Goal: Task Accomplishment & Management: Complete application form

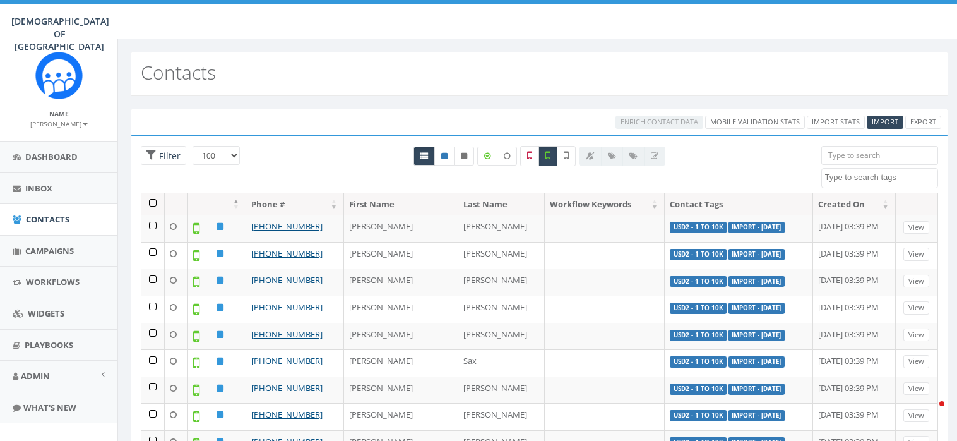
select select "100"
select select
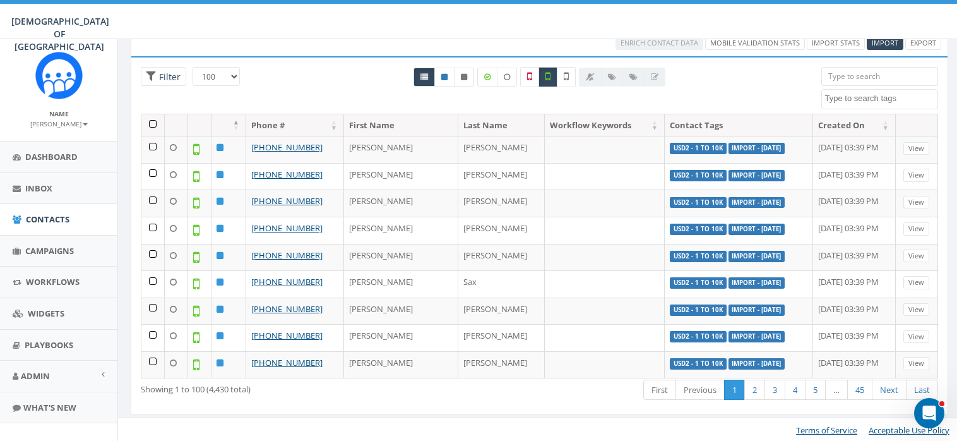
scroll to position [2449, 0]
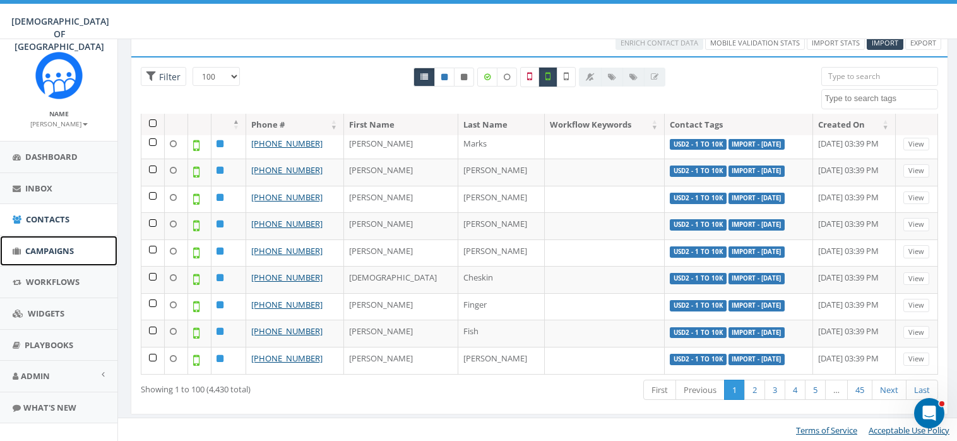
click at [50, 248] on span "Campaigns" at bounding box center [49, 250] width 49 height 11
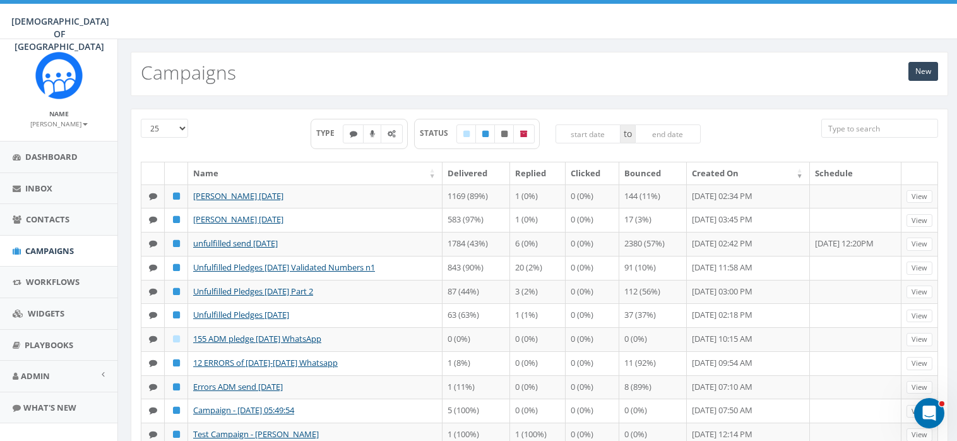
drag, startPoint x: 281, startPoint y: 229, endPoint x: 263, endPoint y: 135, distance: 95.8
click at [263, 135] on div "25 50 100 TYPE STATUS to Name Delivered Replied Clicked Bounced Created On Sche…" at bounding box center [539, 333] width 797 height 429
click at [263, 135] on div "TYPE STATUS to" at bounding box center [505, 140] width 612 height 43
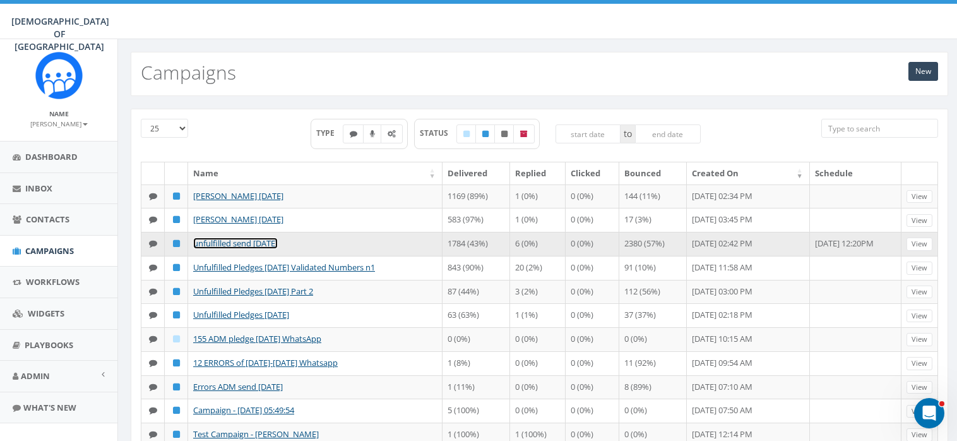
click at [228, 240] on link "unfulfilled send july 28" at bounding box center [235, 242] width 85 height 11
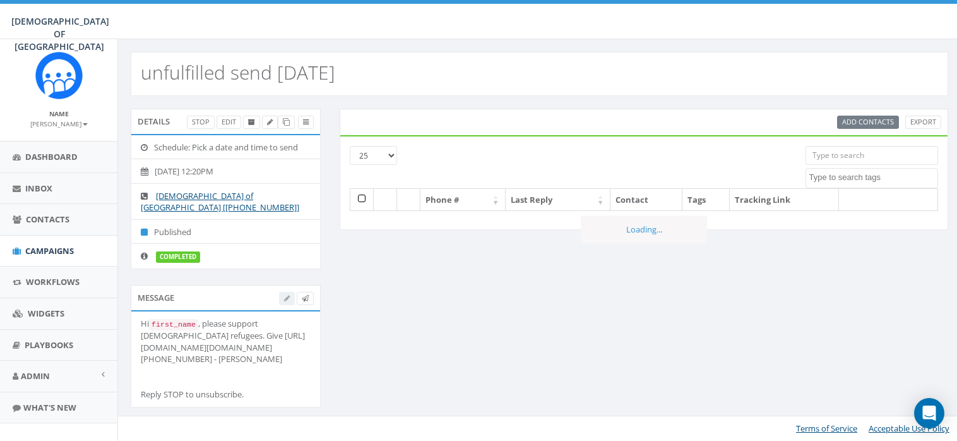
select select
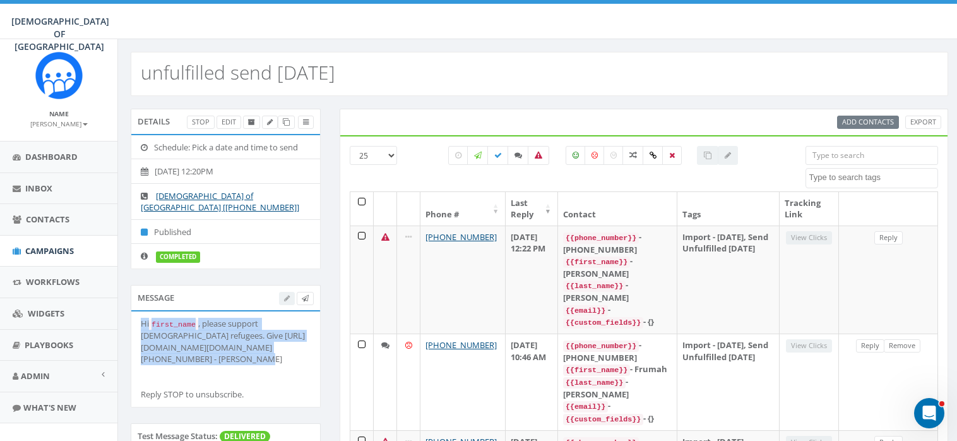
drag, startPoint x: 292, startPoint y: 345, endPoint x: 140, endPoint y: 310, distance: 155.5
click at [141, 317] on div "Hi first_name , please support Jewish refugees. Give http://www.saveajew.org/ar…" at bounding box center [226, 358] width 170 height 83
copy div "Hi first_name , please support Jewish refugees. Give http://www.saveajew.org/ar…"
click at [47, 216] on span "Contacts" at bounding box center [48, 218] width 44 height 11
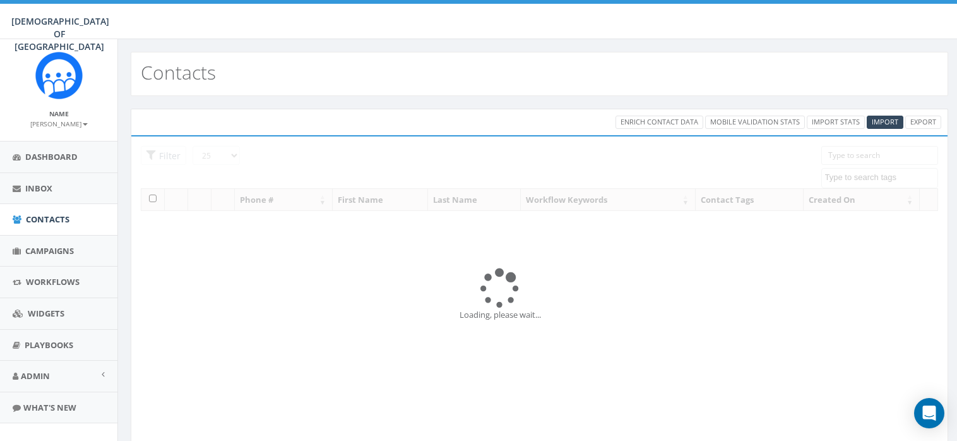
select select
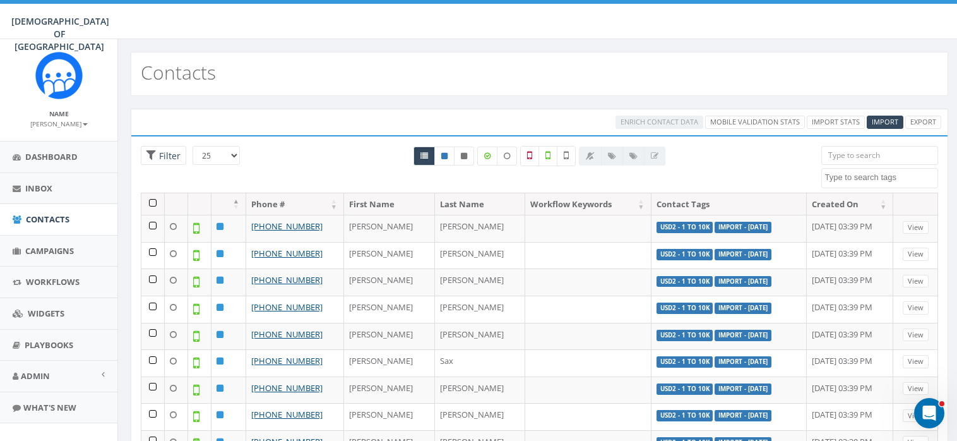
click at [861, 176] on textarea "Search" at bounding box center [881, 177] width 113 height 11
type textarea "USD"
select select "USD1 - all"
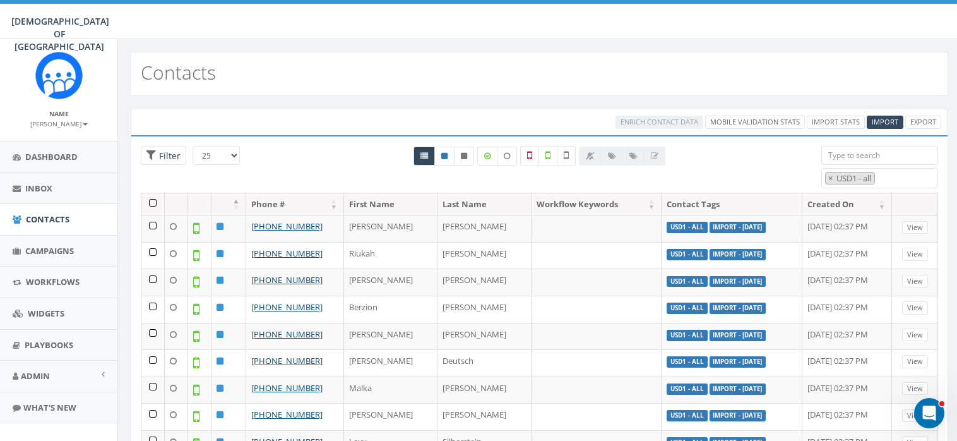
click at [152, 201] on th at bounding box center [152, 204] width 23 height 22
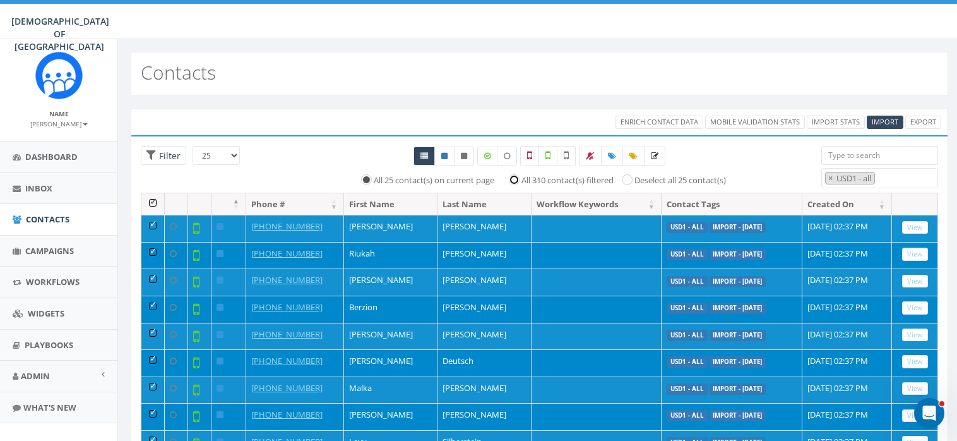
click at [513, 177] on input "All 310 contact(s) filtered" at bounding box center [517, 179] width 8 height 8
radio input "true"
click at [548, 152] on icon at bounding box center [547, 155] width 5 height 11
checkbox input "true"
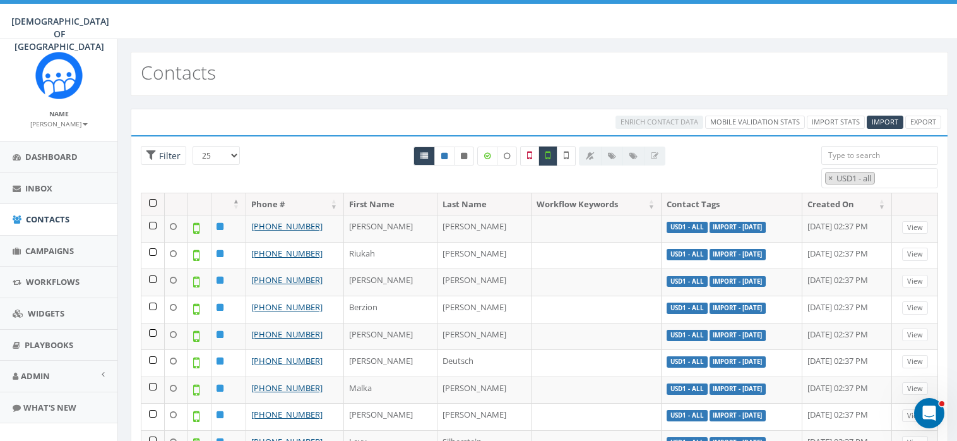
click at [151, 200] on th at bounding box center [152, 204] width 23 height 22
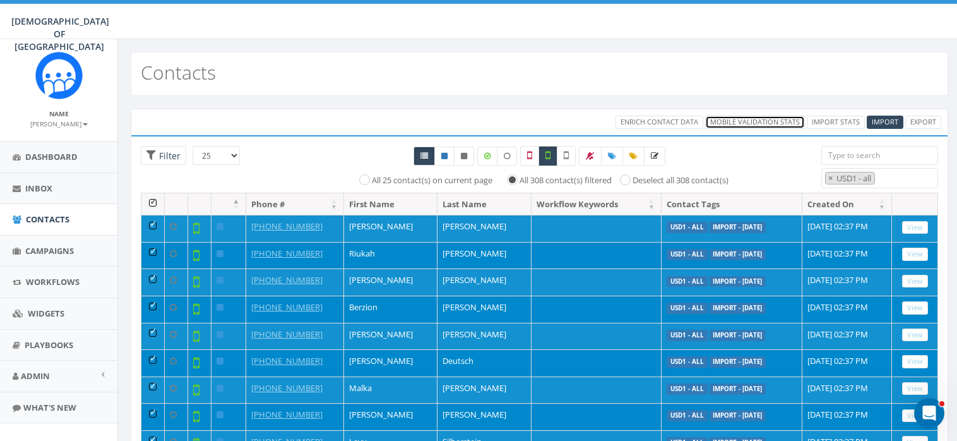
click at [756, 119] on link "Mobile Validation Stats" at bounding box center [755, 121] width 100 height 13
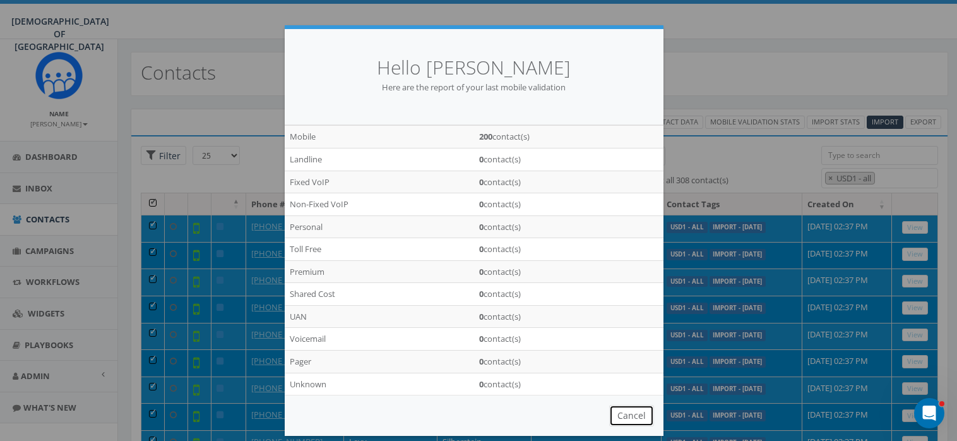
click at [626, 413] on button "Cancel" at bounding box center [631, 415] width 45 height 21
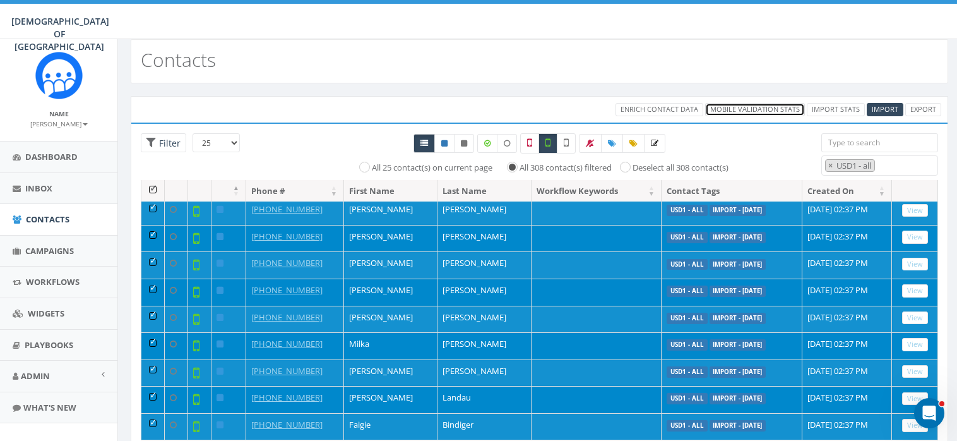
scroll to position [0, 0]
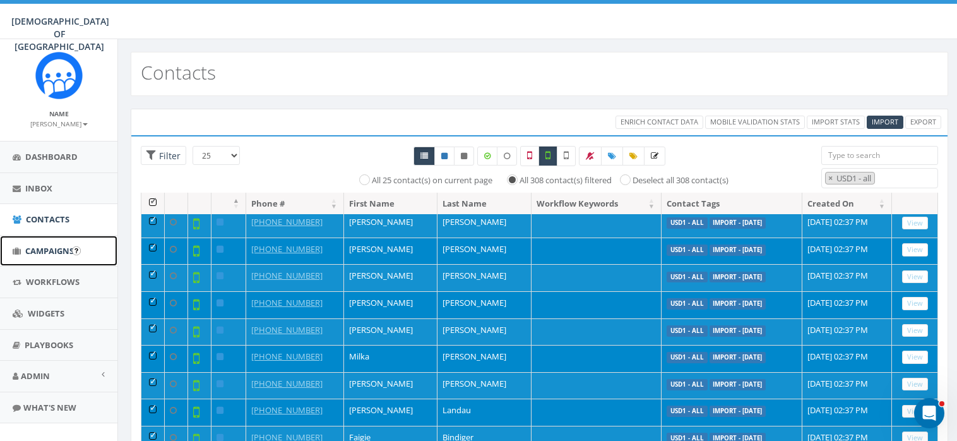
click at [40, 247] on span "Campaigns" at bounding box center [49, 250] width 49 height 11
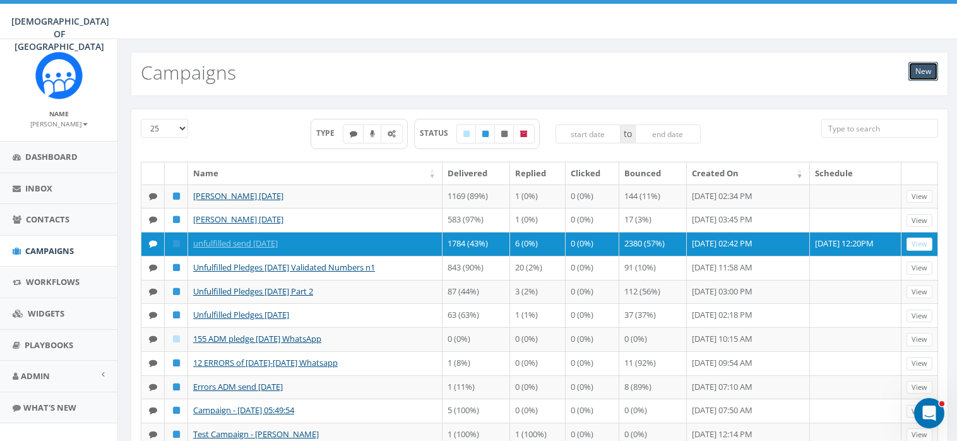
click at [924, 70] on link "New" at bounding box center [923, 71] width 30 height 19
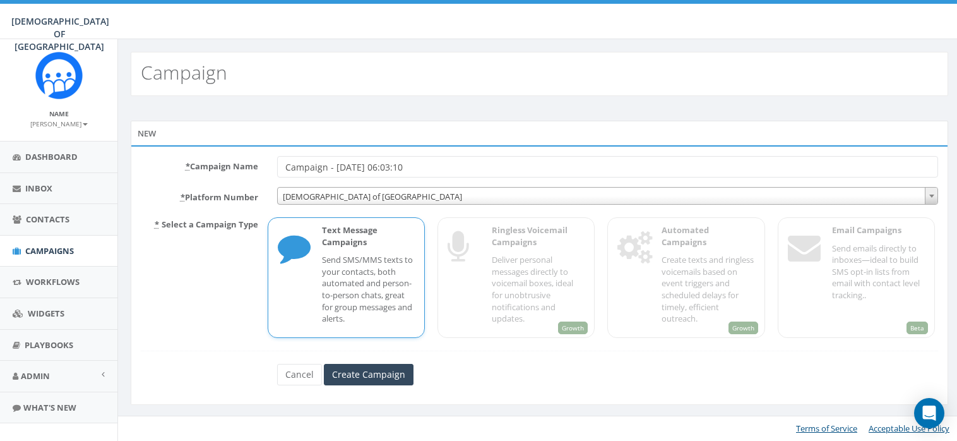
click at [430, 163] on input "Campaign - [DATE] 06:03:10" at bounding box center [607, 166] width 661 height 21
type input "C"
click at [602, 378] on div "Cancel Create Campaign" at bounding box center [540, 374] width 544 height 21
click at [302, 161] on input "USD ALL" at bounding box center [607, 166] width 661 height 21
click at [399, 165] on input "USD1 ALL" at bounding box center [607, 166] width 661 height 21
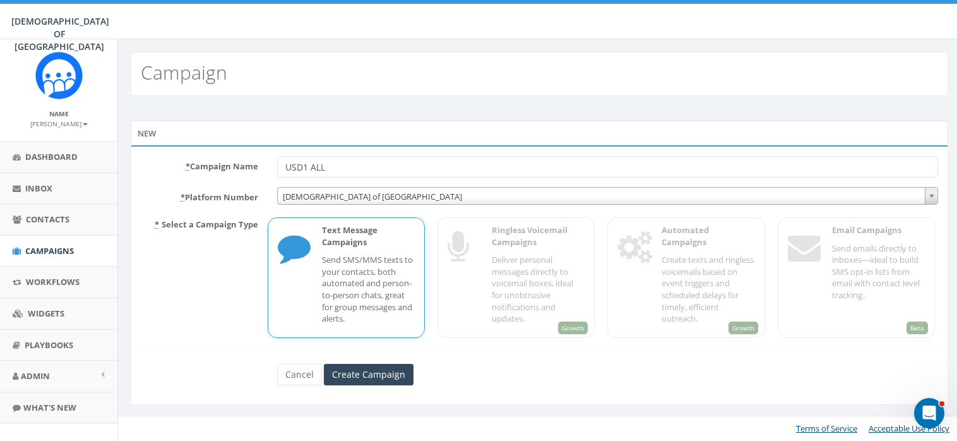
click at [399, 165] on input "USD1 ALL" at bounding box center [607, 166] width 661 height 21
type input "USD1 ALL [DATE]"
click at [381, 373] on input "Create Campaign" at bounding box center [369, 374] width 90 height 21
click at [341, 252] on div "Text Message Campaigns Send SMS/MMS texts to your contacts, both automated and …" at bounding box center [361, 277] width 105 height 107
click at [363, 377] on input "Create Campaign" at bounding box center [369, 374] width 90 height 21
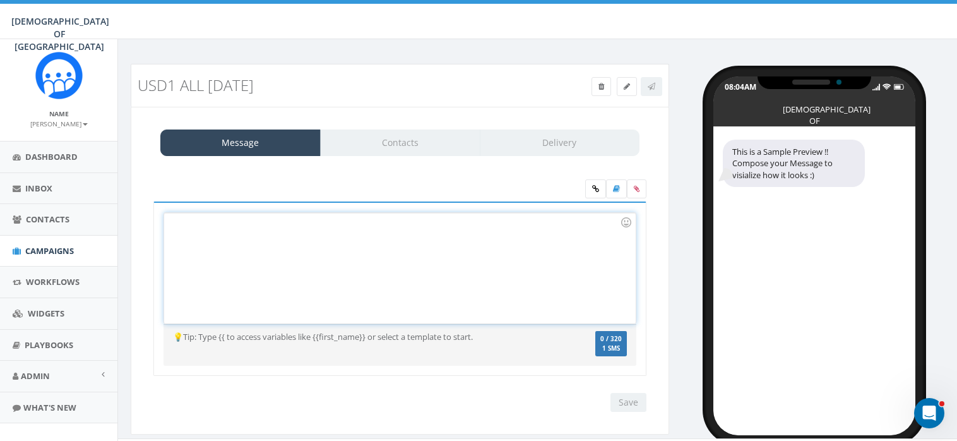
click at [244, 231] on div at bounding box center [399, 268] width 471 height 110
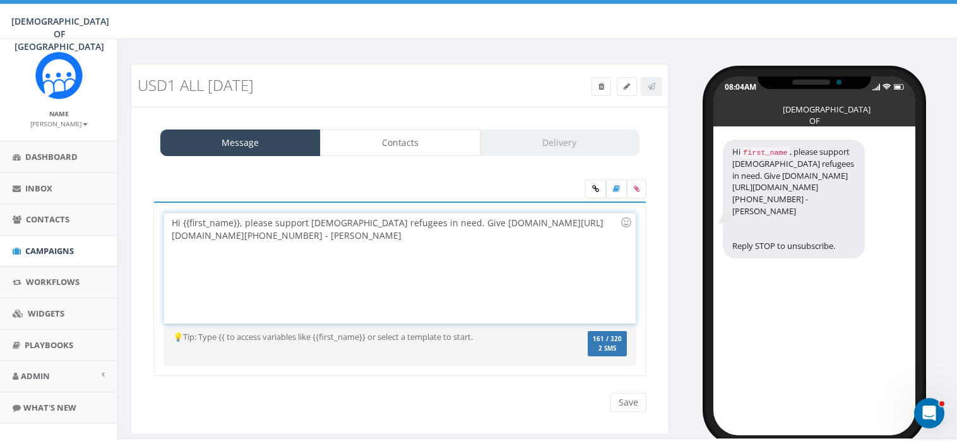
click at [372, 241] on div "Hi {{first_name}}, please support [DEMOGRAPHIC_DATA] refugees in need. Give [DO…" at bounding box center [399, 268] width 471 height 110
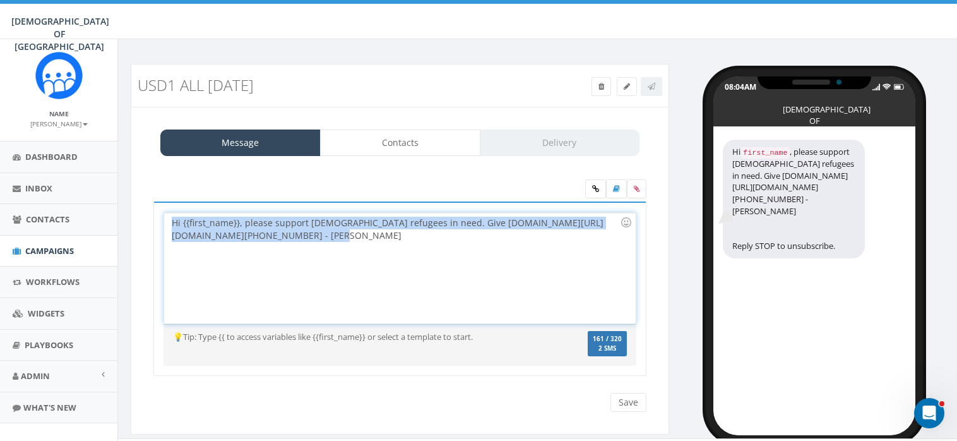
drag, startPoint x: 355, startPoint y: 241, endPoint x: 163, endPoint y: 226, distance: 191.8
click at [164, 226] on div "Hi {{first_name}}, please support [DEMOGRAPHIC_DATA] refugees in need. Give [DO…" at bounding box center [399, 268] width 471 height 110
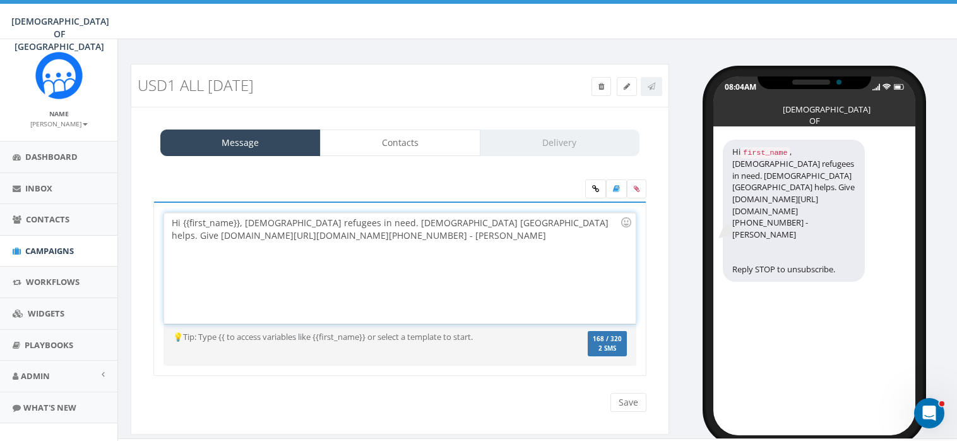
click at [442, 222] on div "Hi {{first_name}}, Jewish refugees in need. Chabad Poland helps. Give www.savea…" at bounding box center [399, 268] width 471 height 110
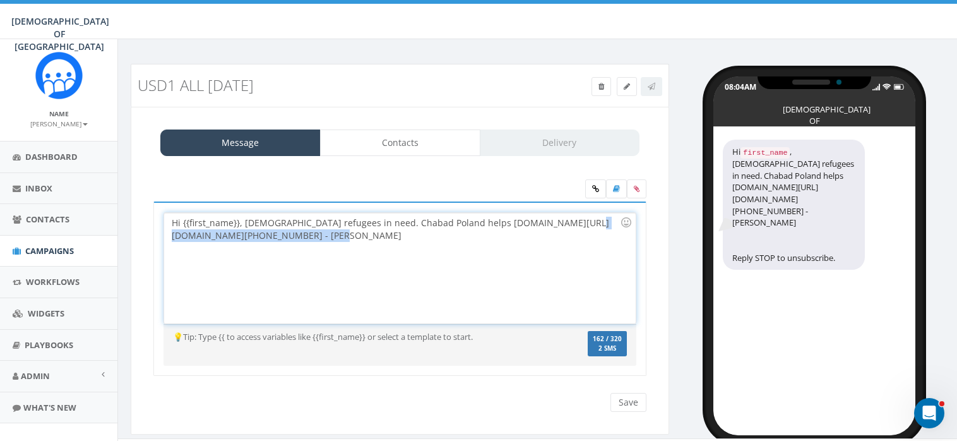
drag, startPoint x: 344, startPoint y: 233, endPoint x: 167, endPoint y: 228, distance: 177.4
click at [167, 228] on div "Hi {{first_name}}, Jewish refugees in need. Chabad Poland helps www.saveajew.or…" at bounding box center [399, 268] width 471 height 110
click at [350, 225] on div "Hi {{first_name}}, Jewish refugees in need. Chabad Poland helps www.saveajew.or…" at bounding box center [399, 268] width 471 height 110
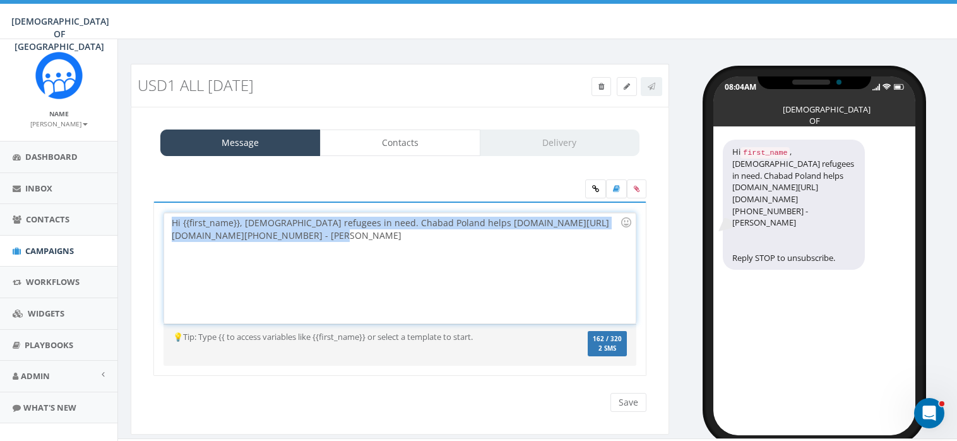
copy div "Hi {{first_name}}, Jewish refugees in need. Chabad Poland helps www.saveajew.or…"
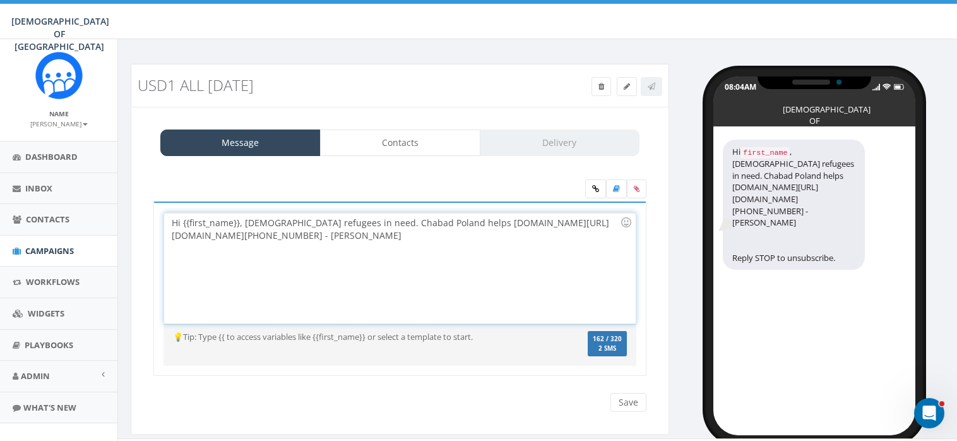
click at [356, 238] on div "Hi {{first_name}}, Jewish refugees in need. Chabad Poland helps www.saveajew.or…" at bounding box center [399, 268] width 471 height 110
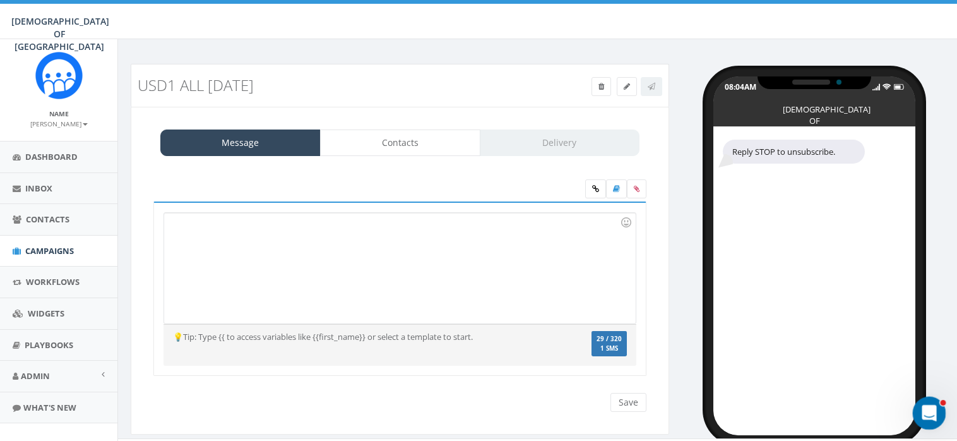
click at [929, 408] on icon "Open Intercom Messenger" at bounding box center [927, 411] width 21 height 21
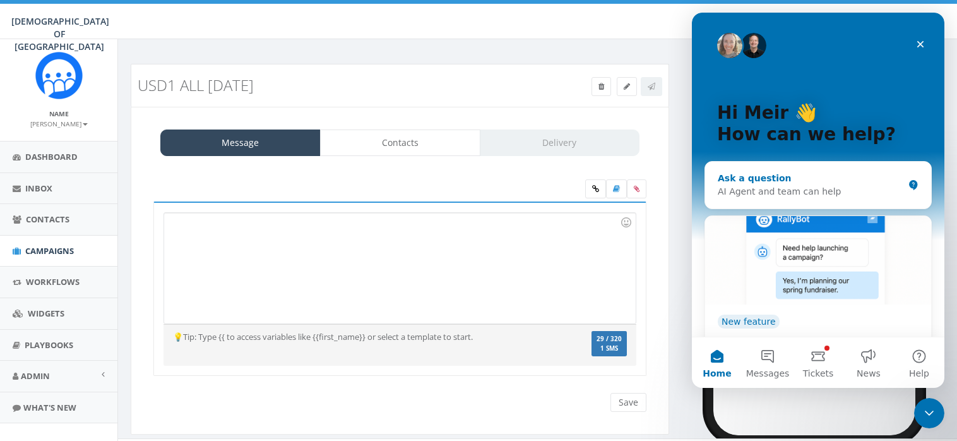
click at [770, 181] on div "Ask a question" at bounding box center [811, 178] width 186 height 13
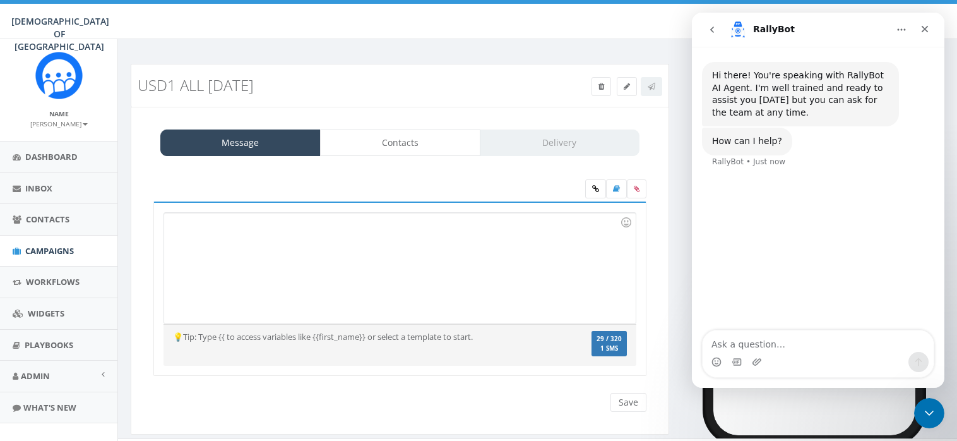
click at [735, 343] on textarea "Ask a question…" at bounding box center [817, 340] width 231 height 21
type textarea "HOW MANY CHARACTERS IS 1 SMS"
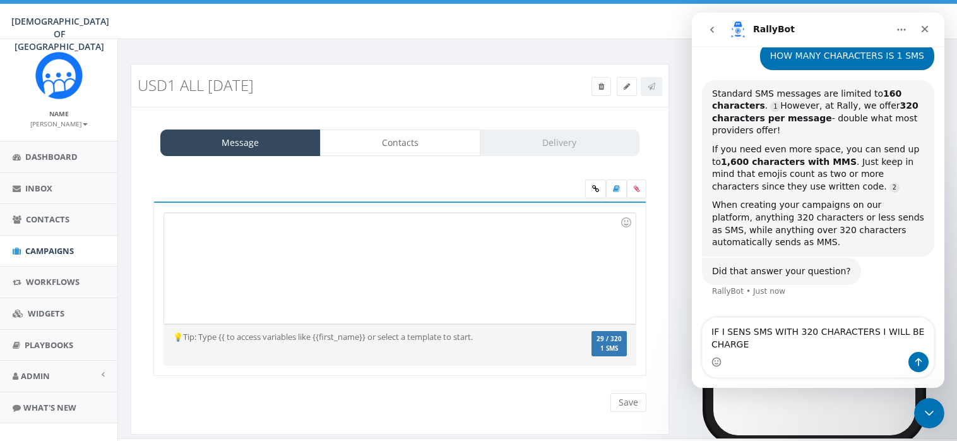
scroll to position [117, 0]
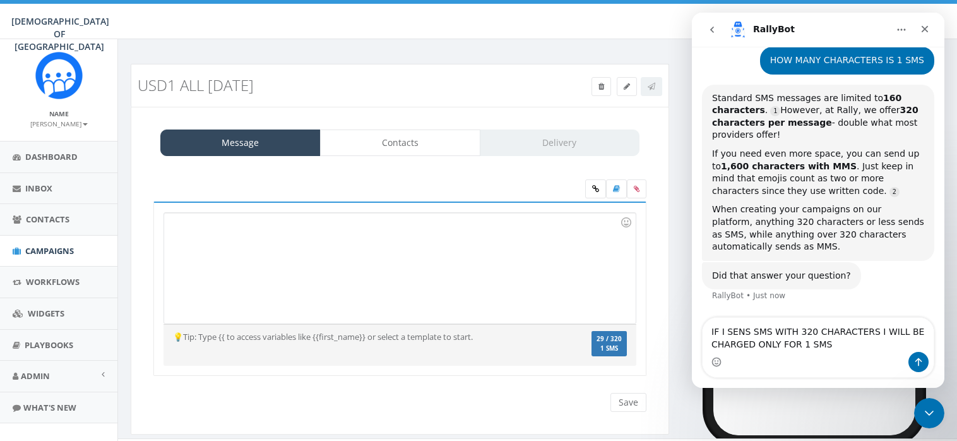
type textarea "IF I SENS SMS WITH 320 CHARACTERS I WILL BE CHARGED ONLY FOR 1 SMS?"
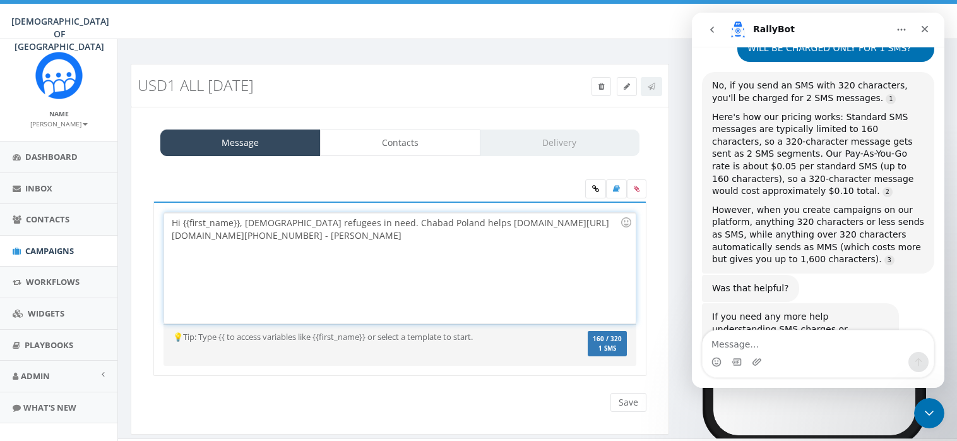
scroll to position [413, 0]
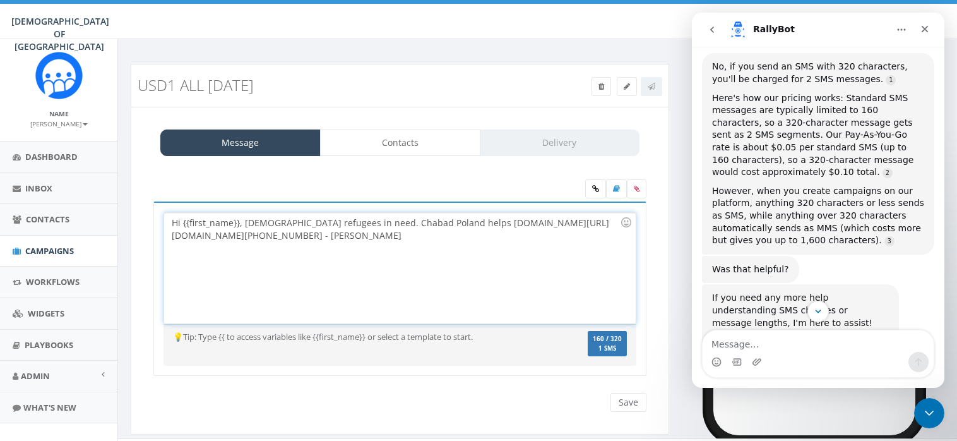
click at [300, 255] on div "Hi {{first_name}}, Jewish refugees in need. Chabad Poland helps www.saveajew.or…" at bounding box center [399, 268] width 471 height 110
click at [343, 239] on div "Hi {{first_name}}, Jewish refugees in need. Chabad Poland helps www.saveajew.or…" at bounding box center [399, 268] width 471 height 110
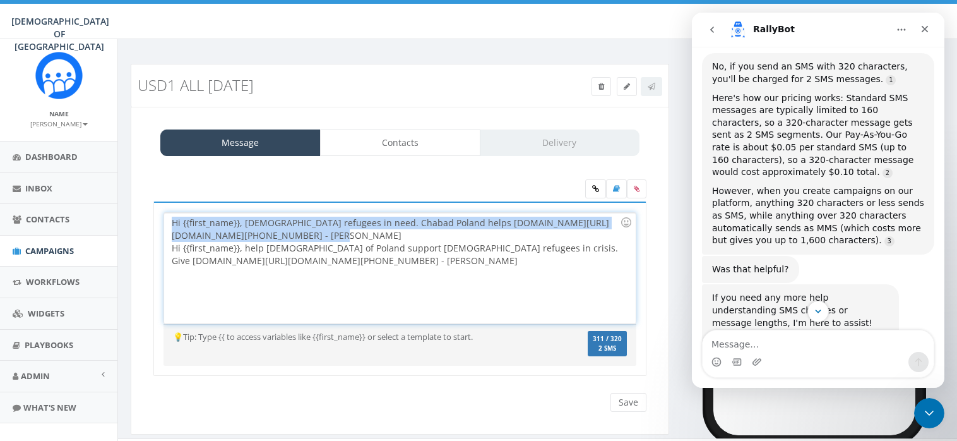
drag, startPoint x: 336, startPoint y: 232, endPoint x: 165, endPoint y: 210, distance: 172.5
click at [165, 210] on div "Hi {{first_name}}, Jewish refugees in need. Chabad Poland helps www.saveajew.or…" at bounding box center [399, 288] width 493 height 175
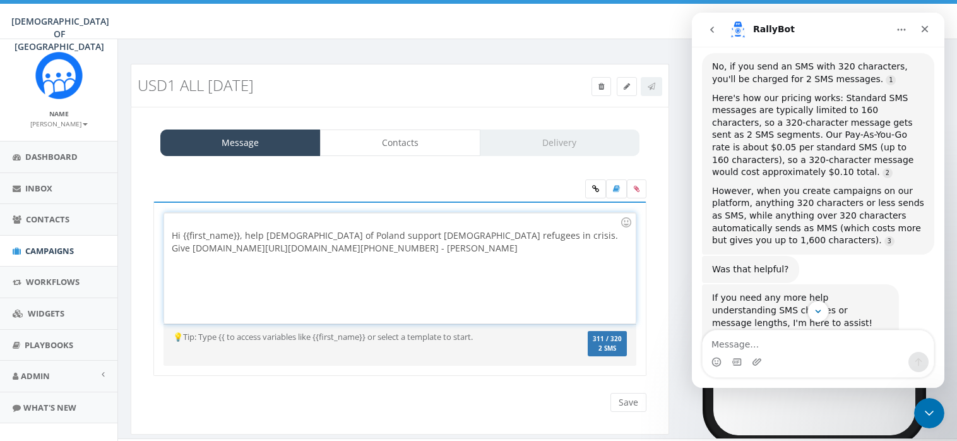
click at [170, 230] on div "Hi {{first_name}}, help Chabad of Poland support Jewish refugees in crisis. Giv…" at bounding box center [399, 268] width 471 height 110
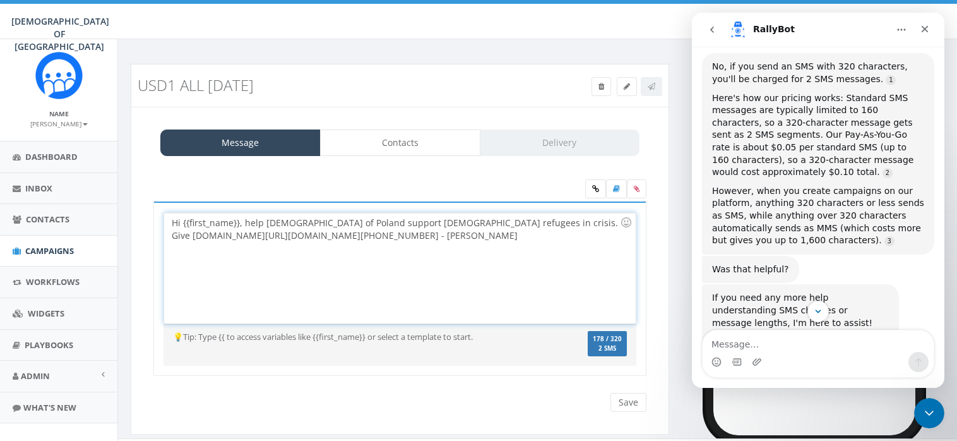
click at [302, 218] on div "Hi {{first_name}}, help Chabad of Poland support Jewish refugees in crisis. Giv…" at bounding box center [399, 268] width 471 height 110
click at [343, 219] on div "Hi {{first_name}}, help Chabad Poland support Jewish refugees in crisis. Give w…" at bounding box center [399, 268] width 471 height 110
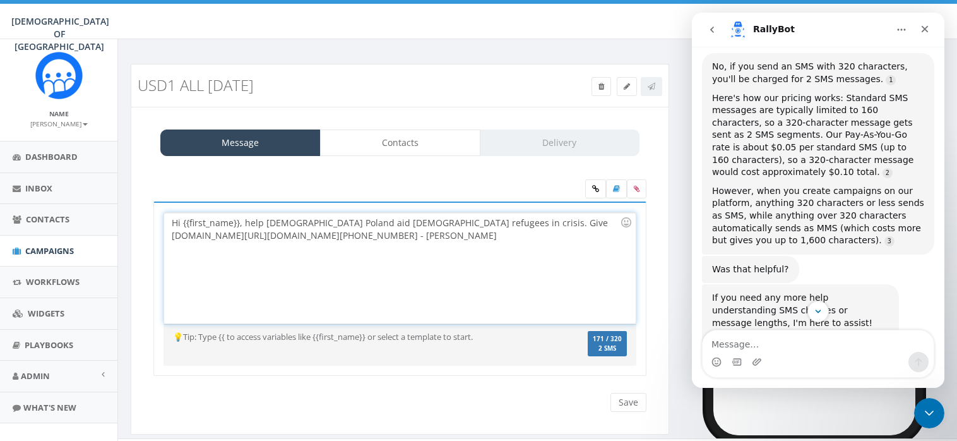
click at [453, 219] on div "Hi {{first_name}}, help Chabad Poland aid Jewish refugees in crisis. Give www.s…" at bounding box center [399, 268] width 471 height 110
click at [333, 220] on div "Hi {{first_name}}, help Chabad Poland aid Jewish refugees in crisis. www.saveaj…" at bounding box center [399, 268] width 471 height 110
click at [365, 236] on div "Hi {{first_name}}, help Chabad Poland Jewish refugees in crisis. www.saveajew.o…" at bounding box center [399, 268] width 471 height 110
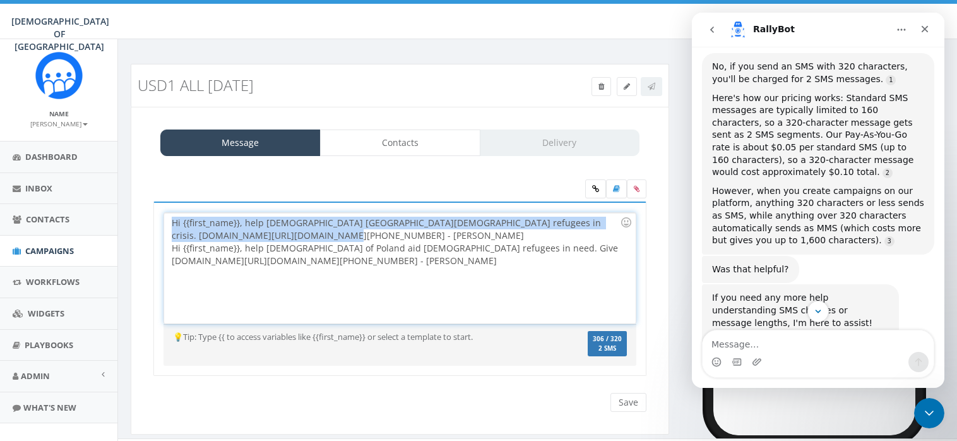
drag, startPoint x: 332, startPoint y: 233, endPoint x: 165, endPoint y: 220, distance: 167.1
click at [165, 220] on div "Hi {{first_name}}, help Chabad Poland Jewish refugees in crisis. www.saveajew.o…" at bounding box center [399, 268] width 471 height 110
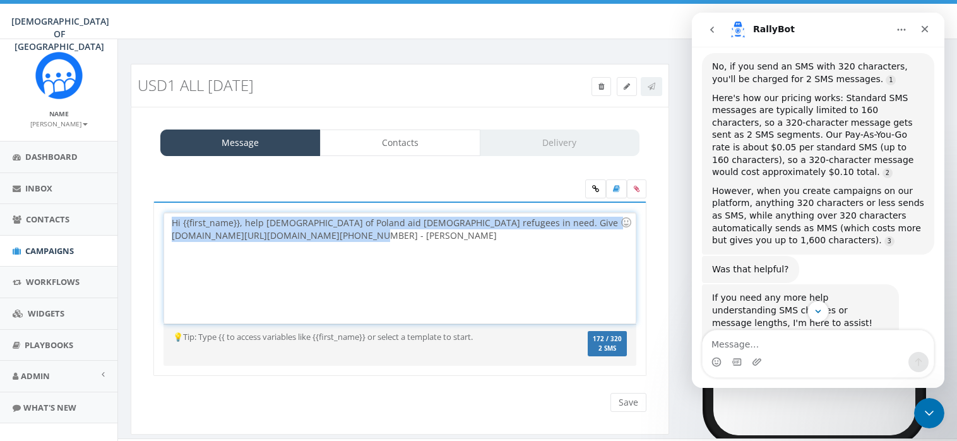
drag, startPoint x: 340, startPoint y: 236, endPoint x: 151, endPoint y: 222, distance: 189.9
click at [151, 222] on div "Hi {{first_name}}, help Chabad Poland Jewish refugees in crisis. www.saveajew.o…" at bounding box center [400, 296] width 512 height 191
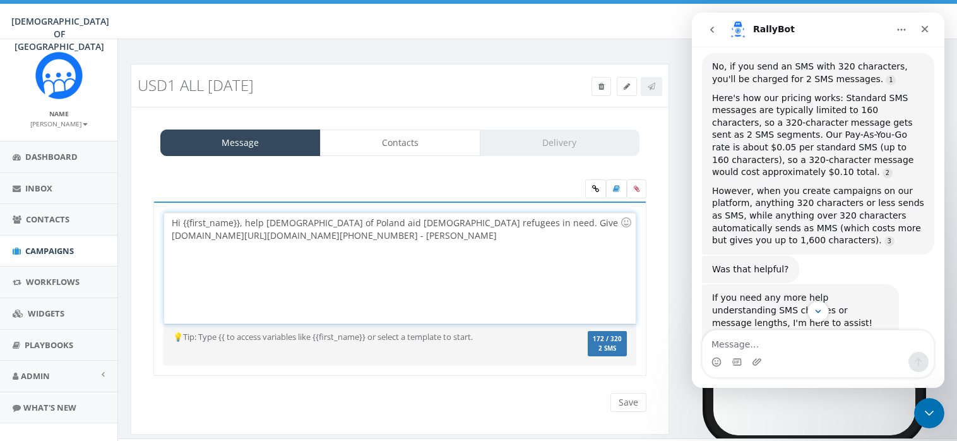
click at [403, 249] on div "Hi {{first_name}}, help Chabad of Poland aid Jewish refugees in need. Give www.…" at bounding box center [396, 235] width 448 height 38
click at [300, 220] on div "Hi {{first_name}}, help Chabad of Poland aid Jewish refugees in need. Give www.…" at bounding box center [396, 235] width 448 height 38
click at [433, 222] on div "Hi {{first_name}}, help Chabad Poland aid Jewish refugees in need. Give www.sav…" at bounding box center [396, 235] width 448 height 38
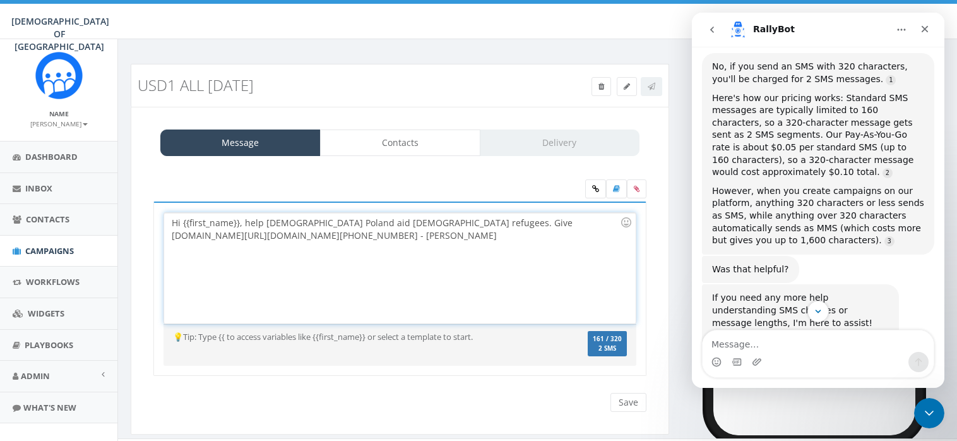
click at [264, 222] on div "Hi {{first_name}}, help Chabad Poland aid Jewish refugees. Give www.saveajew.or…" at bounding box center [396, 235] width 448 height 38
click at [308, 222] on div "Hi {{first_name}}, Chabad Poland aid Jewish refugees. Give www.saveajew.org/art…" at bounding box center [396, 235] width 448 height 38
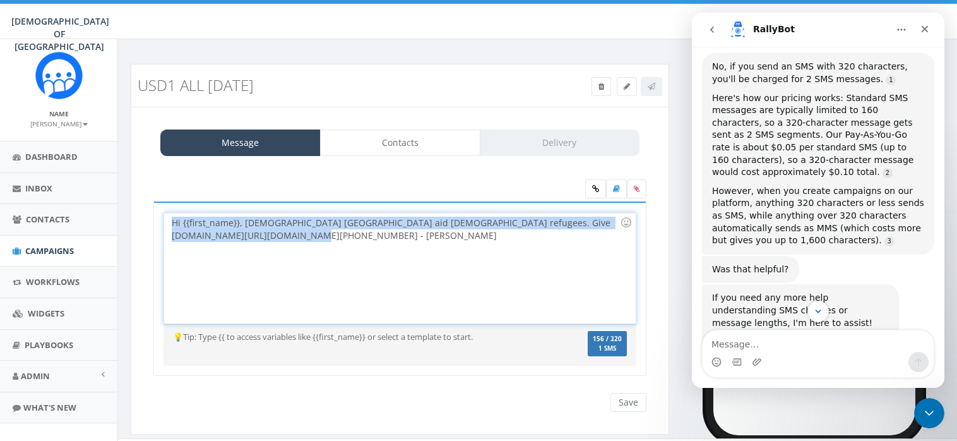
drag, startPoint x: 346, startPoint y: 237, endPoint x: 167, endPoint y: 227, distance: 179.5
click at [167, 227] on div "Hi {{first_name}}, Chabad Poland aid Jewish refugees. Give www.saveajew.org/art…" at bounding box center [399, 268] width 471 height 110
copy div "Hi {{first_name}}, Chabad Poland aid Jewish refugees. Give www.saveajew.org/art…"
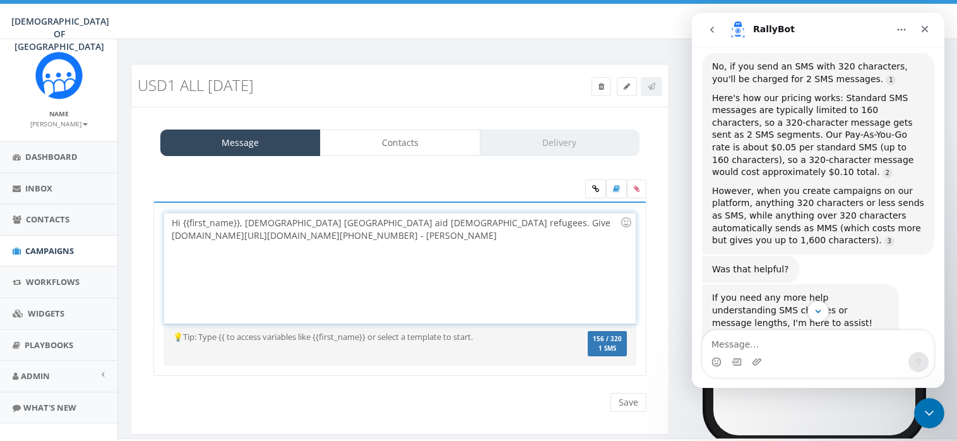
click at [347, 234] on div "Hi {{first_name}}, Chabad Poland aid Jewish refugees. Give www.saveajew.org/art…" at bounding box center [399, 268] width 471 height 110
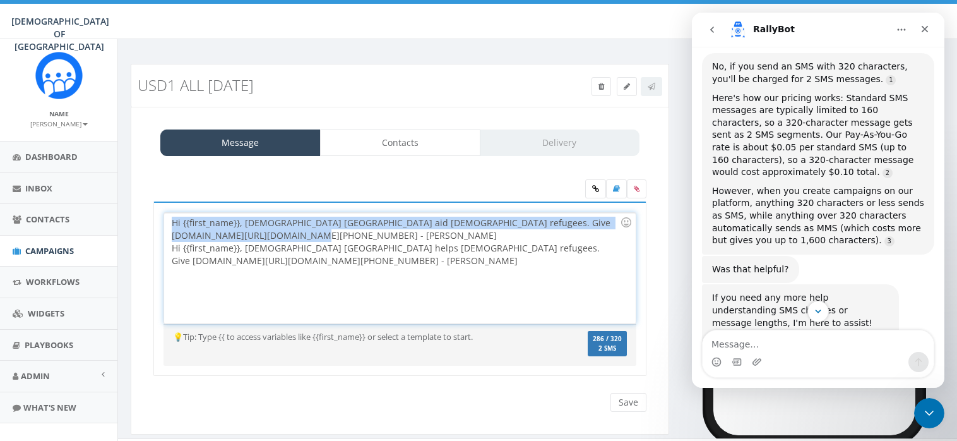
drag, startPoint x: 338, startPoint y: 234, endPoint x: 164, endPoint y: 220, distance: 174.7
click at [164, 220] on div "Hi {{first_name}}, Chabad Poland aid Jewish refugees. Give www.saveajew.org/art…" at bounding box center [399, 268] width 471 height 110
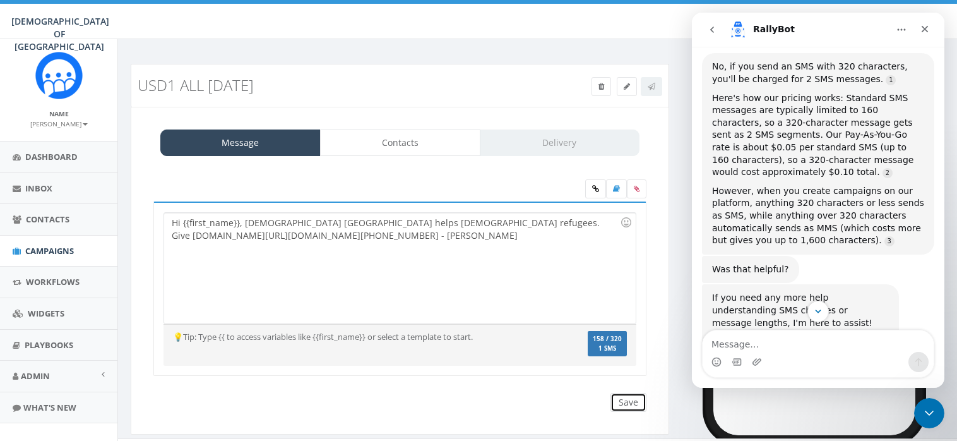
click at [626, 398] on input "Save" at bounding box center [628, 402] width 36 height 19
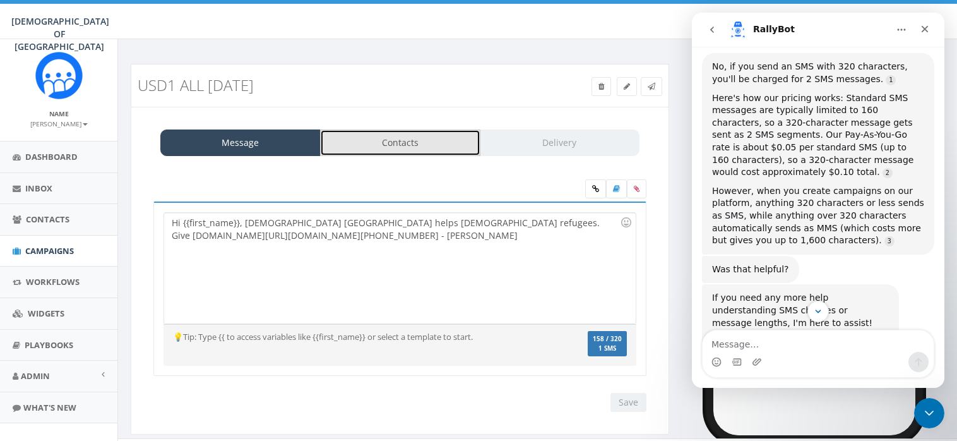
click at [401, 142] on link "Contacts" at bounding box center [400, 142] width 160 height 27
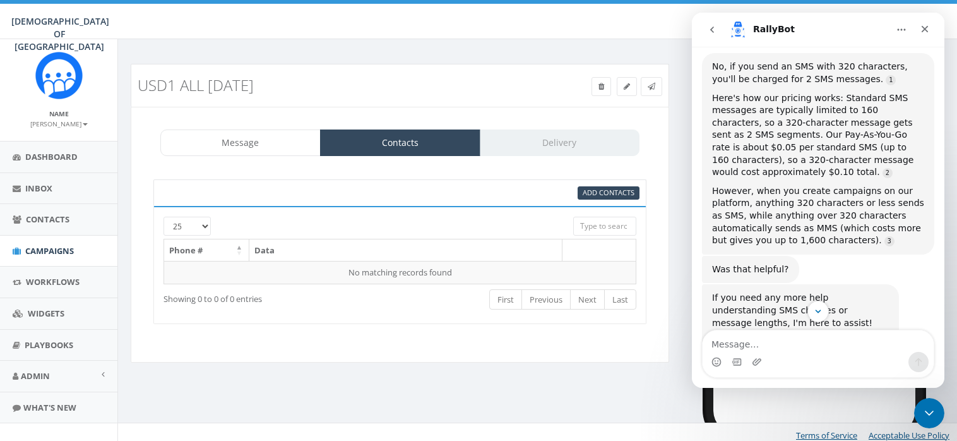
click at [204, 225] on div at bounding box center [379, 222] width 369 height 12
click at [593, 222] on input "search" at bounding box center [604, 225] width 63 height 19
type input "USD"
click at [616, 190] on span "Add Contacts" at bounding box center [609, 191] width 52 height 9
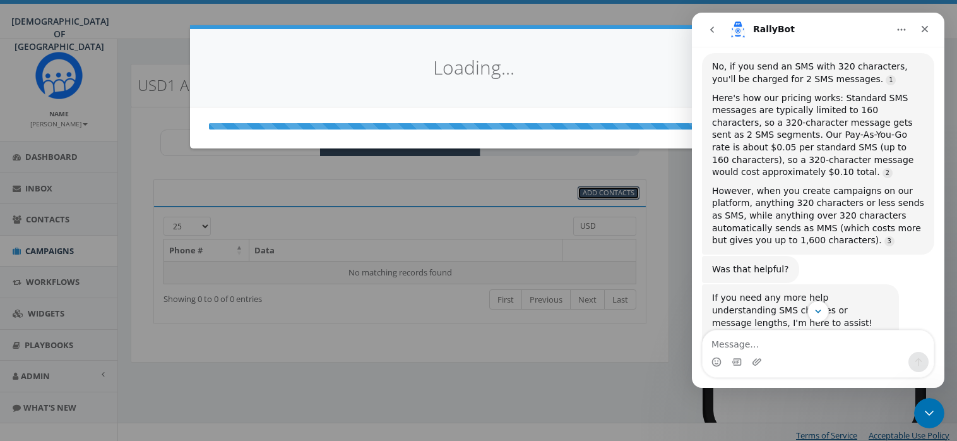
select select
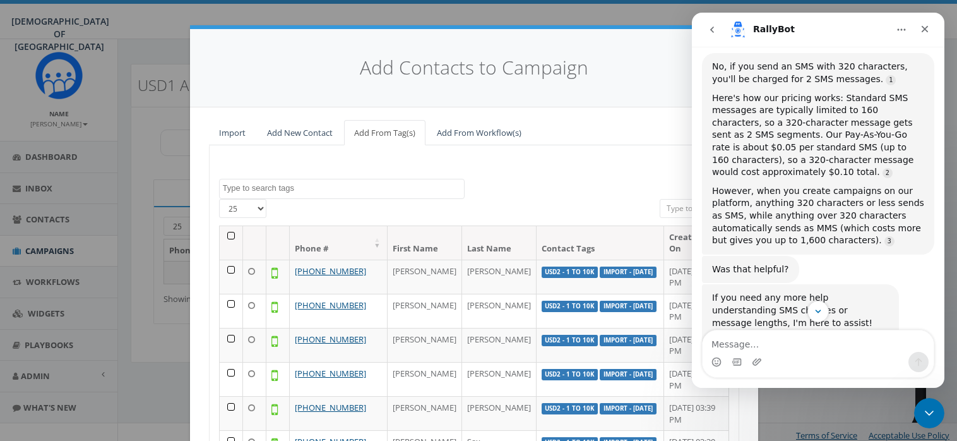
click at [304, 182] on textarea "Search" at bounding box center [343, 187] width 241 height 11
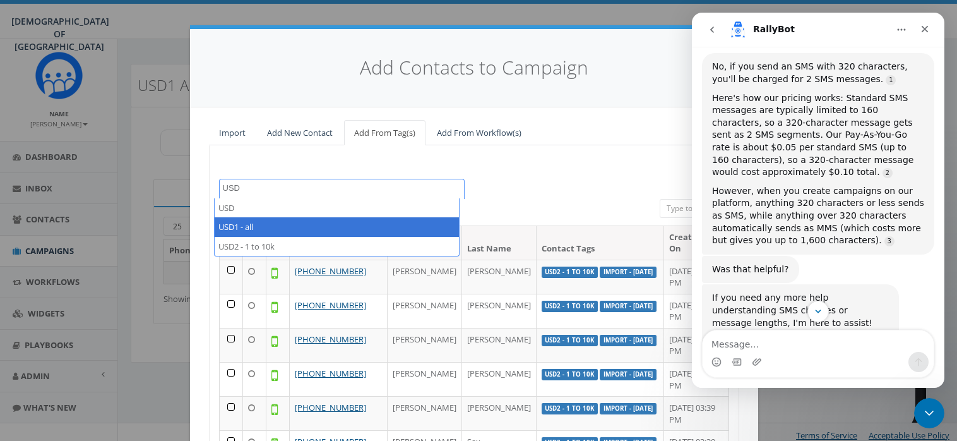
type textarea "USD"
select select "USD1 - all"
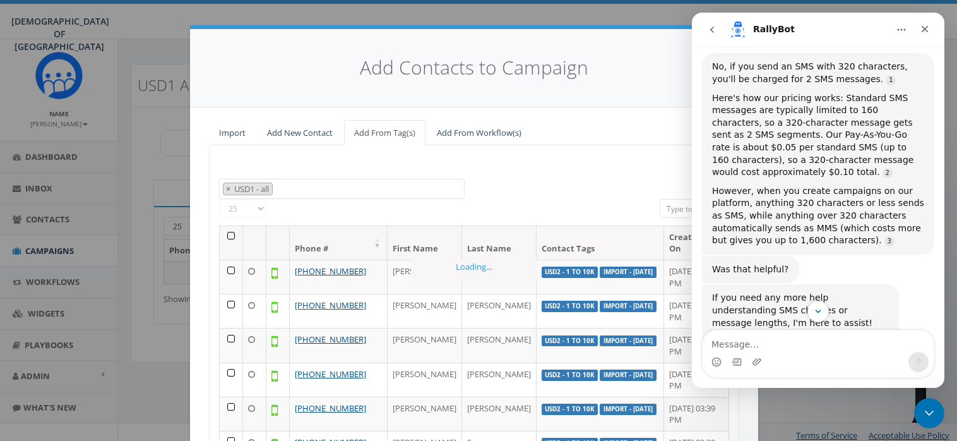
scroll to position [353, 0]
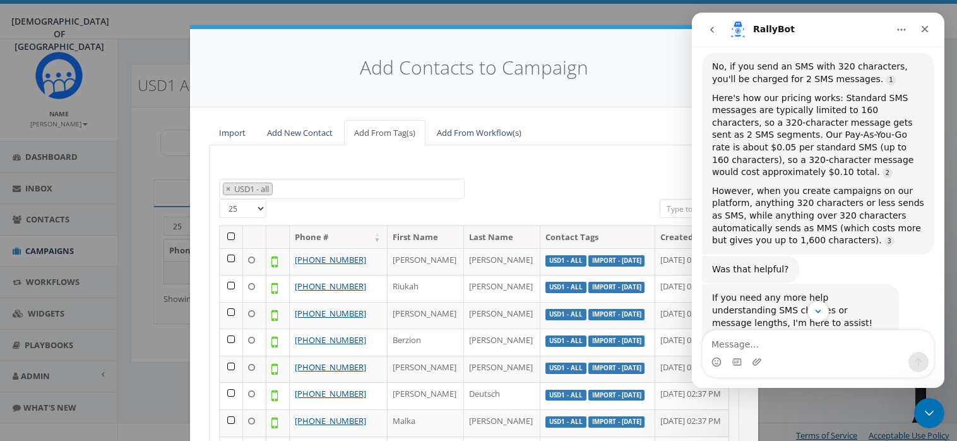
click at [254, 208] on select "25 50 100" at bounding box center [242, 208] width 47 height 19
select select "100"
click at [219, 199] on select "25 50 100" at bounding box center [242, 208] width 47 height 19
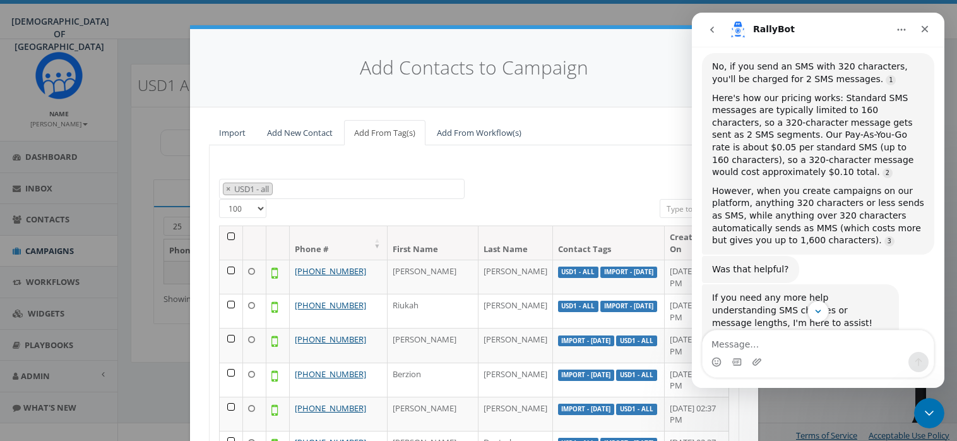
click at [369, 157] on div "155 ADM Pledge July 23 WhatsApp 2025 All Options Appreciating your kindness. A …" at bounding box center [474, 346] width 530 height 402
click at [712, 25] on icon "go back" at bounding box center [712, 30] width 10 height 10
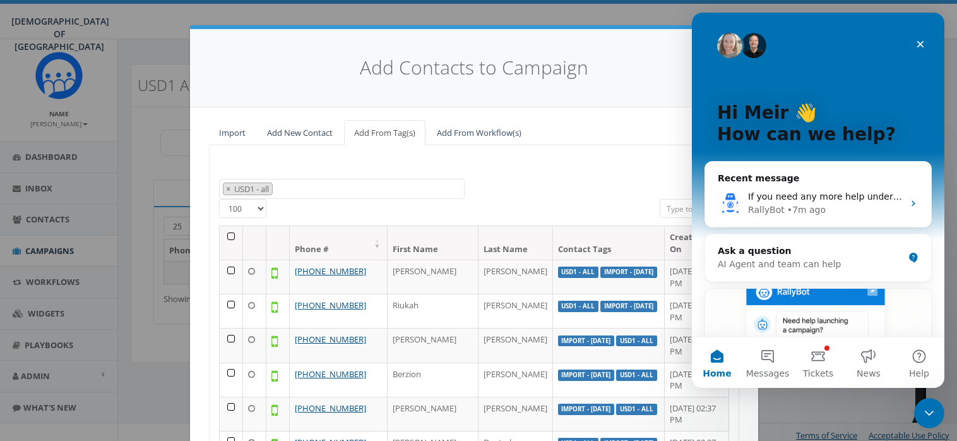
scroll to position [0, 0]
click at [916, 40] on icon "Close" at bounding box center [920, 44] width 10 height 10
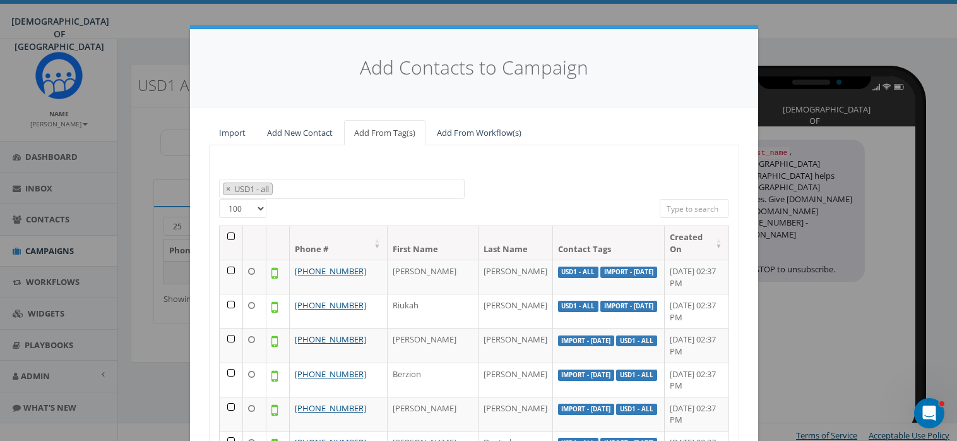
click at [225, 231] on th at bounding box center [231, 242] width 23 height 33
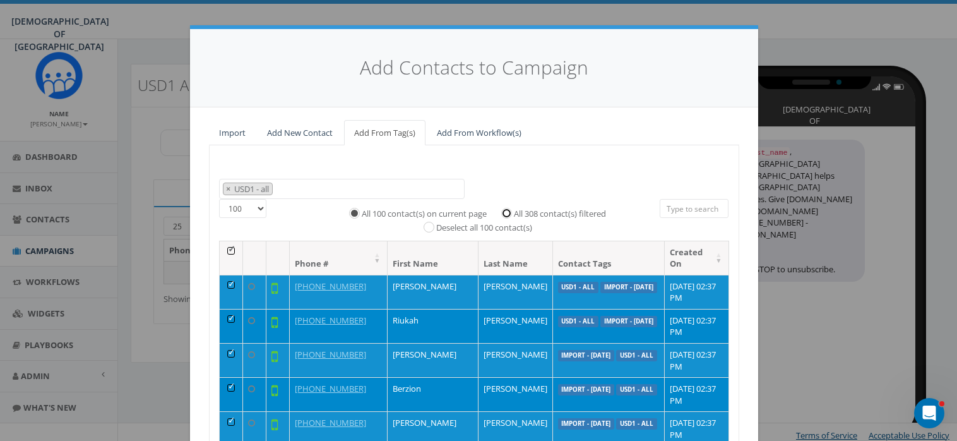
click at [507, 210] on input "All 308 contact(s) filtered" at bounding box center [510, 212] width 8 height 8
radio input "true"
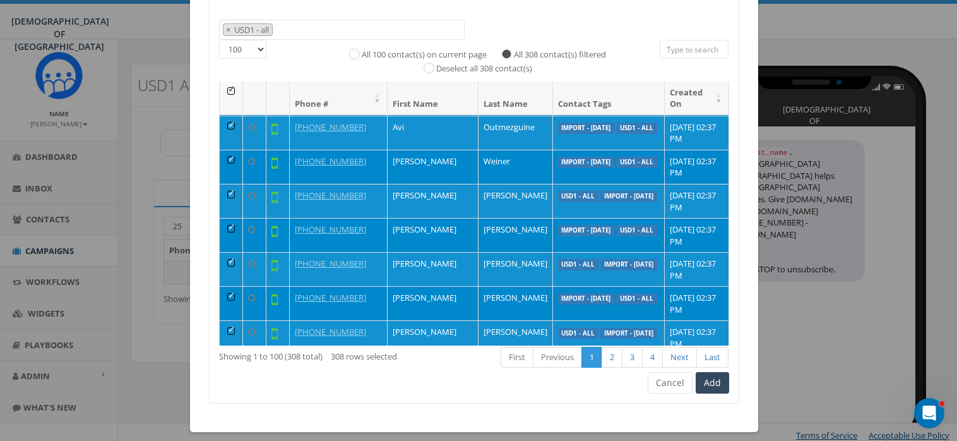
scroll to position [167, 0]
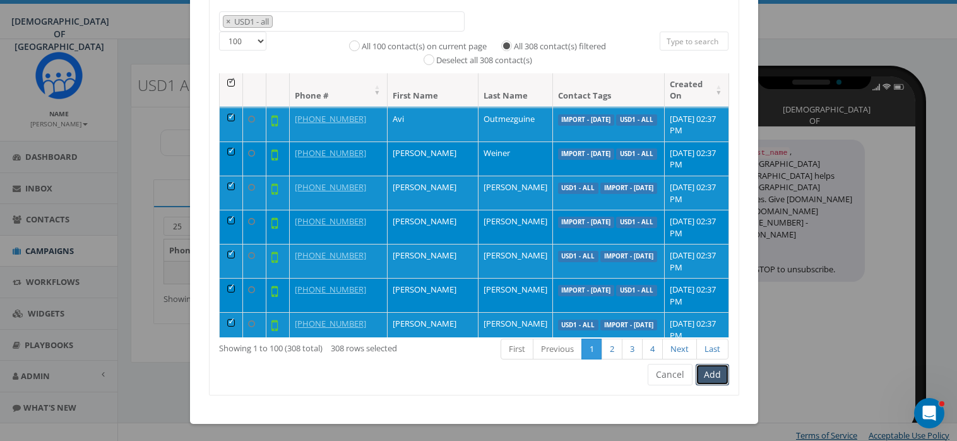
click at [712, 370] on button "Add" at bounding box center [712, 374] width 33 height 21
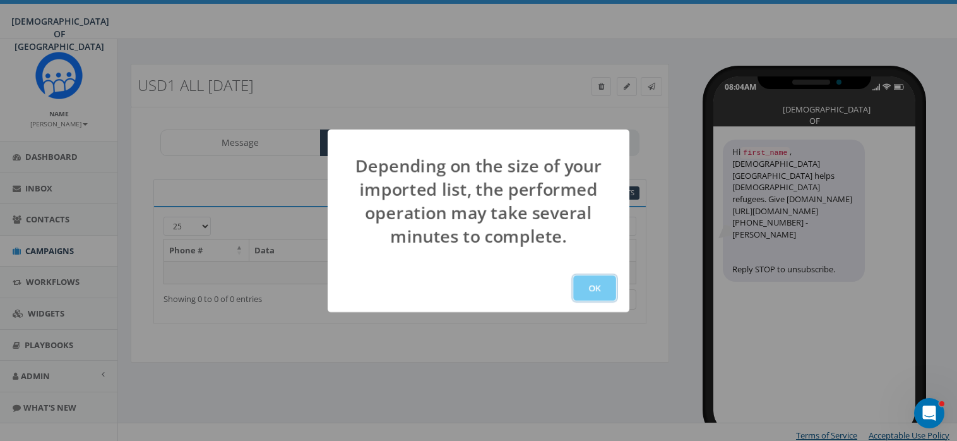
click at [597, 284] on button "OK" at bounding box center [594, 287] width 43 height 25
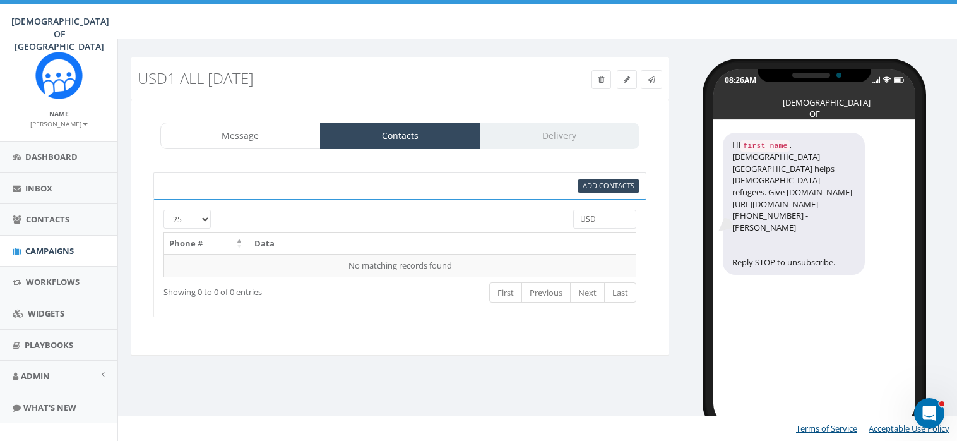
click at [199, 218] on div at bounding box center [379, 216] width 369 height 12
click at [922, 402] on icon "Open Intercom Messenger" at bounding box center [927, 411] width 21 height 21
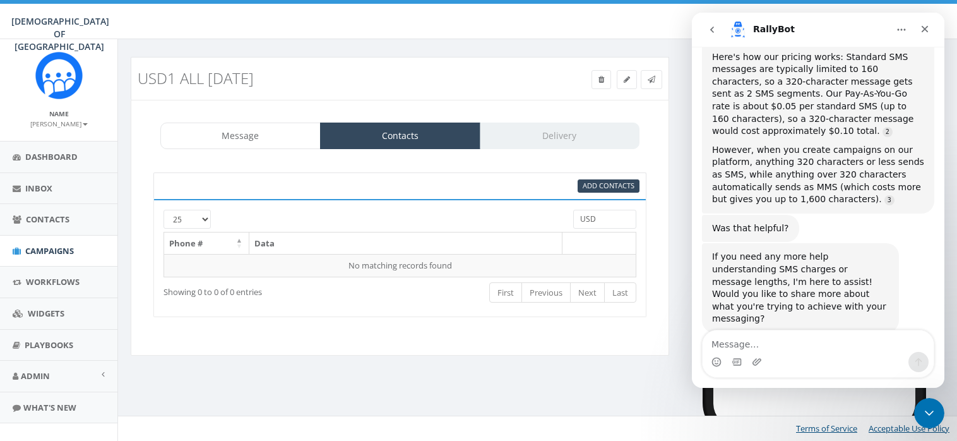
scroll to position [472, 0]
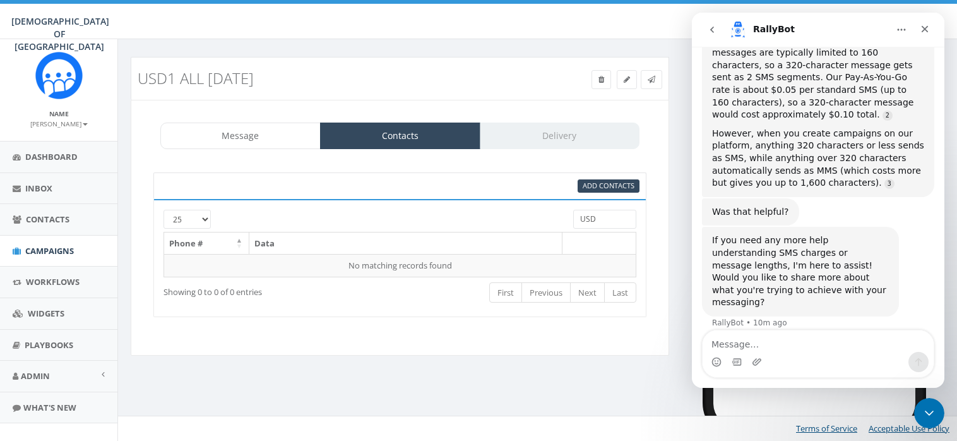
click at [785, 340] on textarea "Message…" at bounding box center [817, 340] width 231 height 21
type textarea "אתה מבין עברית?"
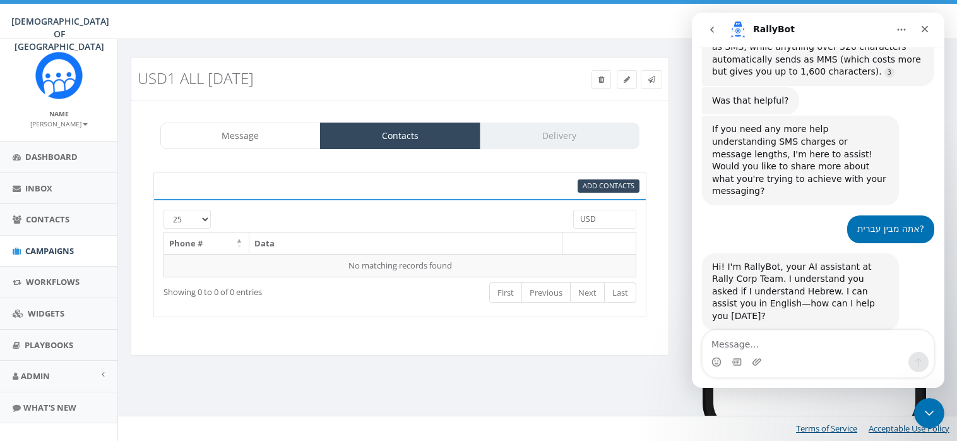
scroll to position [584, 0]
click at [45, 246] on span "Campaigns" at bounding box center [49, 250] width 49 height 11
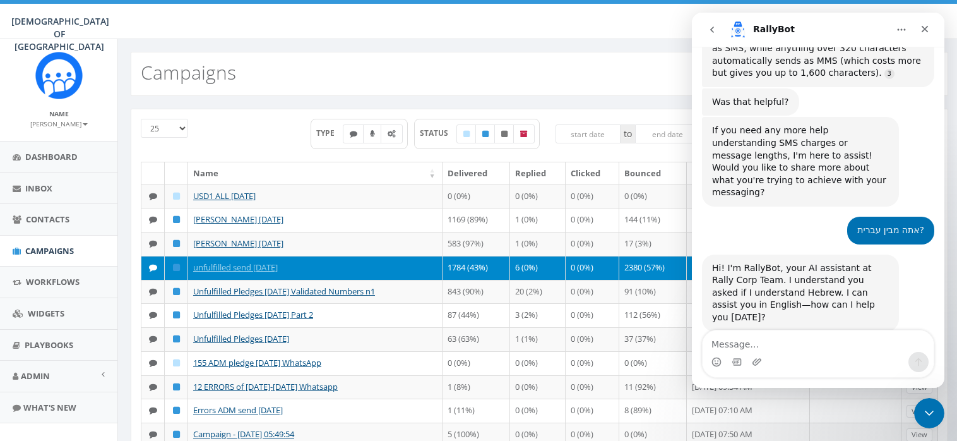
scroll to position [584, 0]
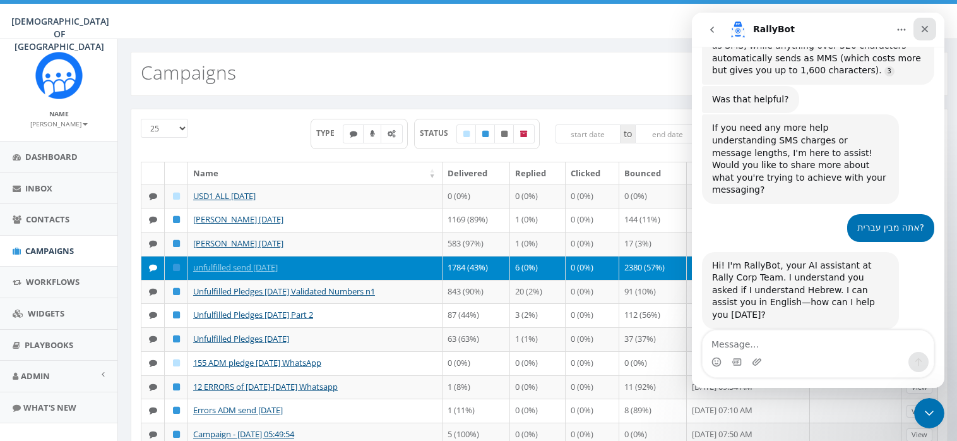
click at [927, 28] on icon "Close" at bounding box center [925, 29] width 10 height 10
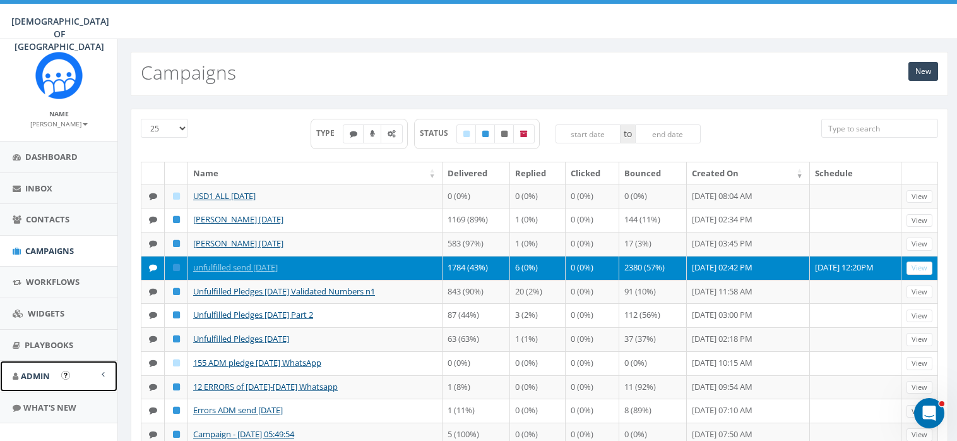
click at [33, 371] on span "Admin" at bounding box center [35, 375] width 29 height 11
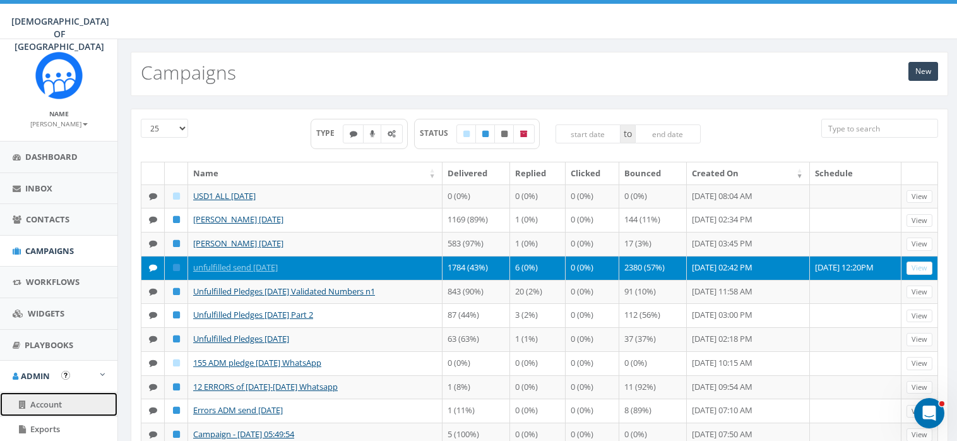
click at [43, 400] on span "Account" at bounding box center [46, 403] width 32 height 11
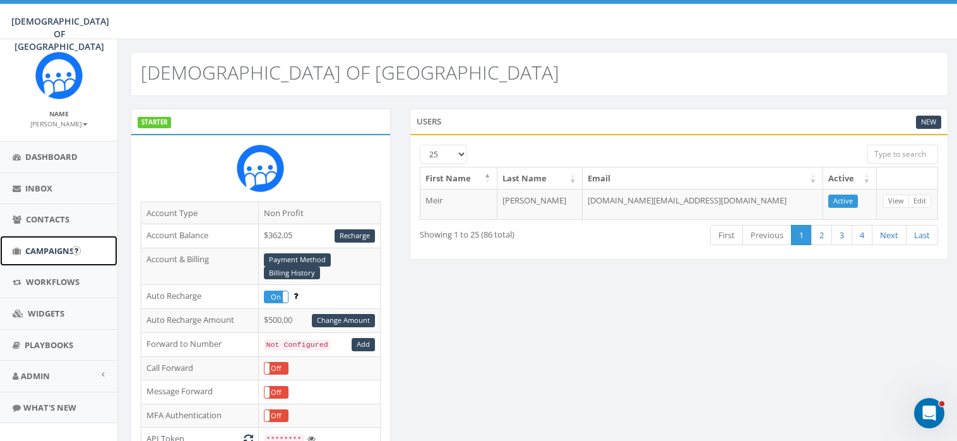
click at [35, 249] on span "Campaigns" at bounding box center [49, 250] width 49 height 11
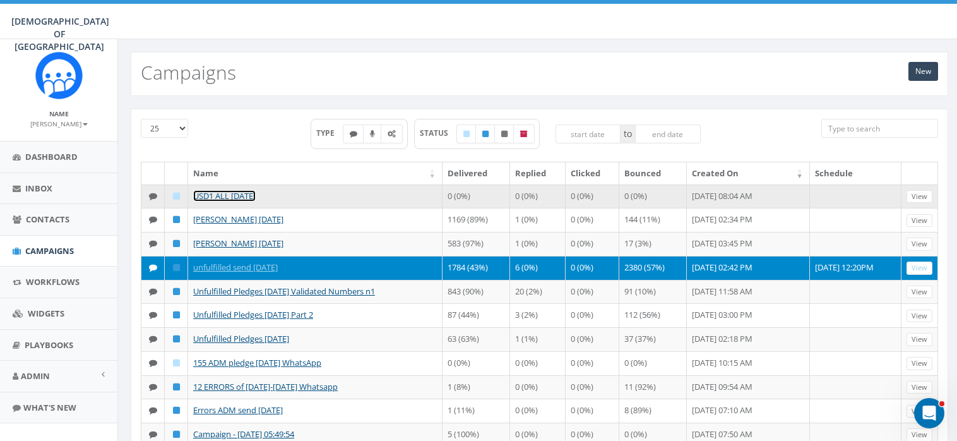
click at [240, 192] on link "USD1 ALL [DATE]" at bounding box center [224, 195] width 62 height 11
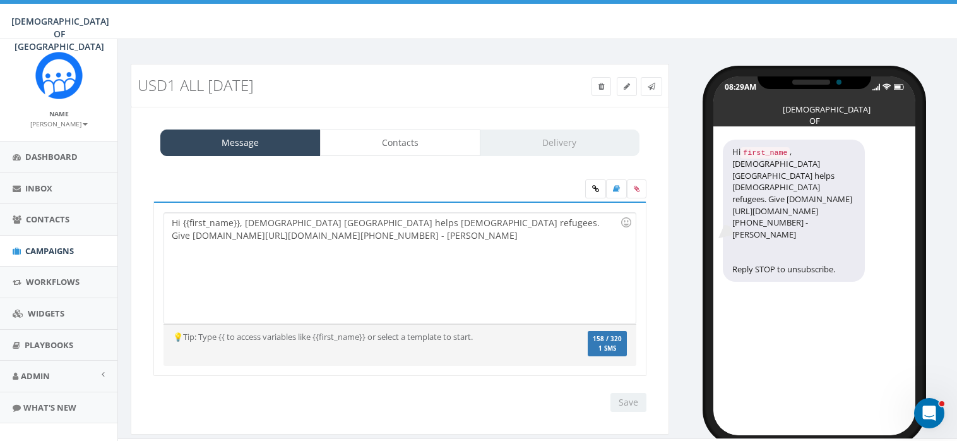
click at [560, 139] on div "Message Contacts Delivery" at bounding box center [399, 142] width 479 height 27
click at [42, 252] on span "Campaigns" at bounding box center [49, 250] width 49 height 11
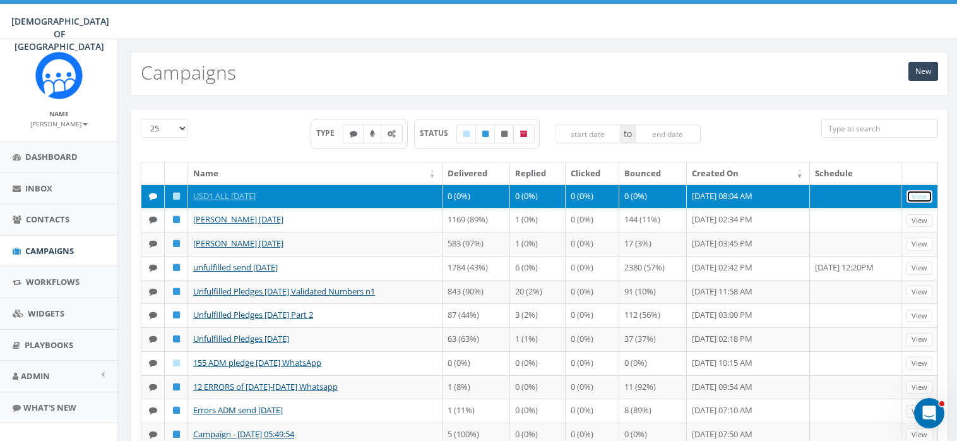
click at [923, 191] on link "View" at bounding box center [919, 196] width 26 height 13
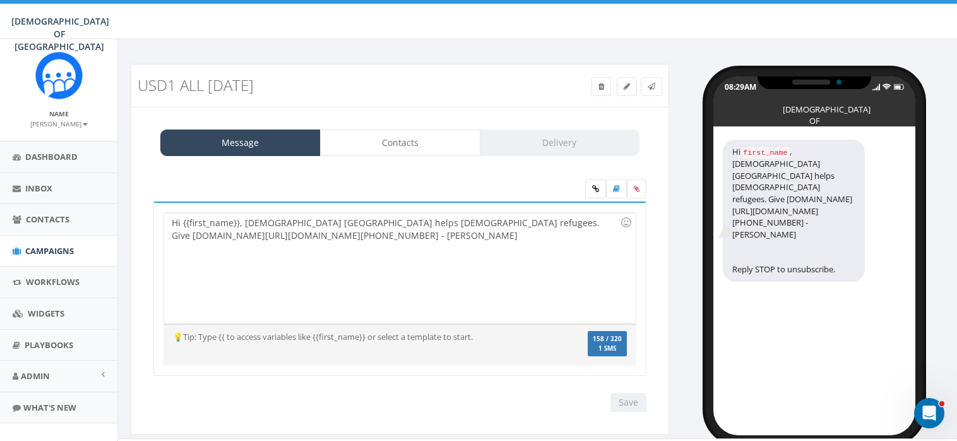
click at [557, 134] on div "Message Contacts Delivery" at bounding box center [399, 142] width 479 height 27
click at [33, 245] on span "Campaigns" at bounding box center [49, 250] width 49 height 11
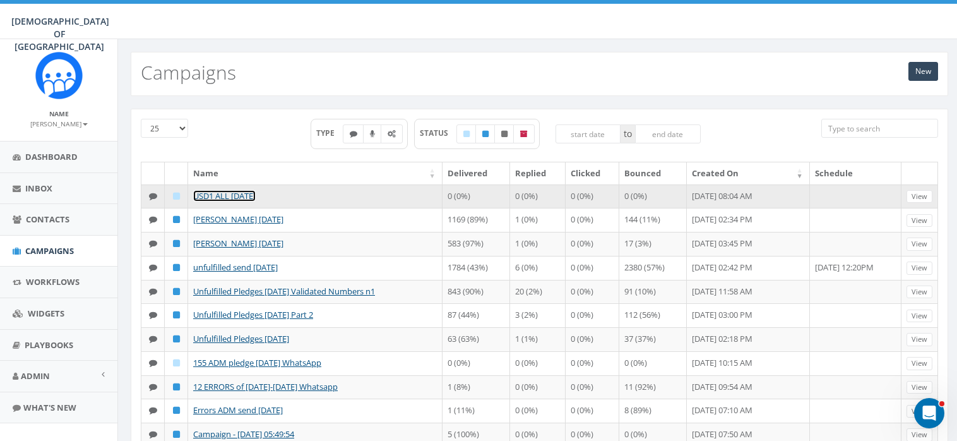
click at [235, 194] on link "USD1 ALL [DATE]" at bounding box center [224, 195] width 62 height 11
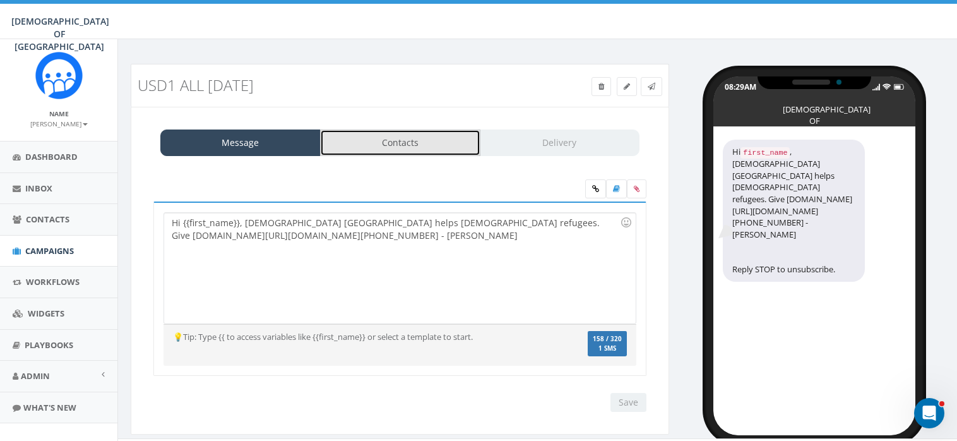
click at [404, 133] on link "Contacts" at bounding box center [400, 142] width 160 height 27
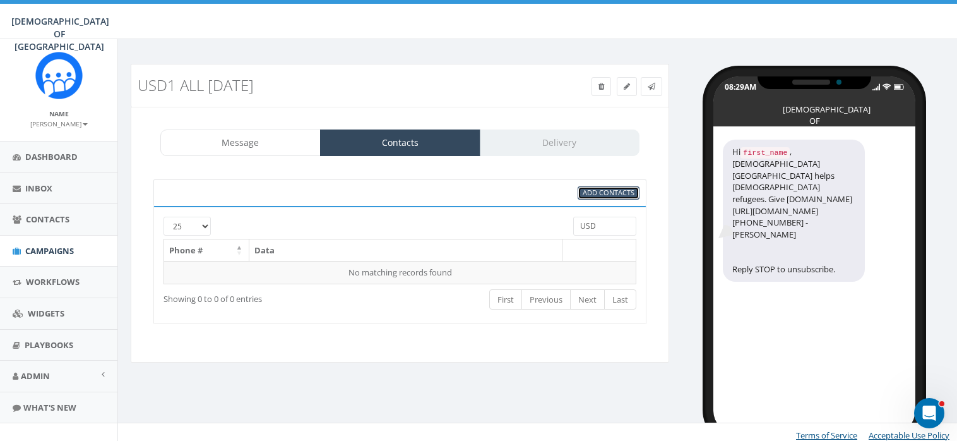
click at [610, 188] on span "Add Contacts" at bounding box center [609, 191] width 52 height 9
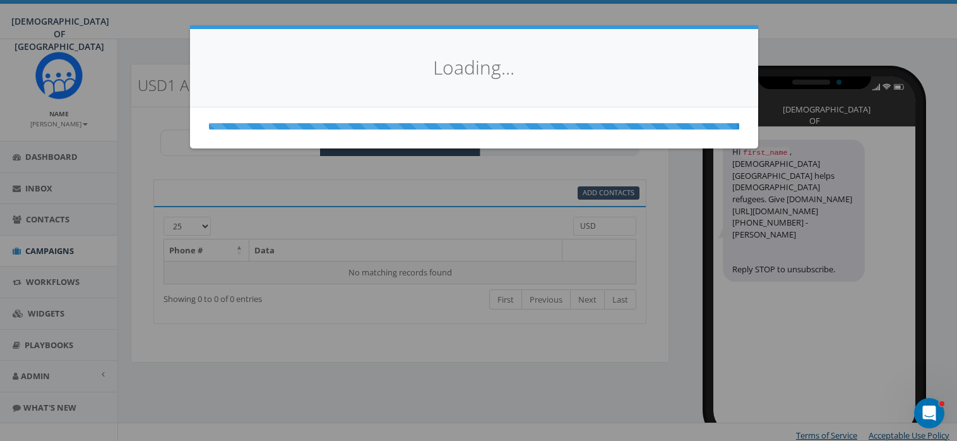
select select
select select "100"
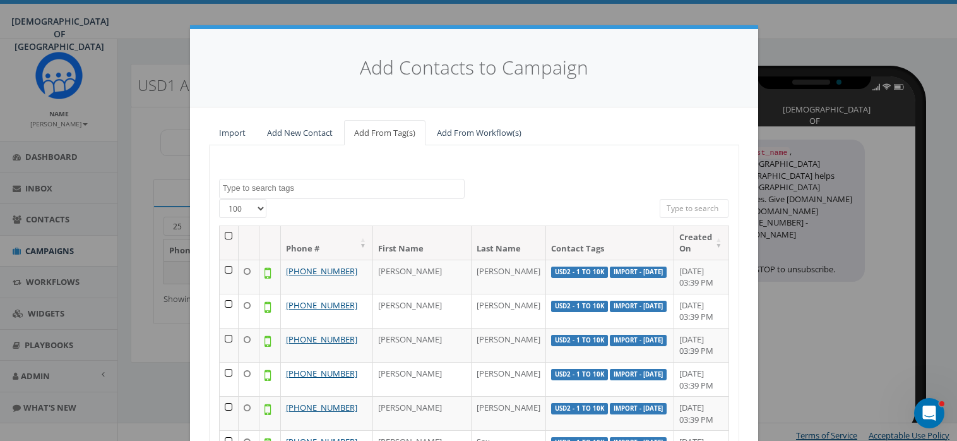
click at [361, 182] on textarea "Search" at bounding box center [343, 187] width 241 height 11
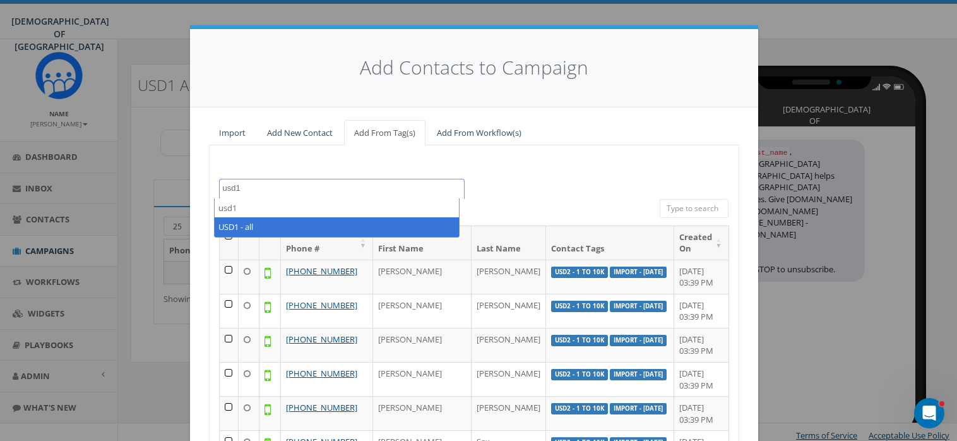
type textarea "usd1"
select select "USD1 - all"
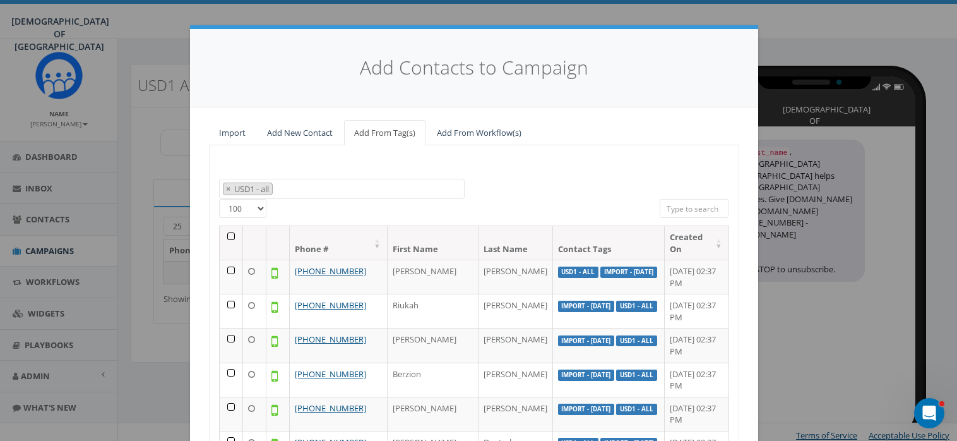
click at [225, 234] on th at bounding box center [231, 242] width 23 height 33
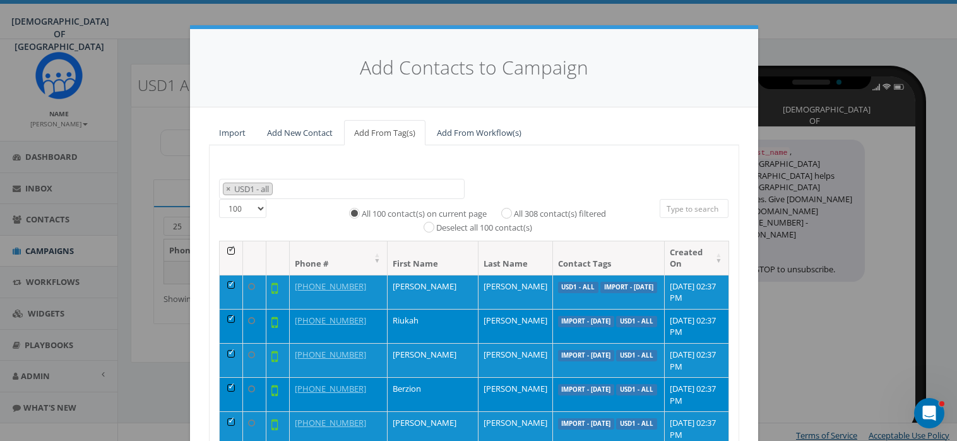
click at [514, 211] on label "All 308 contact(s) filtered" at bounding box center [560, 214] width 92 height 13
click at [506, 211] on input "All 308 contact(s) filtered" at bounding box center [510, 212] width 8 height 8
radio input "true"
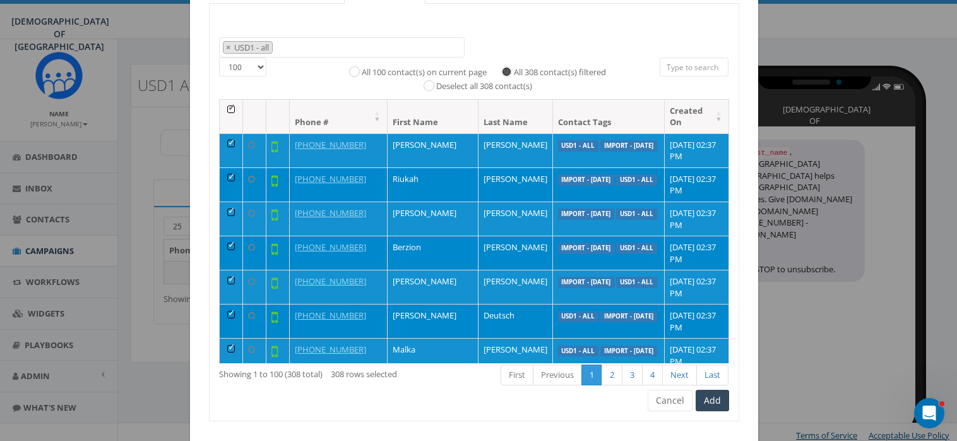
scroll to position [167, 0]
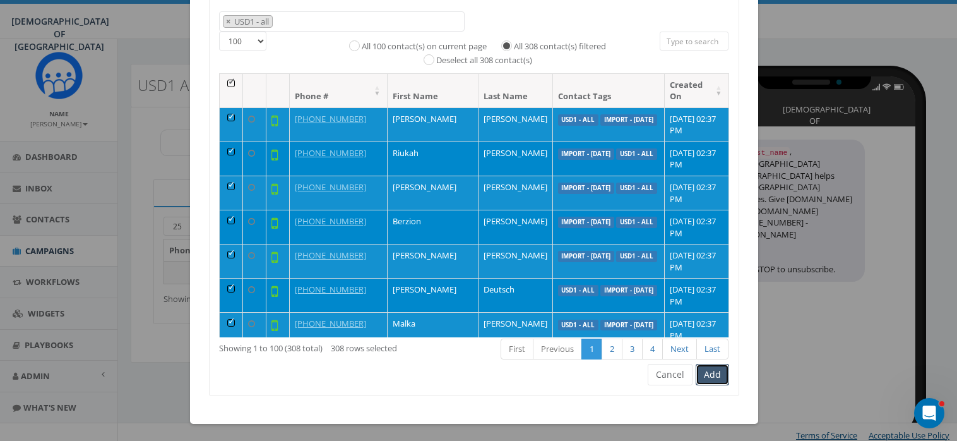
click at [708, 372] on button "Add" at bounding box center [712, 374] width 33 height 21
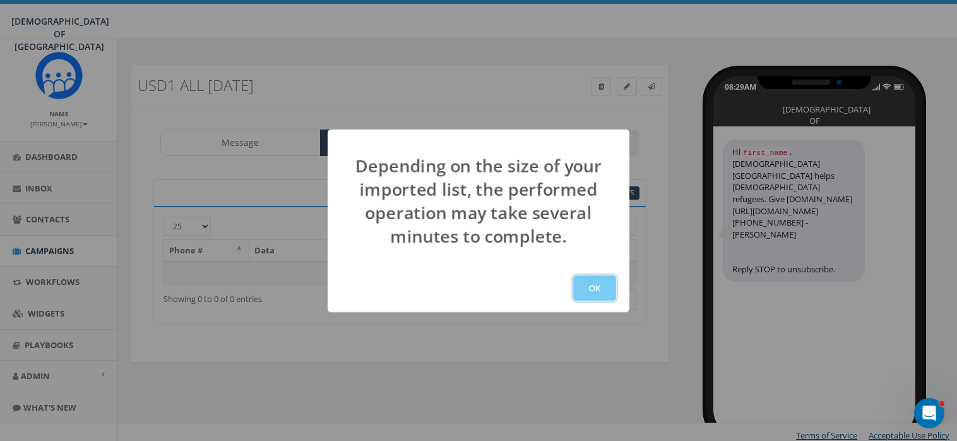
click at [598, 283] on button "OK" at bounding box center [594, 287] width 43 height 25
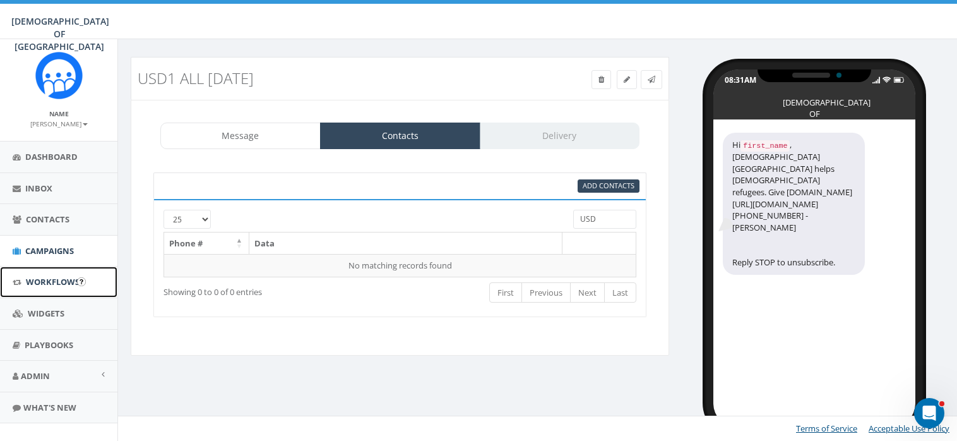
click at [59, 280] on span "Workflows" at bounding box center [53, 281] width 54 height 11
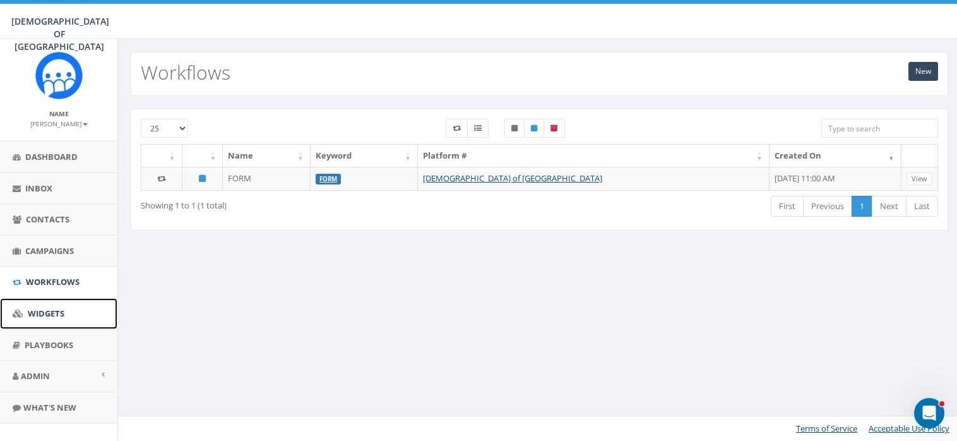
click at [49, 308] on span "Widgets" at bounding box center [46, 312] width 37 height 11
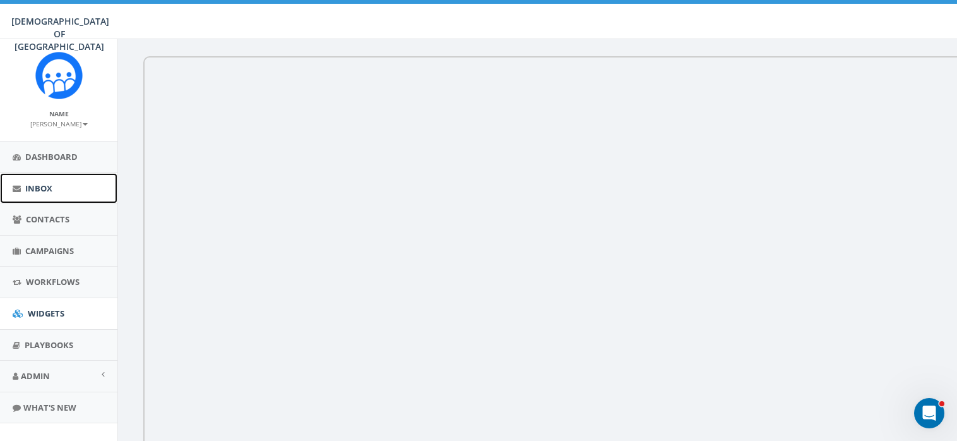
click at [54, 185] on link "Inbox" at bounding box center [58, 188] width 117 height 31
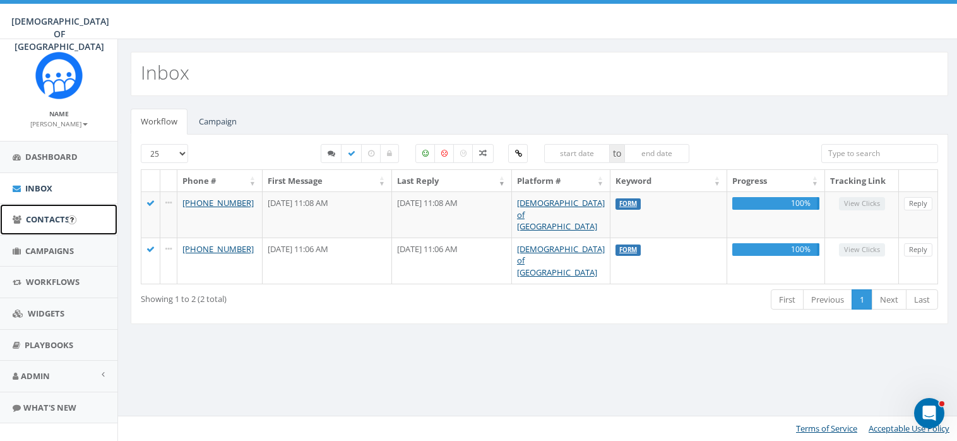
click at [39, 219] on span "Contacts" at bounding box center [48, 218] width 44 height 11
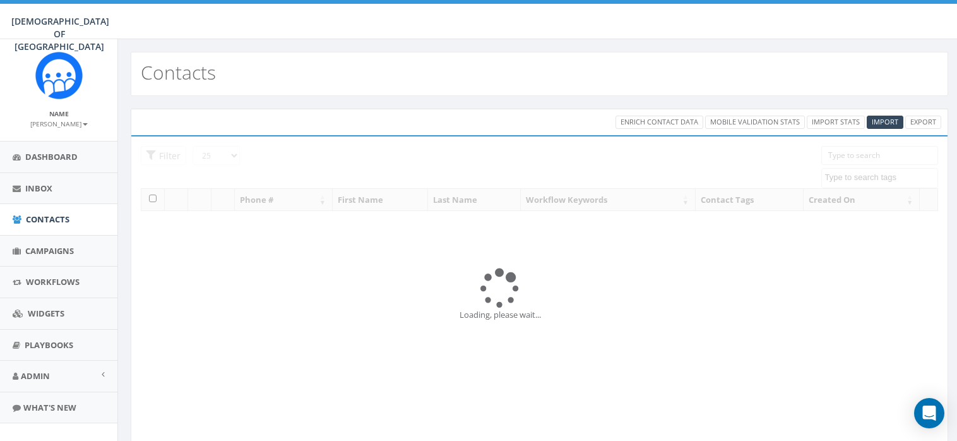
select select
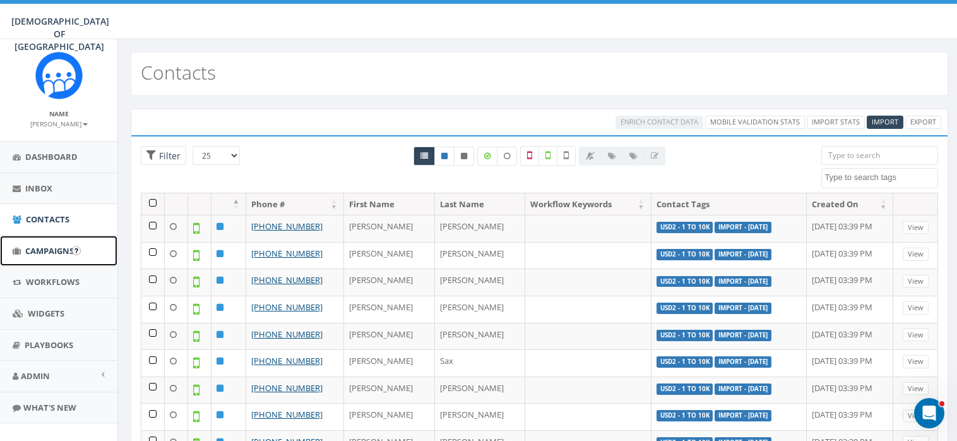
click at [43, 247] on span "Campaigns" at bounding box center [49, 250] width 49 height 11
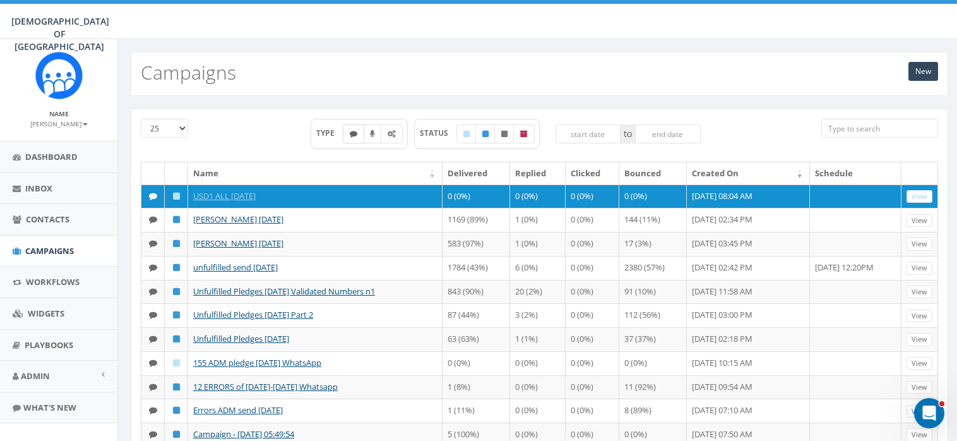
click at [352, 130] on icon at bounding box center [354, 134] width 8 height 8
checkbox input "true"
click at [927, 406] on icon "Open Intercom Messenger" at bounding box center [927, 411] width 21 height 21
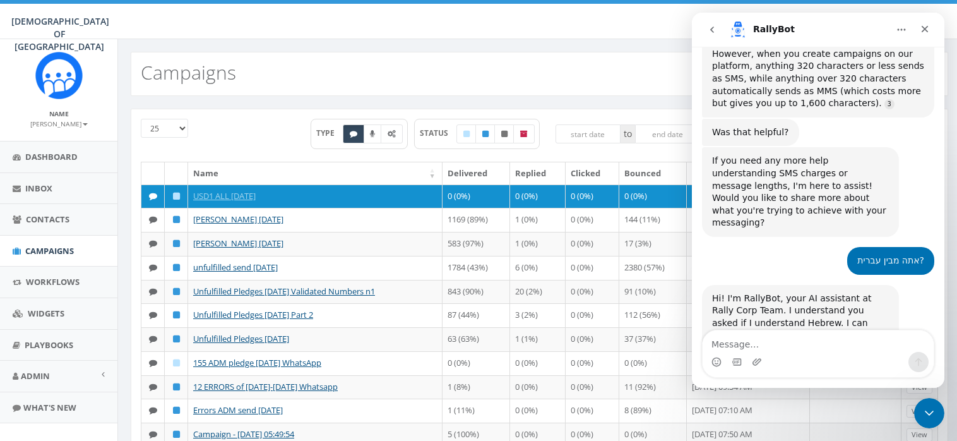
scroll to position [584, 0]
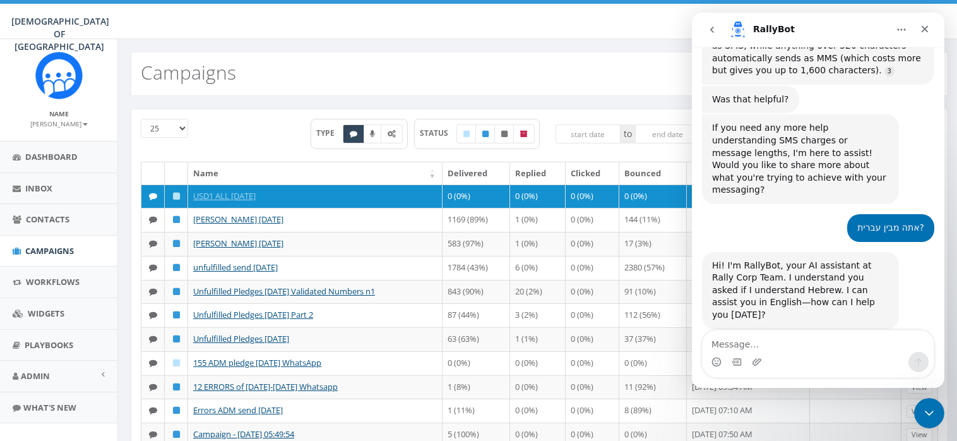
click at [778, 342] on textarea "Message…" at bounding box center [817, 340] width 231 height 21
type textarea "i try to do a campaign not sure why it is not sending"
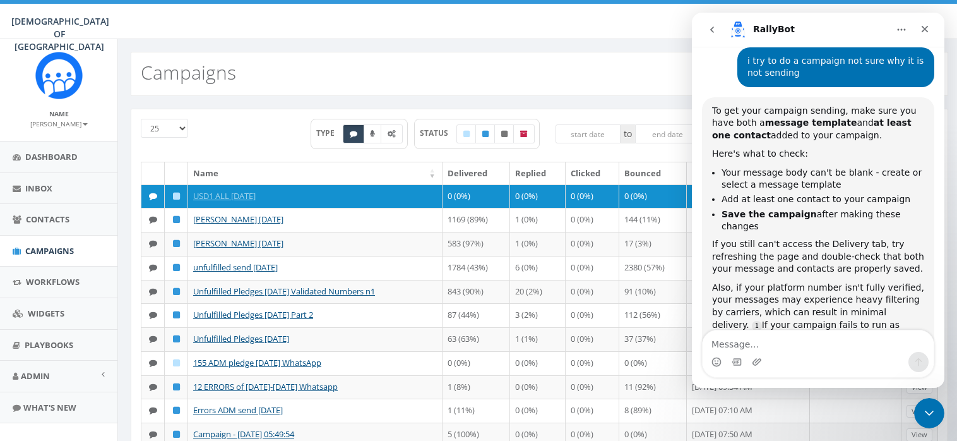
scroll to position [894, 0]
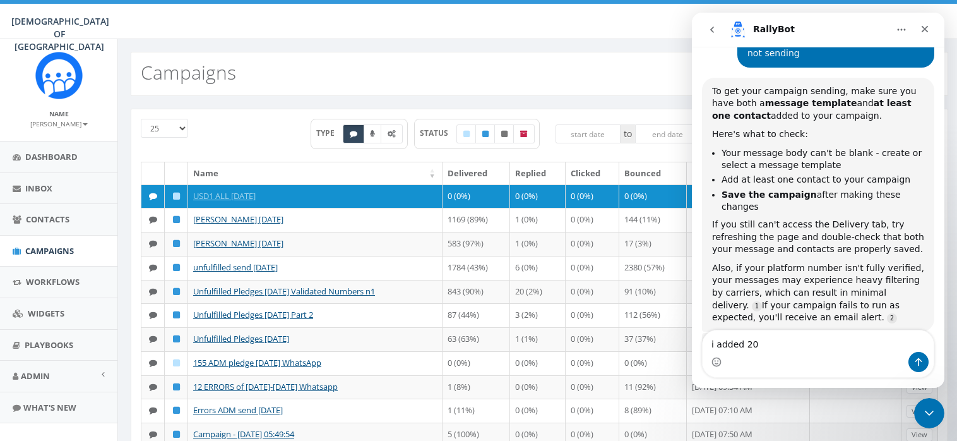
type textarea "i added 200"
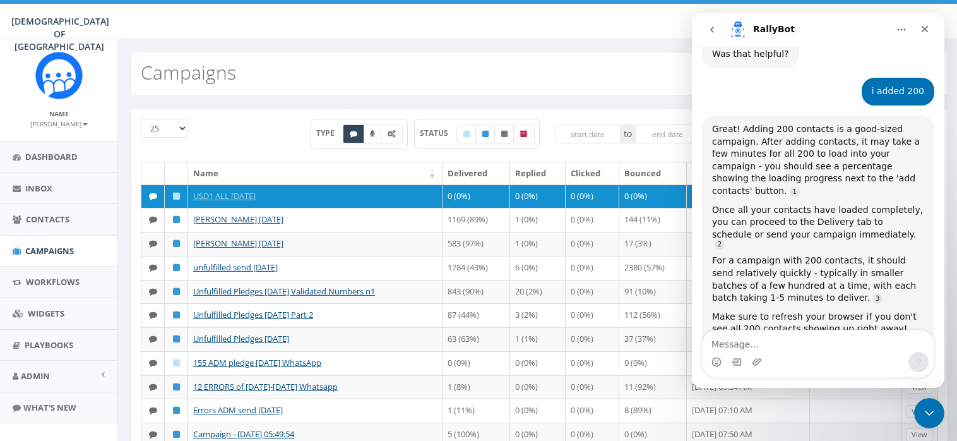
scroll to position [1199, 0]
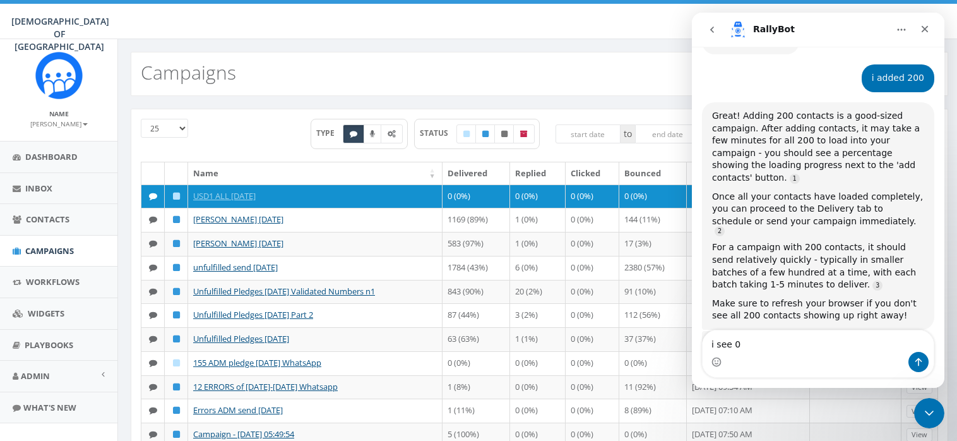
type textarea "i see 0%"
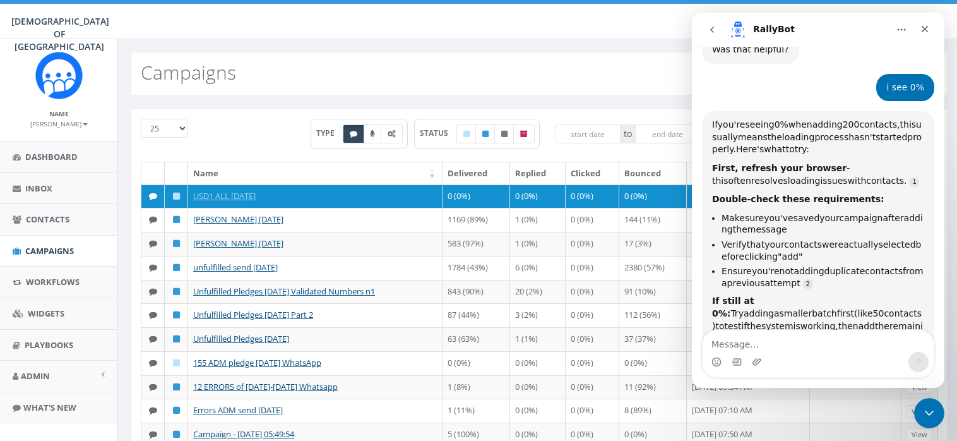
scroll to position [1496, 0]
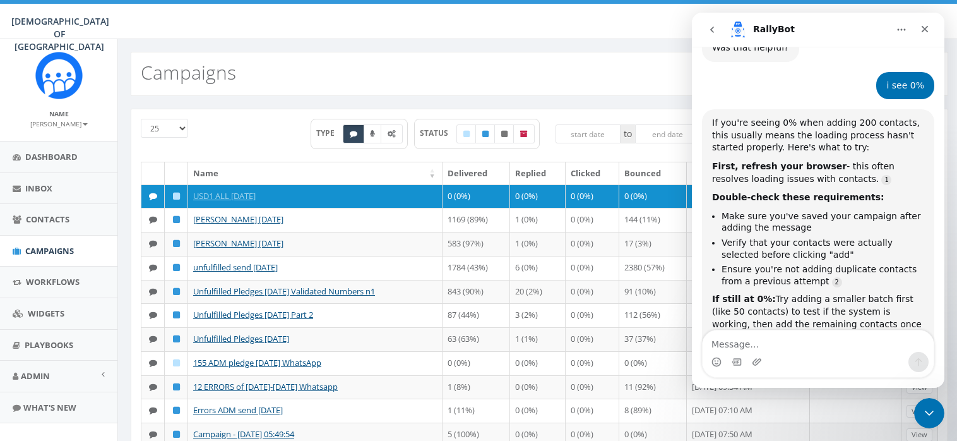
click at [772, 331] on textarea "Message…" at bounding box center [817, 340] width 231 height 21
type textarea "how do i save"
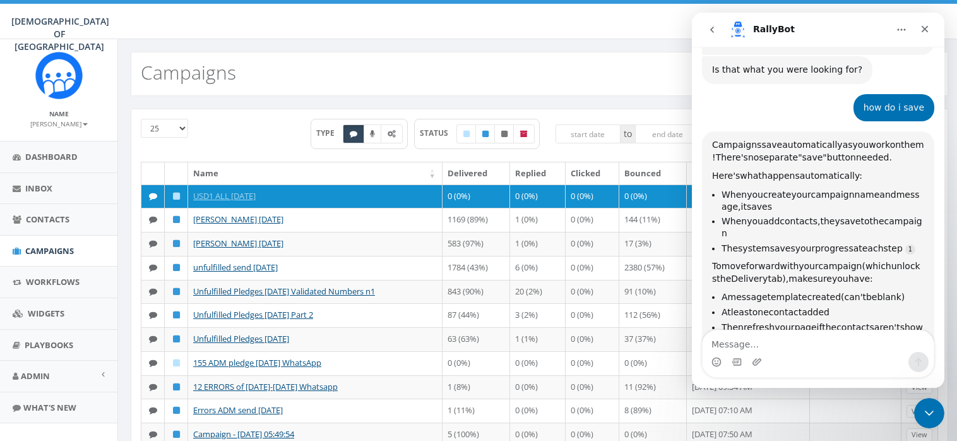
scroll to position [1856, 0]
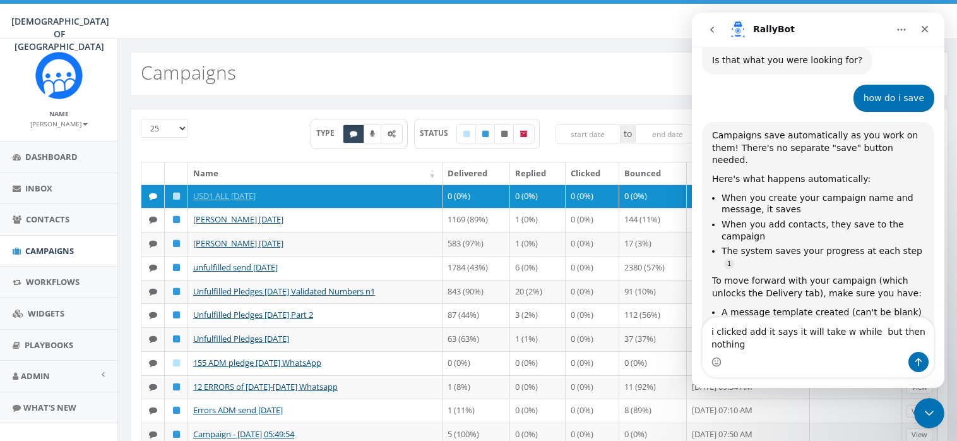
type textarea "i clicked add it says it will take w while but then nothing"
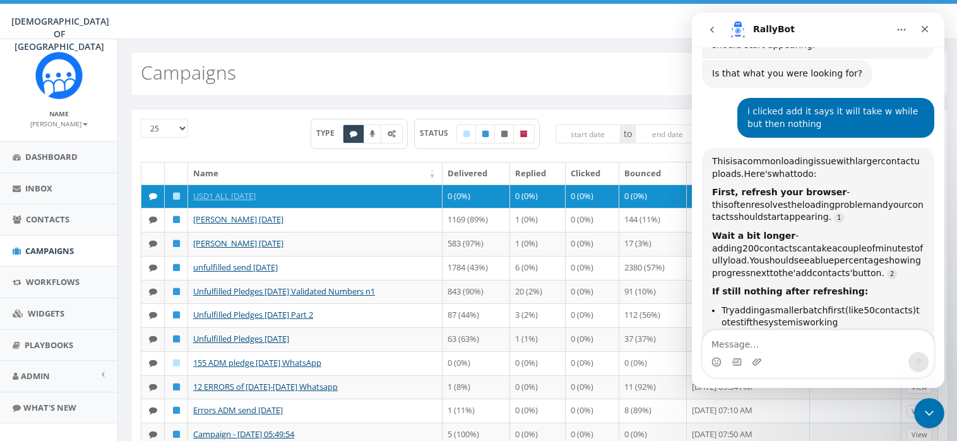
scroll to position [2222, 0]
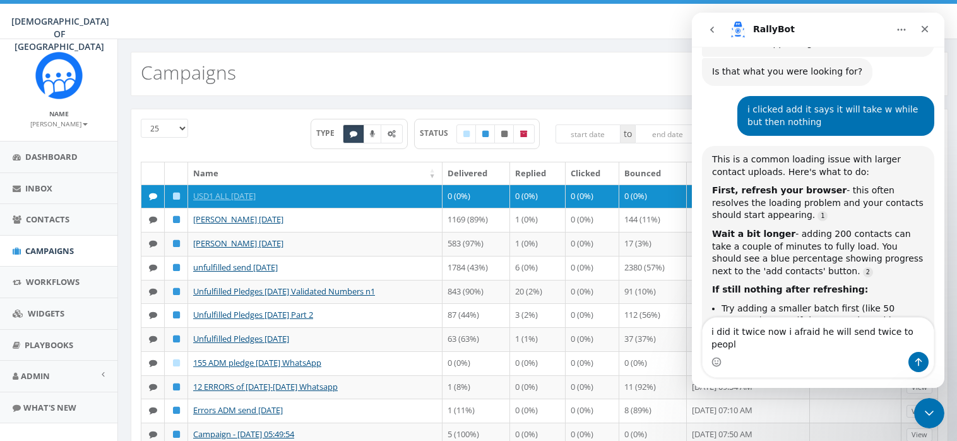
type textarea "i did it twice now i afraid he will send twice to people"
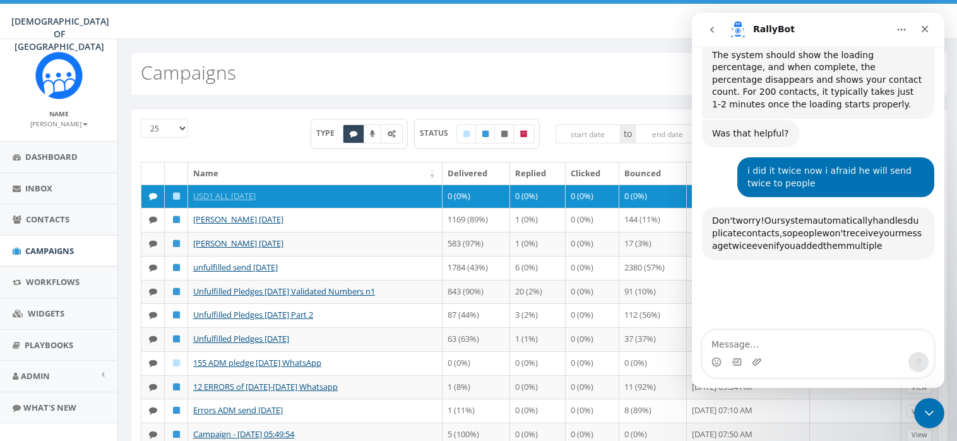
scroll to position [2581, 0]
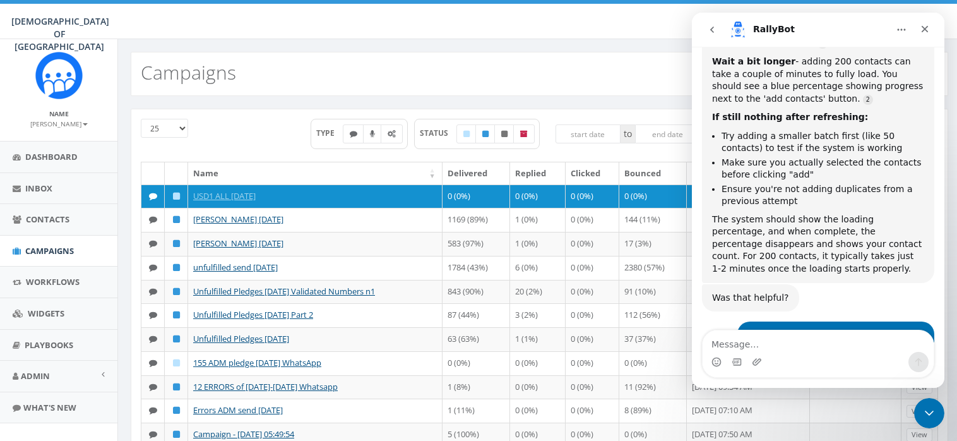
scroll to position [2576, 0]
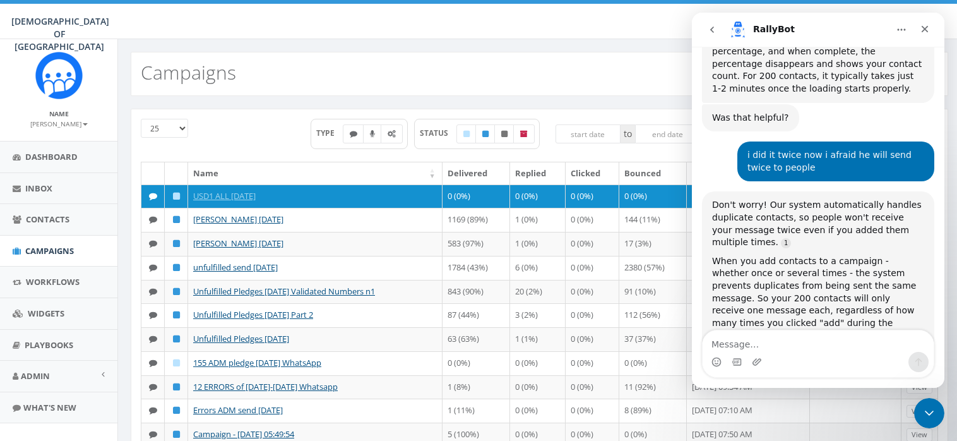
click at [769, 340] on textarea "Message…" at bounding box center [817, 340] width 231 height 21
type textarea "how can i know if contacts were loaded"
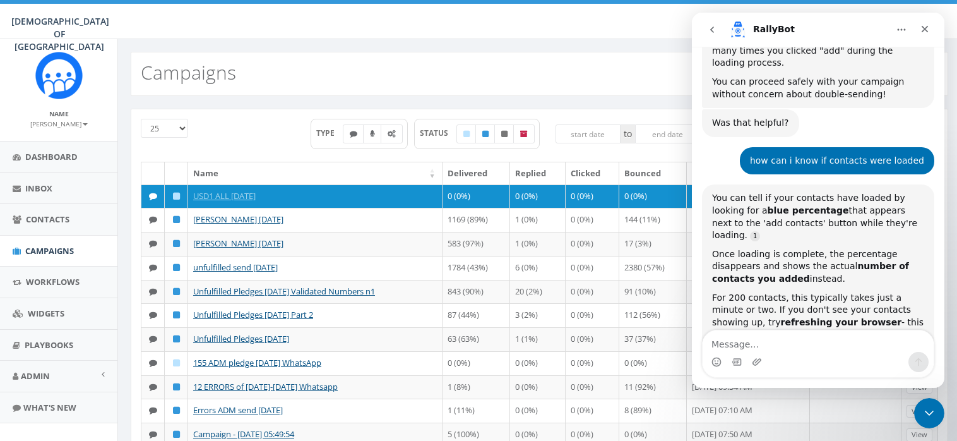
scroll to position [2848, 0]
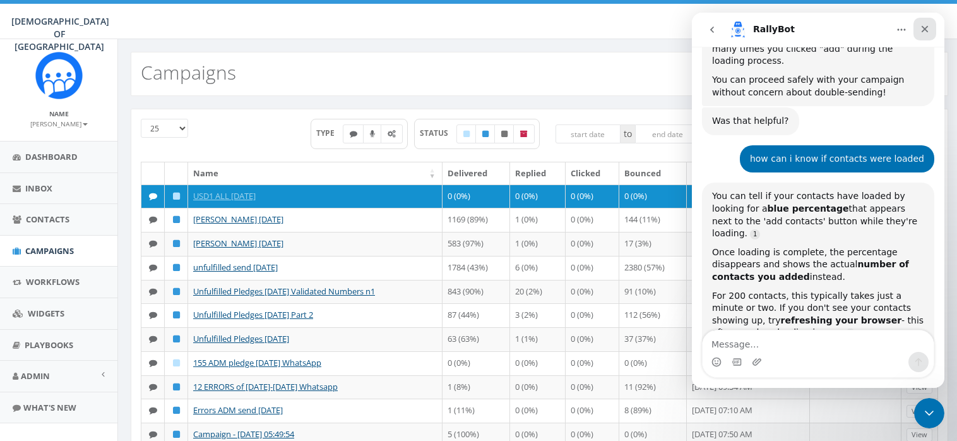
click at [929, 27] on icon "Close" at bounding box center [925, 29] width 10 height 10
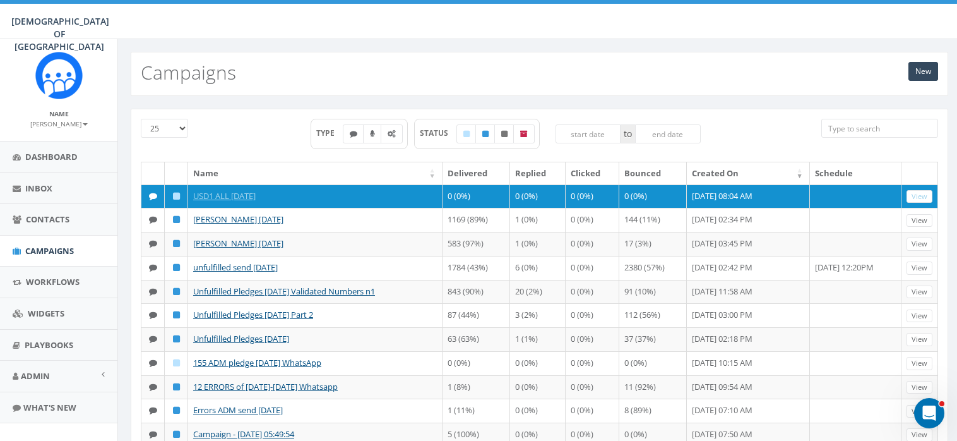
scroll to position [2847, 0]
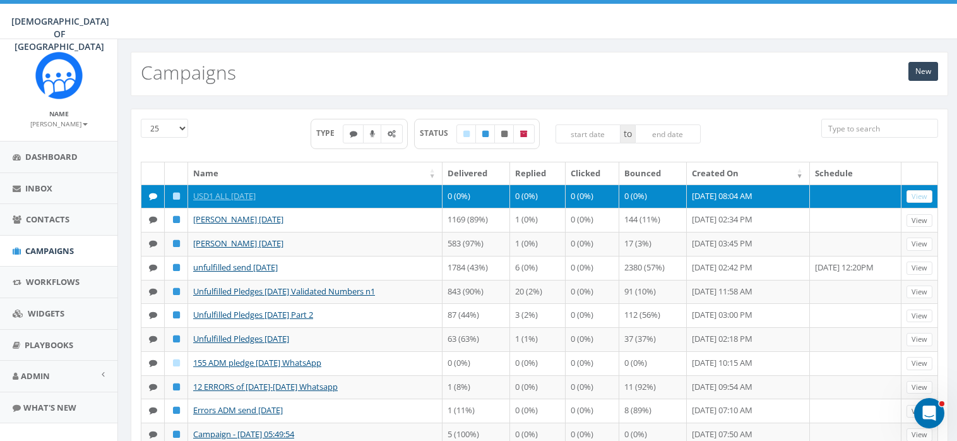
drag, startPoint x: 189, startPoint y: 170, endPoint x: 317, endPoint y: 193, distance: 130.9
click at [317, 193] on table "Name Delivered Replied Clicked Bounced Created On Schedule USD1 ALL 22/8/25 0 (…" at bounding box center [539, 352] width 797 height 381
drag, startPoint x: 142, startPoint y: 194, endPoint x: 780, endPoint y: 196, distance: 638.1
click at [780, 196] on tr "USD1 ALL 22/8/25 0 (0%) 0 (0%) 0 (0%) 0 (0%) August 22, 2025 08:04 AM View" at bounding box center [539, 196] width 796 height 24
copy tr "USD1 ALL 22/8/25 0 (0%) 0 (0%) 0 (0%) 0 (0%) August 22, 2025 08:04 AM"
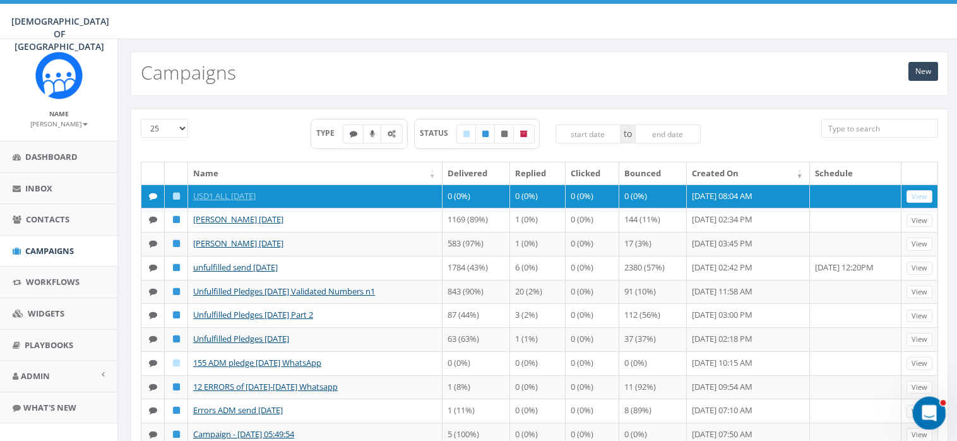
click at [928, 406] on icon "Open Intercom Messenger" at bounding box center [927, 411] width 21 height 21
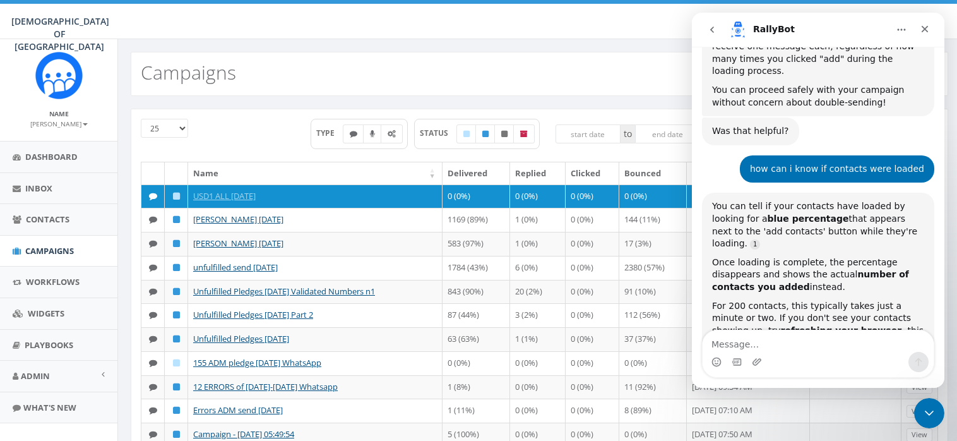
scroll to position [2848, 0]
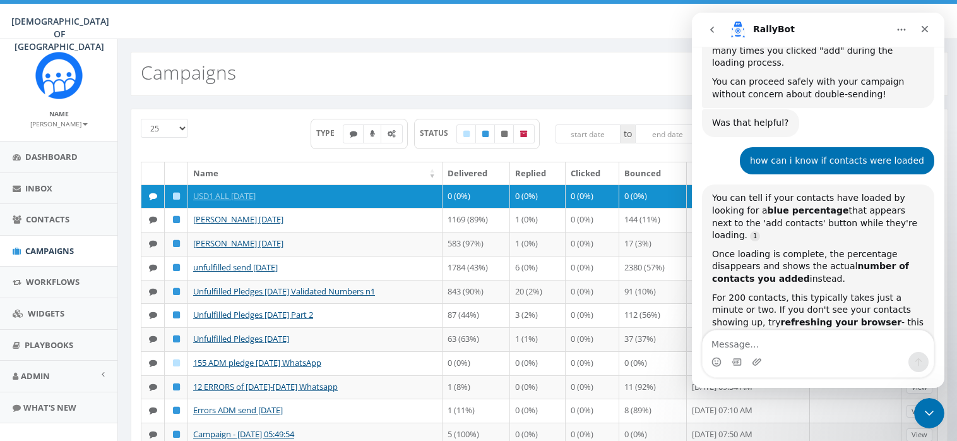
click at [756, 340] on textarea "Message…" at bounding box center [817, 340] width 231 height 21
type textarea "no"
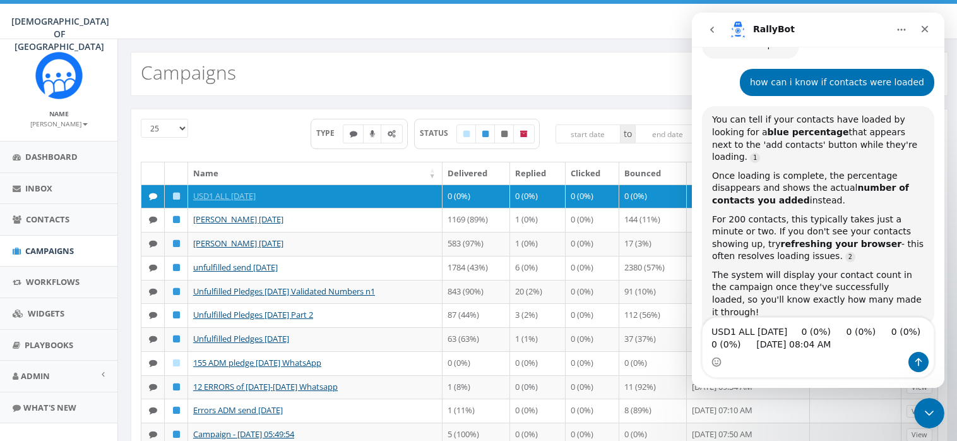
scroll to position [2939, 0]
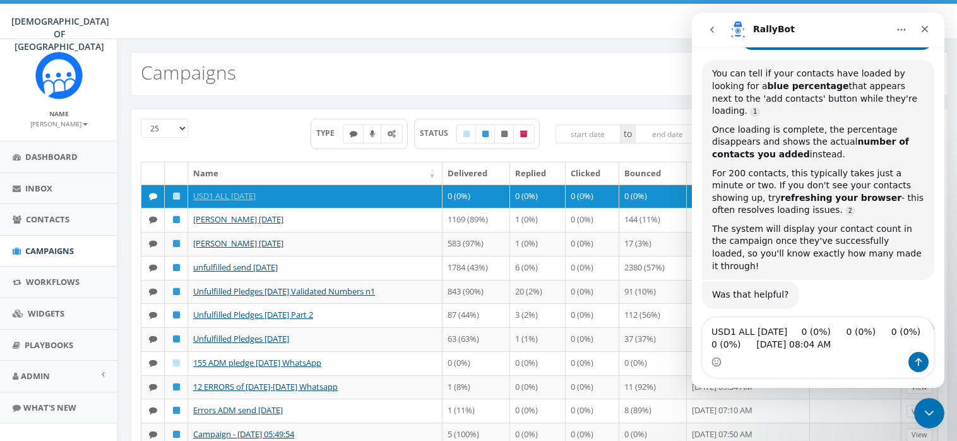
type textarea "USD1 ALL [DATE] 0 (0%) 0 (0%) 0 (0%) 0 (0%) [DATE] 08:04 AM"
click at [917, 361] on icon "Send a message…" at bounding box center [918, 362] width 10 height 10
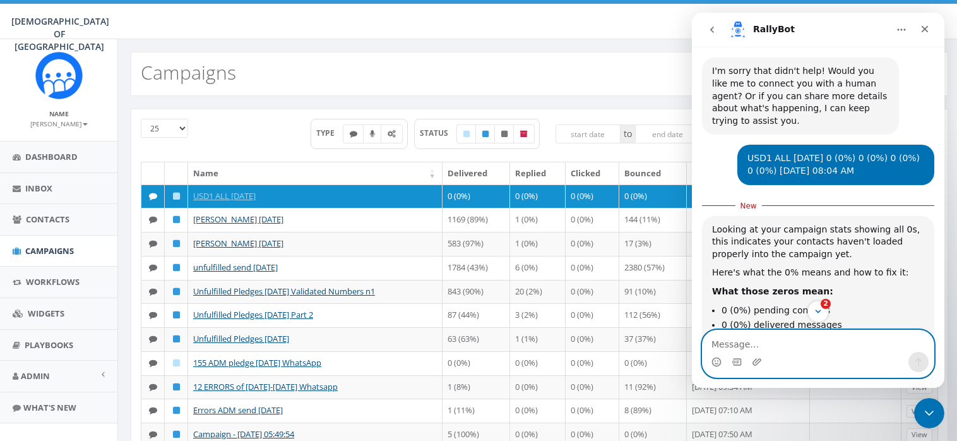
scroll to position [3289, 0]
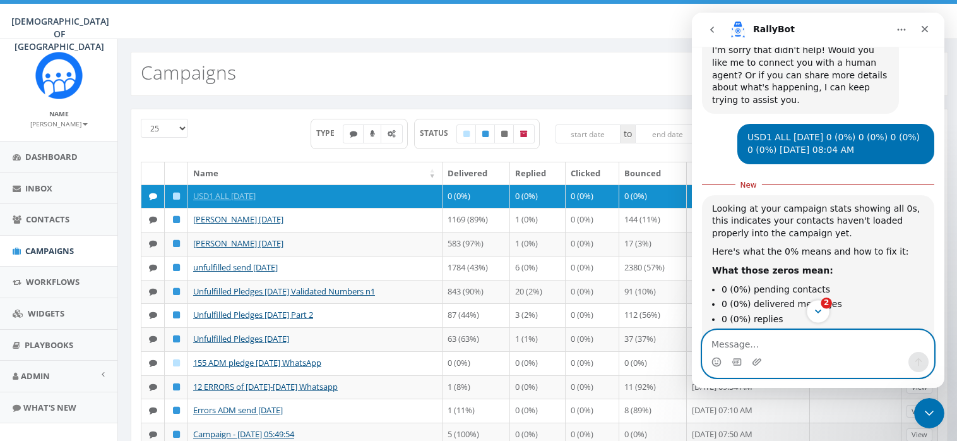
drag, startPoint x: 817, startPoint y: 344, endPoint x: 818, endPoint y: 313, distance: 30.9
click at [818, 313] on div "Hi there! You're speaking with RallyBot AI Agent. I'm well trained and ready to…" at bounding box center [818, 217] width 252 height 341
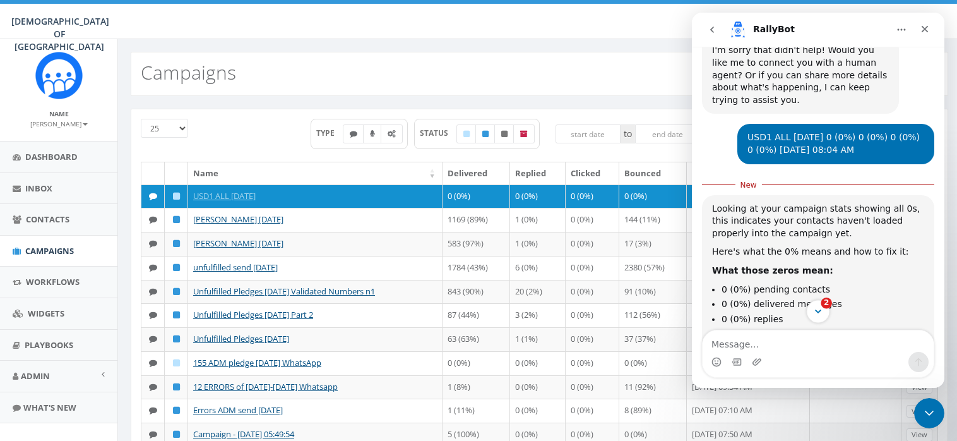
click at [818, 313] on icon "Scroll to bottom" at bounding box center [817, 310] width 11 height 11
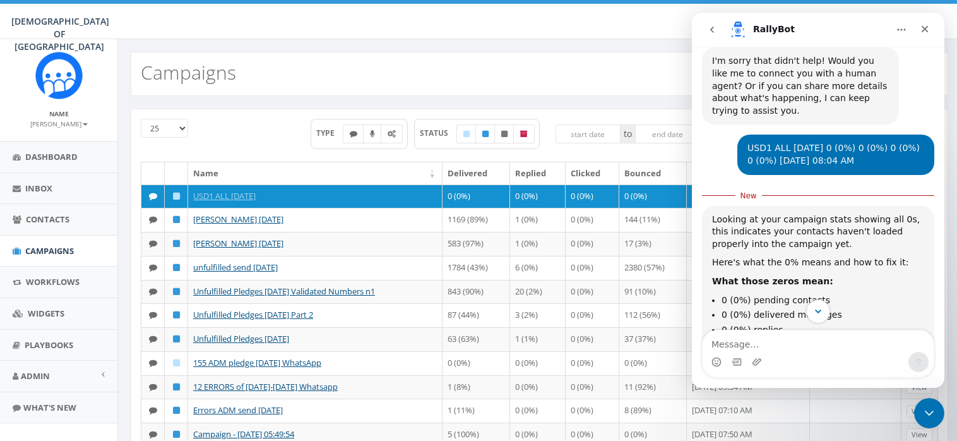
click at [818, 313] on icon "Scroll to bottom" at bounding box center [817, 310] width 11 height 11
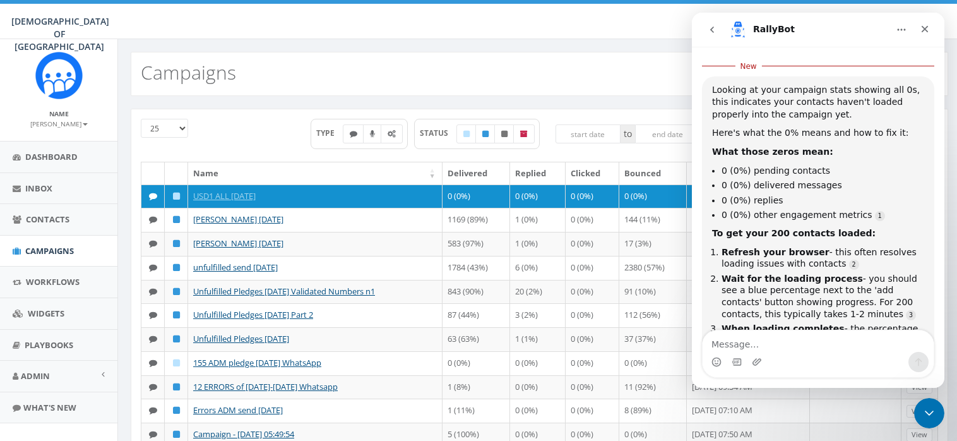
scroll to position [3414, 0]
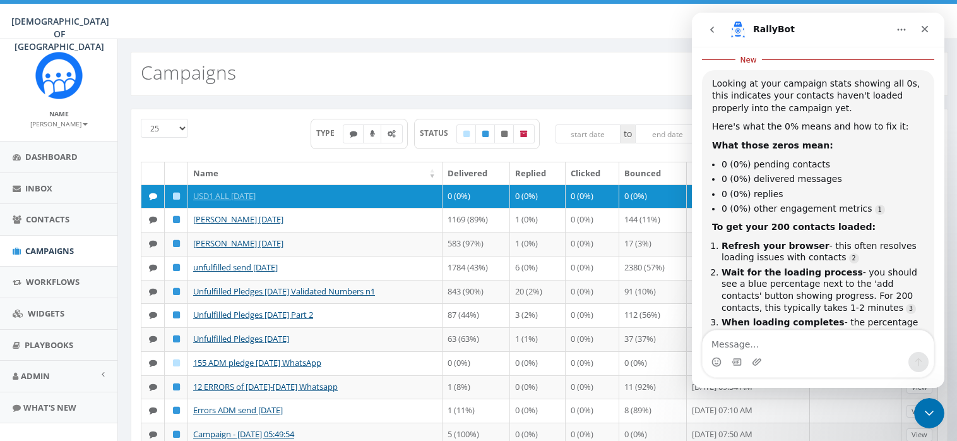
click at [352, 131] on icon at bounding box center [354, 134] width 8 height 8
checkbox input "false"
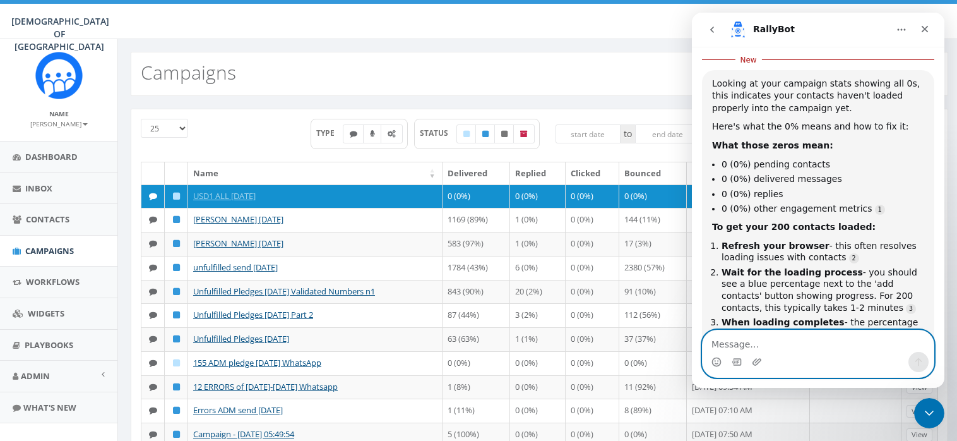
click at [762, 346] on textarea "Message…" at bounding box center [817, 340] width 231 height 21
type textarea "not at all"
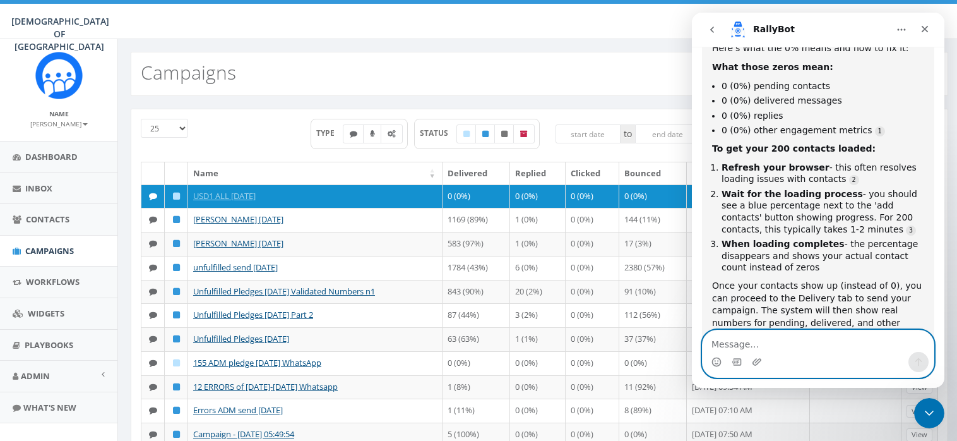
scroll to position [3519, 0]
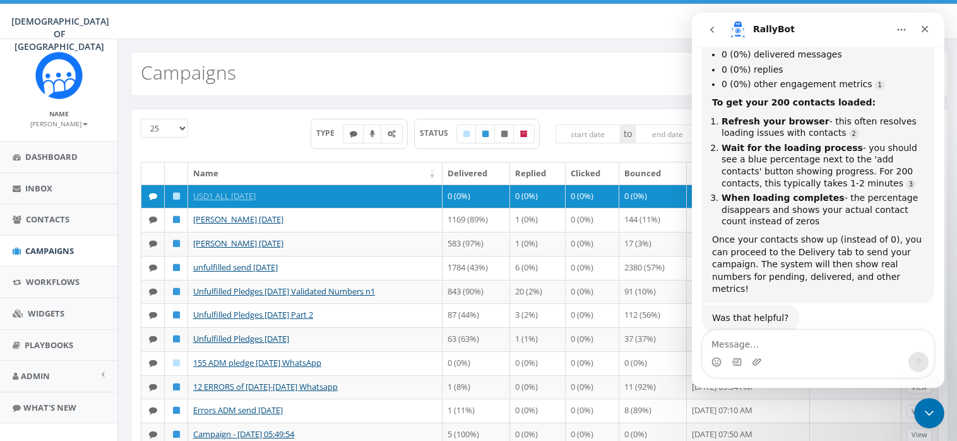
drag, startPoint x: 713, startPoint y: 261, endPoint x: 765, endPoint y: 264, distance: 51.8
click at [765, 387] on div "I'm sorry this is still not working as expected! Would you like me to connect y…" at bounding box center [800, 424] width 177 height 74
copy div "human agent"
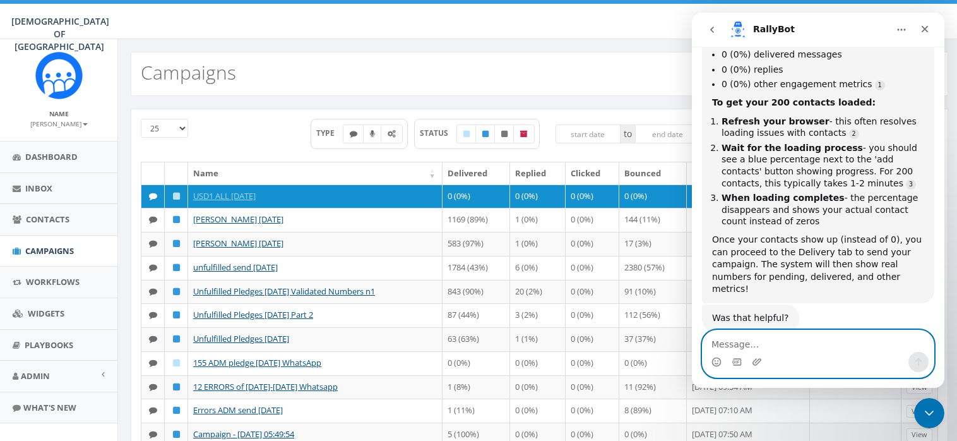
click at [762, 350] on textarea "Message…" at bounding box center [817, 340] width 231 height 21
paste textarea "human agent"
type textarea "human agent"
click at [916, 360] on icon "Send a message…" at bounding box center [918, 362] width 7 height 8
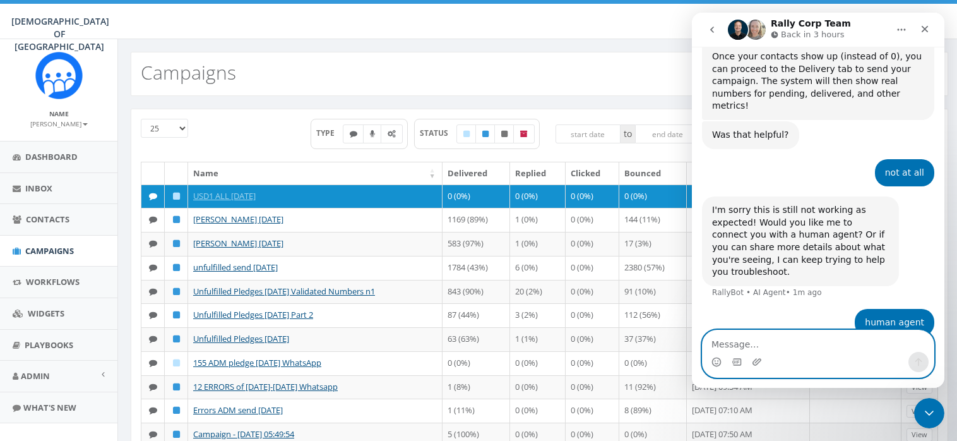
scroll to position [3733, 0]
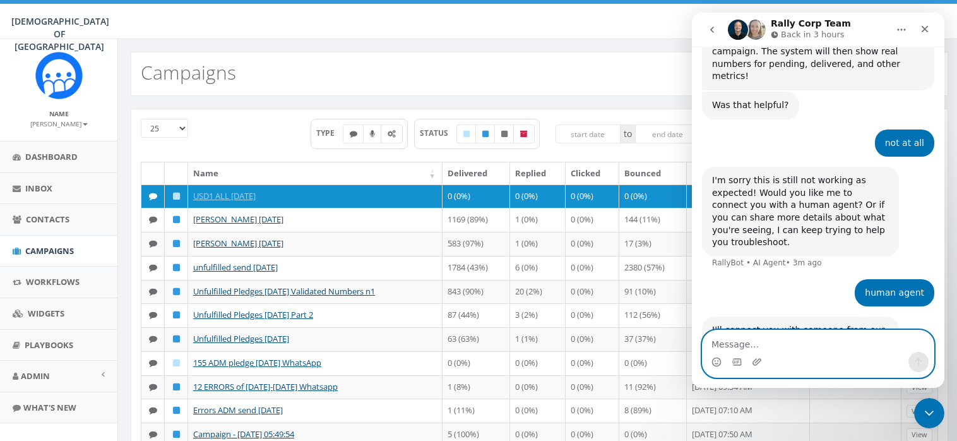
click at [780, 343] on textarea "Message…" at bounding box center [817, 340] width 231 height 21
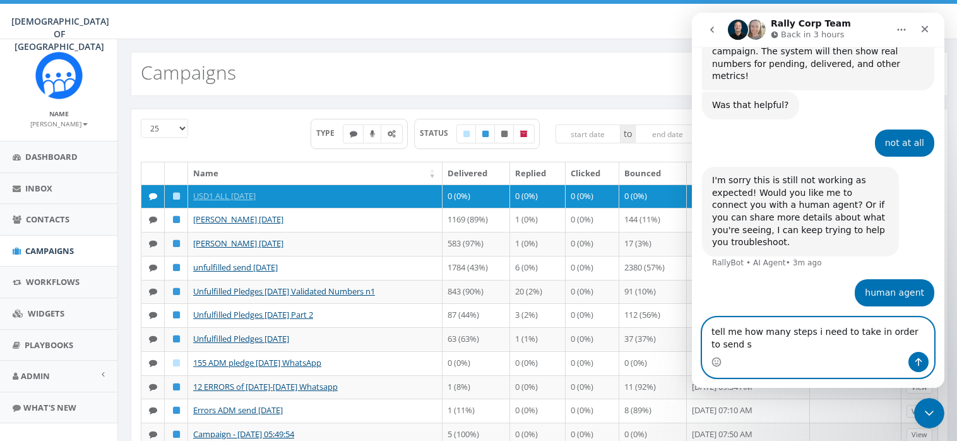
scroll to position [3745, 0]
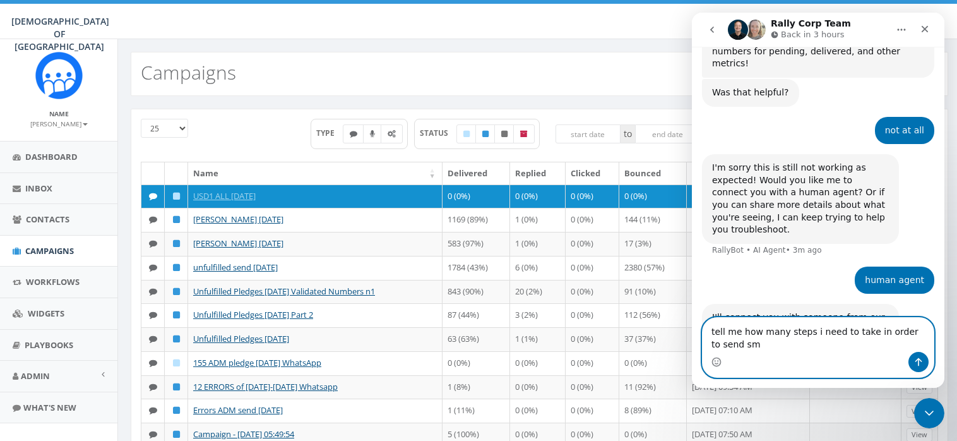
type textarea "tell me how many steps i need to take in order to send sms"
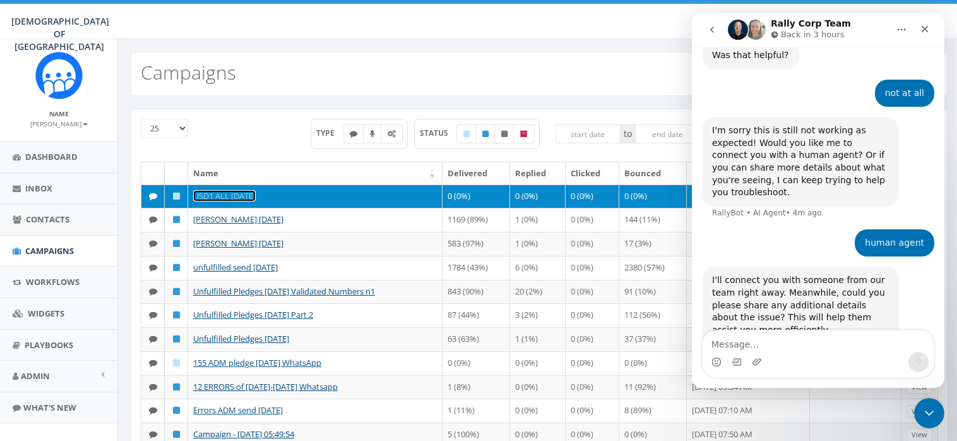
click at [203, 196] on link "USD1 ALL [DATE]" at bounding box center [224, 195] width 62 height 11
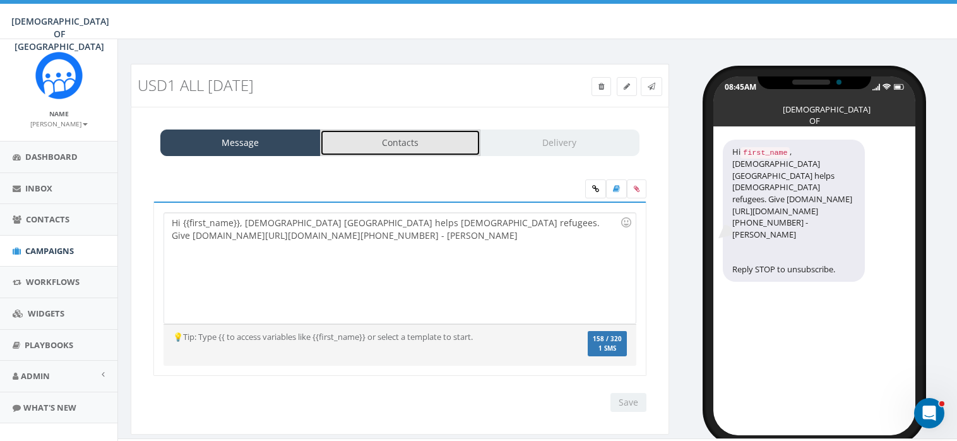
click at [398, 136] on link "Contacts" at bounding box center [400, 142] width 160 height 27
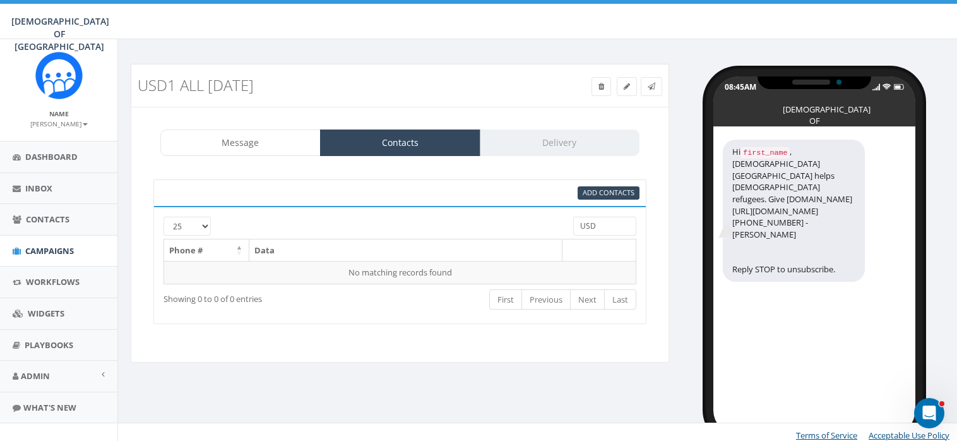
click at [591, 248] on th at bounding box center [599, 250] width 74 height 22
click at [565, 136] on div "Message Contacts Delivery" at bounding box center [399, 142] width 479 height 27
click at [405, 135] on link "Contacts" at bounding box center [400, 142] width 160 height 27
click at [400, 140] on link "Contacts" at bounding box center [400, 142] width 160 height 27
click at [571, 138] on div "Message Contacts Delivery" at bounding box center [399, 142] width 479 height 27
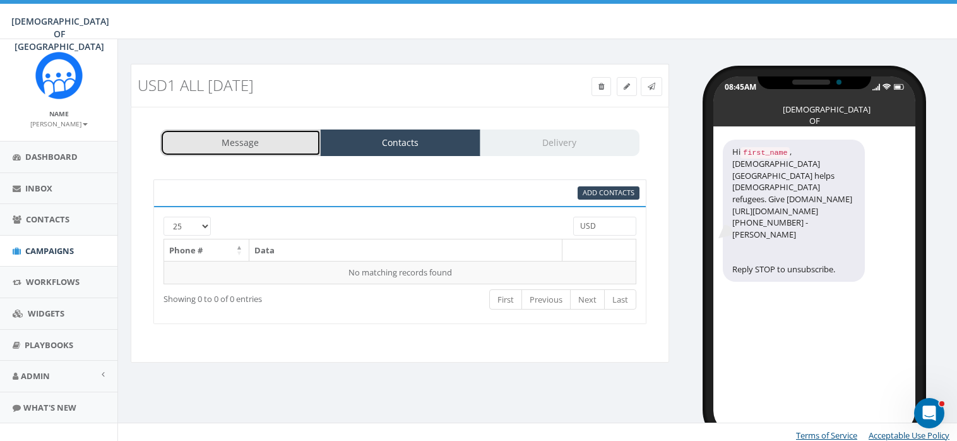
click at [251, 141] on link "Message" at bounding box center [240, 142] width 160 height 27
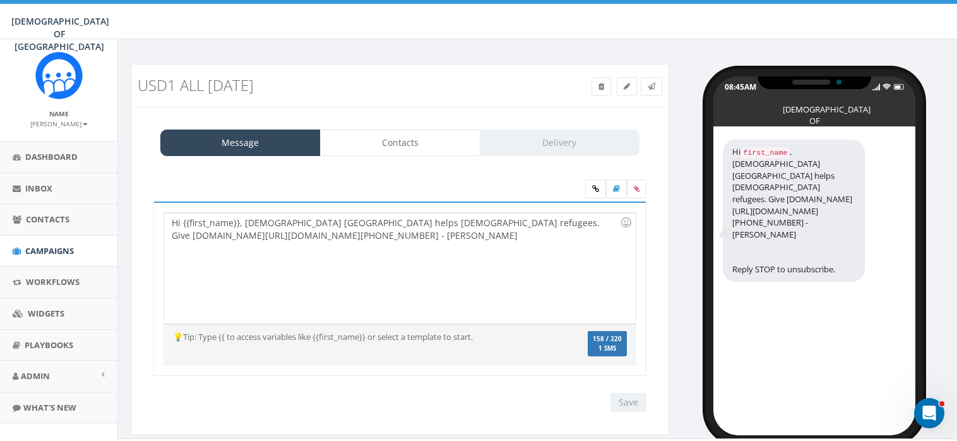
click at [560, 136] on div "Message Contacts Delivery" at bounding box center [399, 142] width 479 height 27
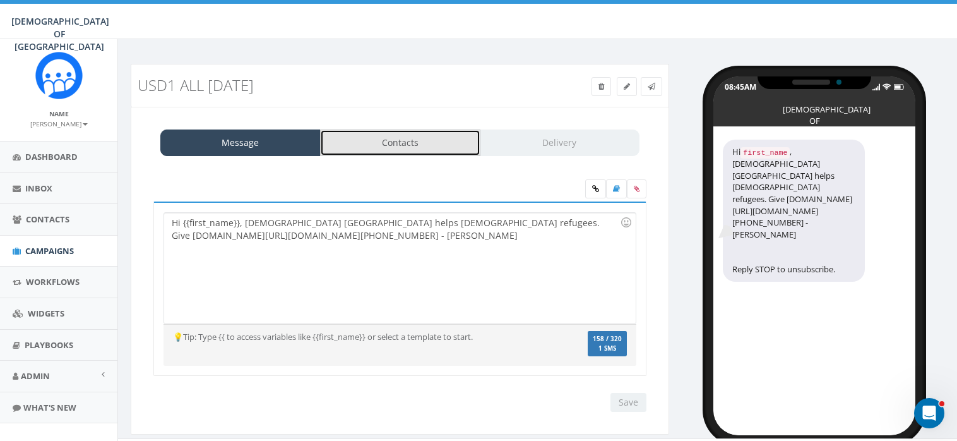
click at [406, 140] on link "Contacts" at bounding box center [400, 142] width 160 height 27
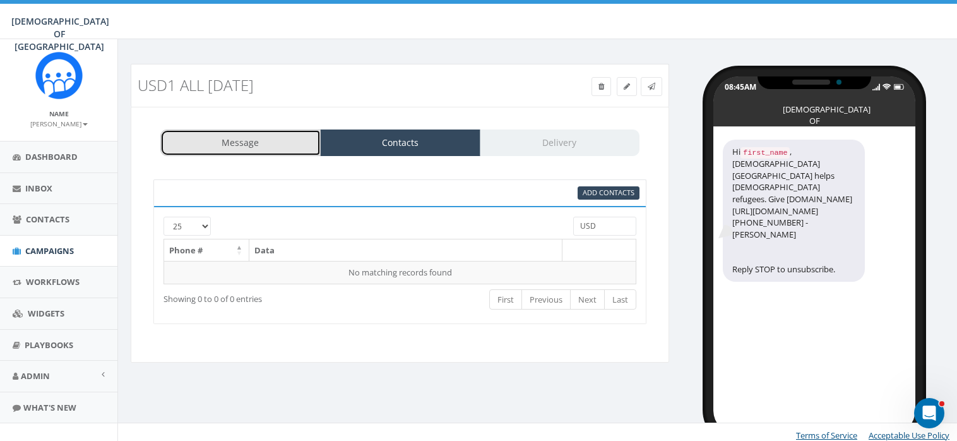
click at [290, 141] on link "Message" at bounding box center [240, 142] width 160 height 27
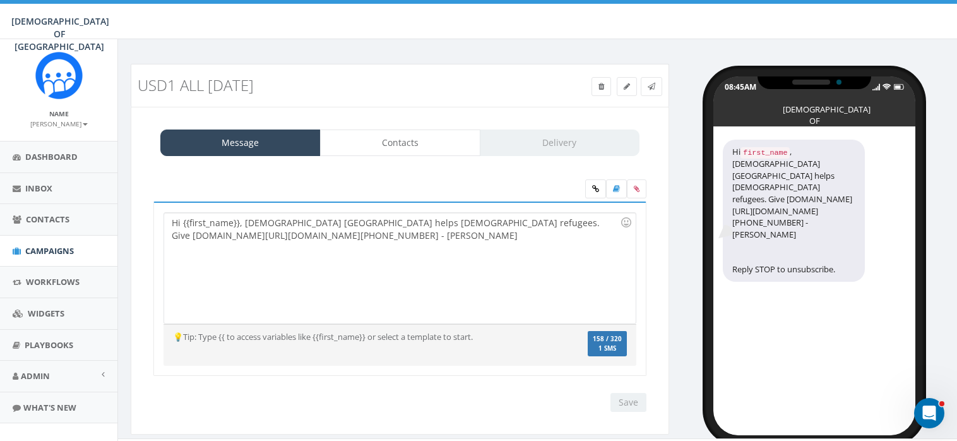
click at [515, 139] on div "Message Contacts Delivery" at bounding box center [399, 142] width 479 height 27
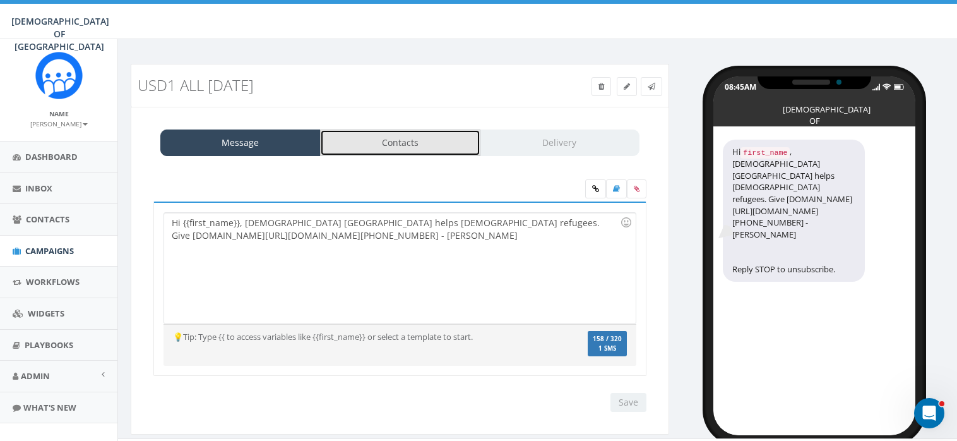
click at [413, 149] on link "Contacts" at bounding box center [400, 142] width 160 height 27
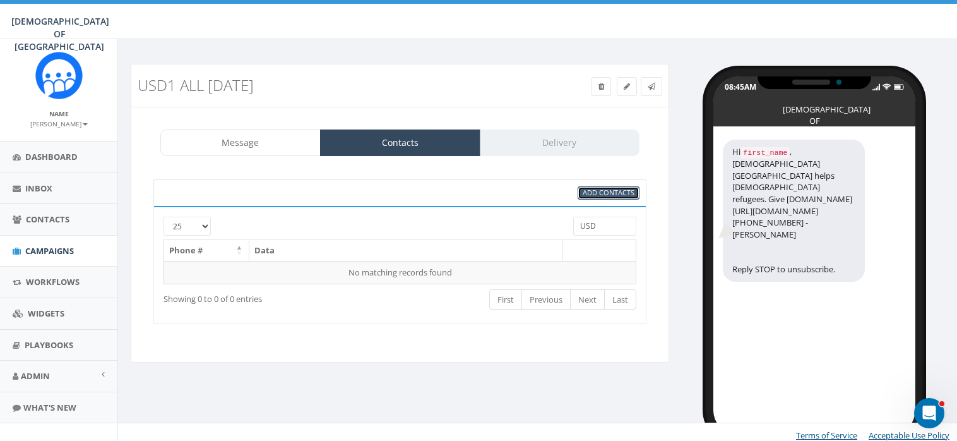
click at [602, 189] on span "Add Contacts" at bounding box center [609, 191] width 52 height 9
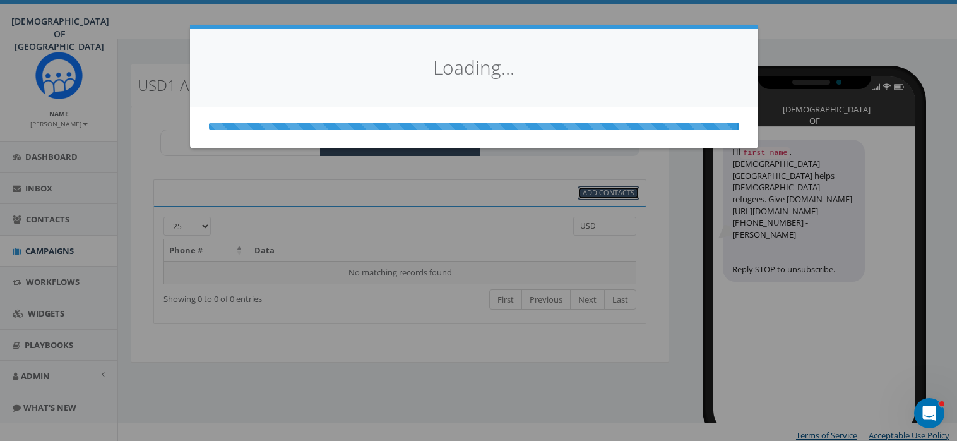
select select
select select "100"
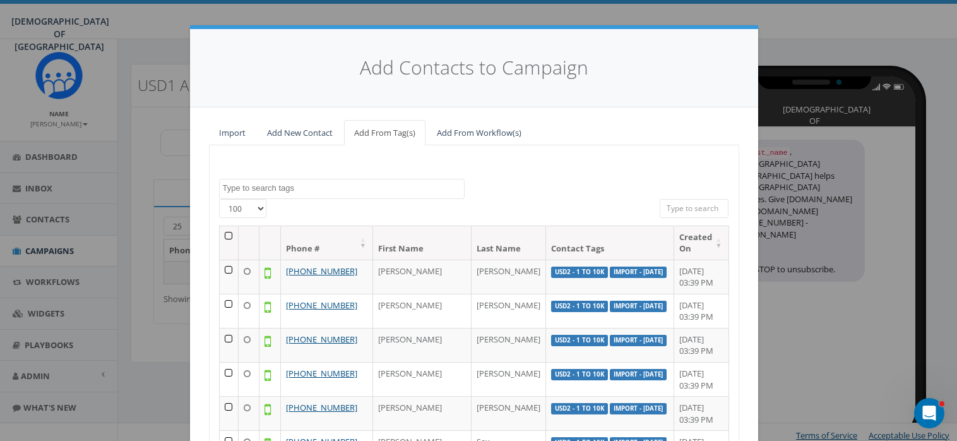
click at [326, 186] on textarea "Search" at bounding box center [343, 187] width 241 height 11
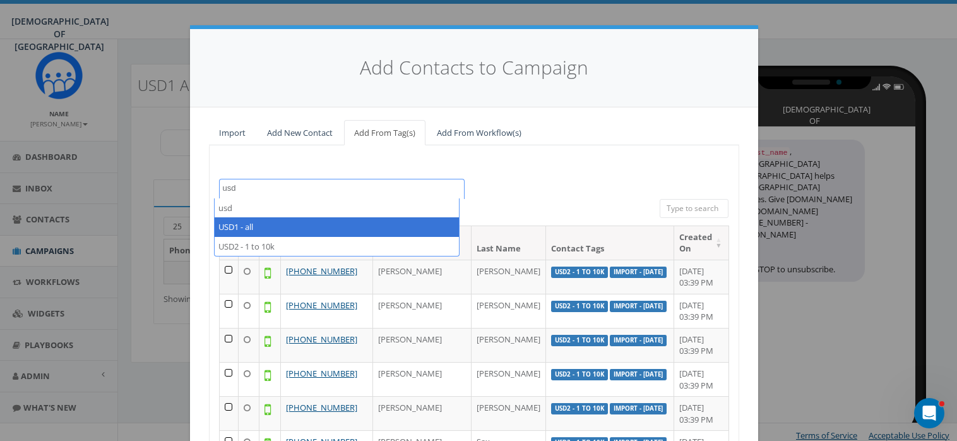
type textarea "usd"
select select "USD1 - all"
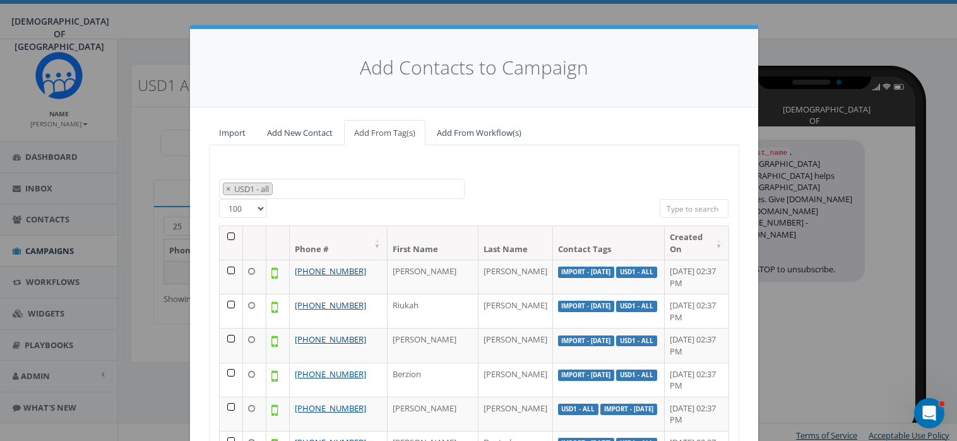
click at [225, 233] on th at bounding box center [231, 242] width 23 height 33
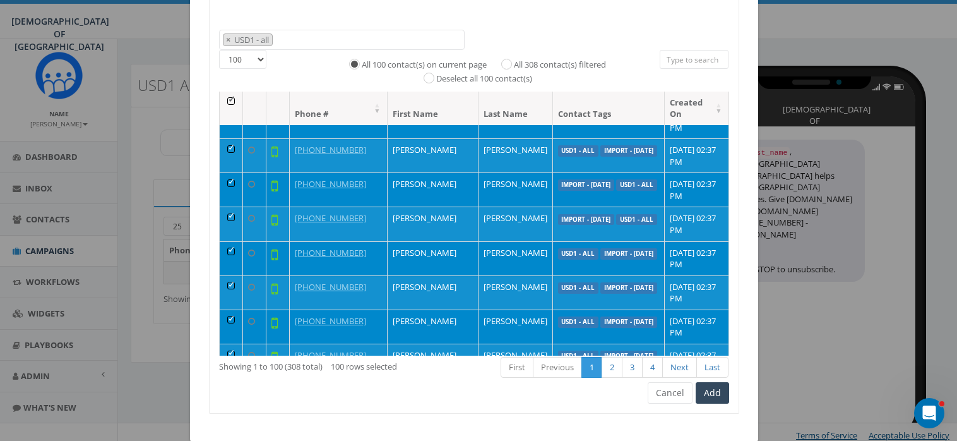
scroll to position [3178, 0]
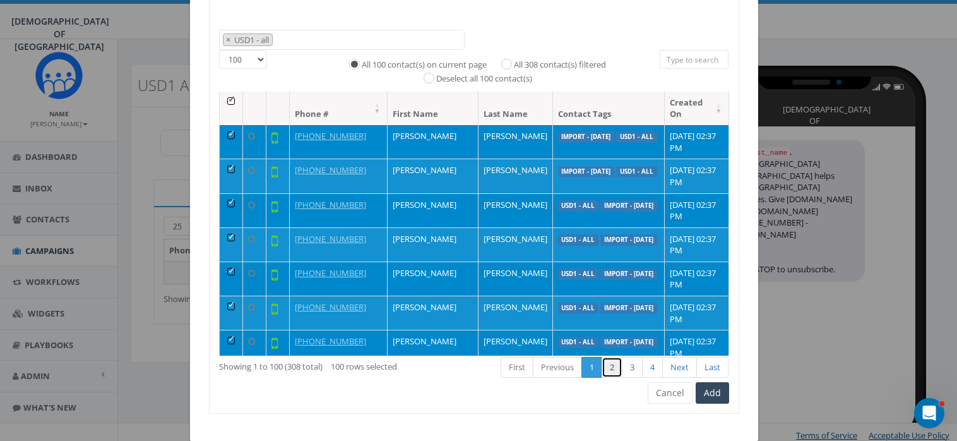
click at [607, 364] on link "2" at bounding box center [611, 367] width 21 height 21
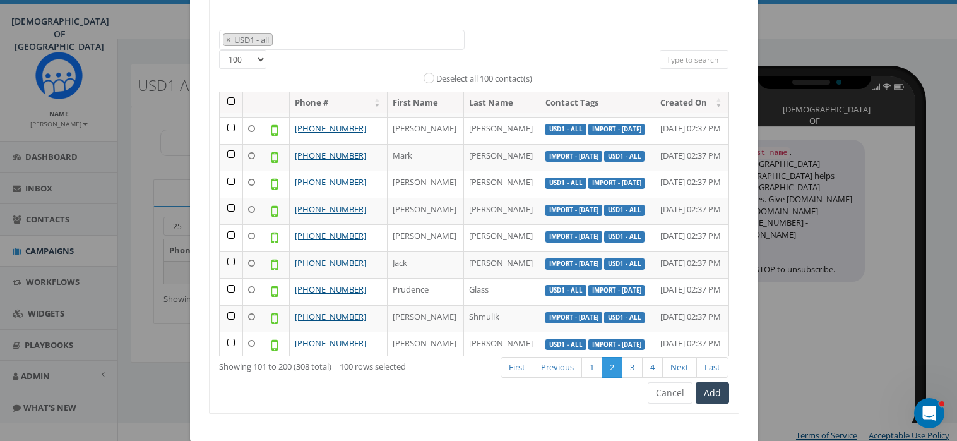
scroll to position [0, 0]
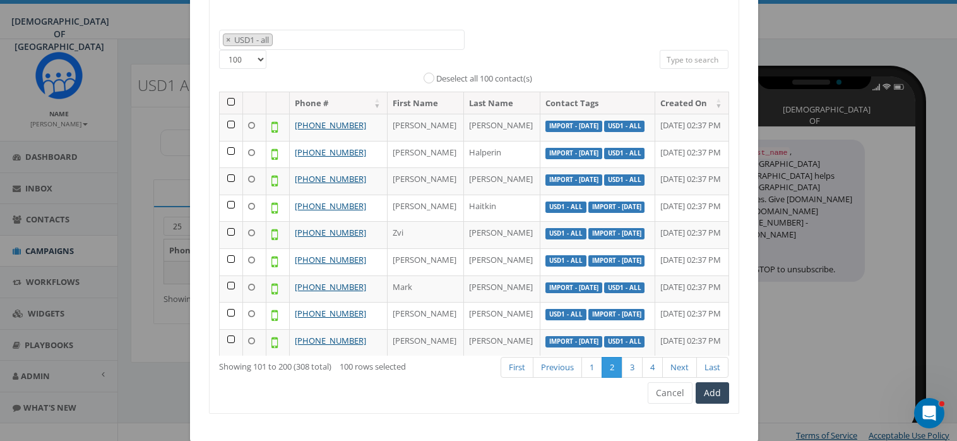
click at [223, 98] on th at bounding box center [231, 103] width 23 height 22
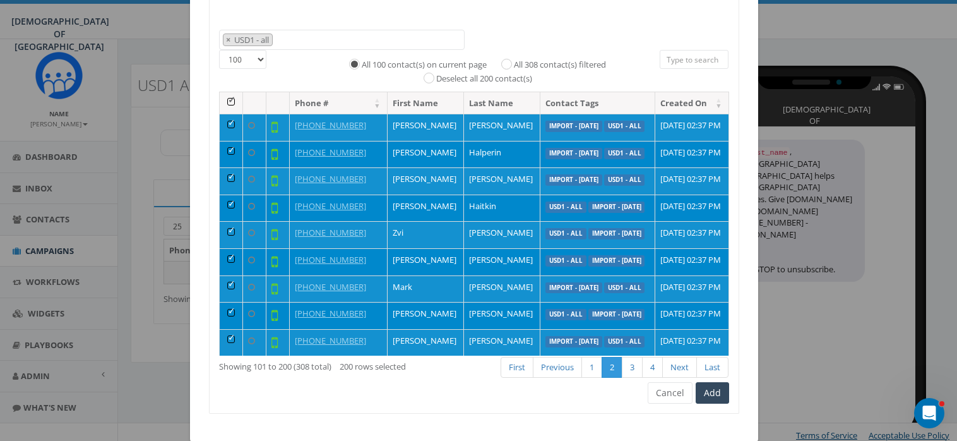
click at [223, 98] on th at bounding box center [231, 103] width 23 height 22
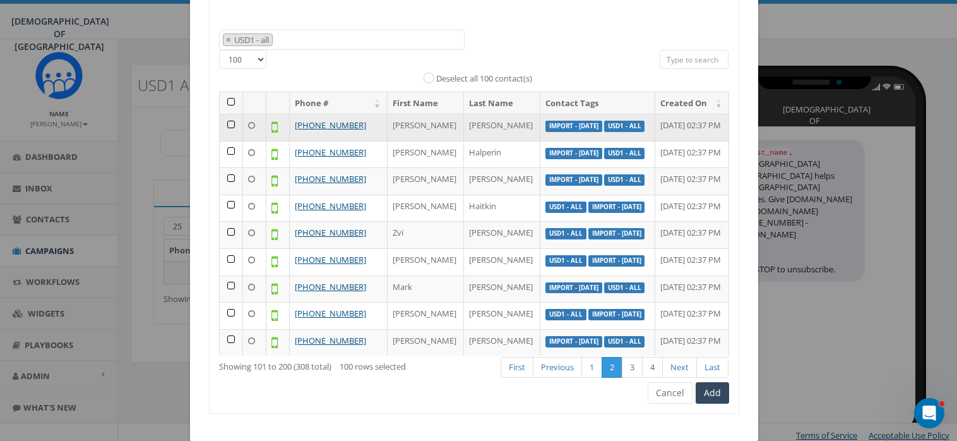
click at [271, 134] on icon at bounding box center [274, 126] width 6 height 15
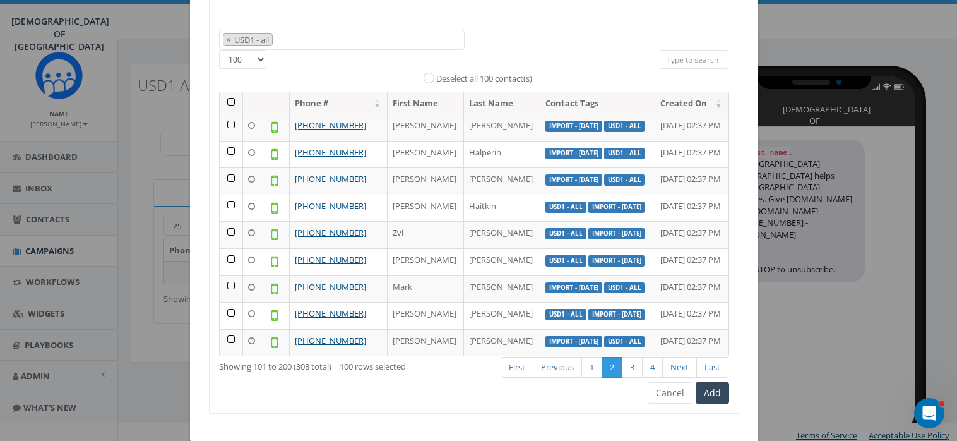
click at [224, 100] on th at bounding box center [231, 103] width 23 height 22
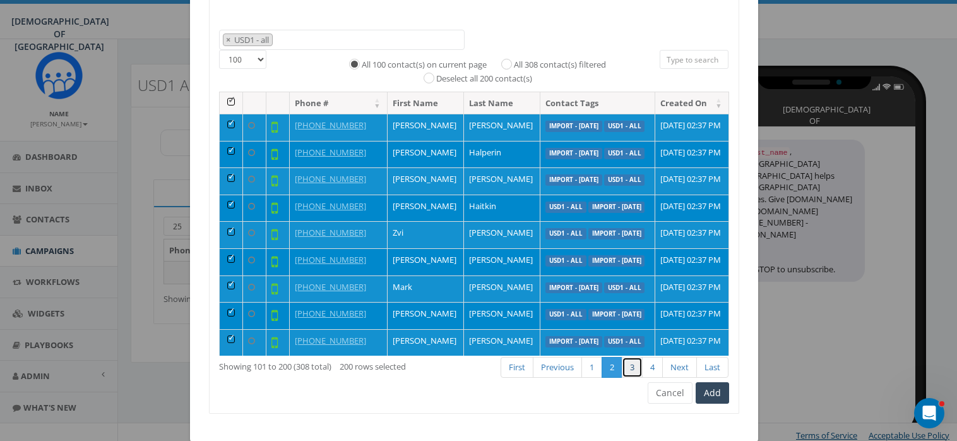
click at [627, 366] on link "3" at bounding box center [632, 367] width 21 height 21
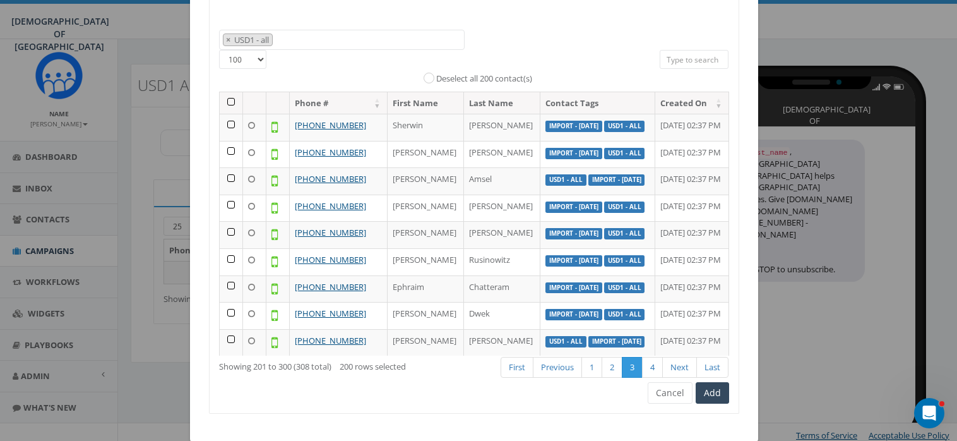
click at [223, 101] on th at bounding box center [231, 103] width 23 height 22
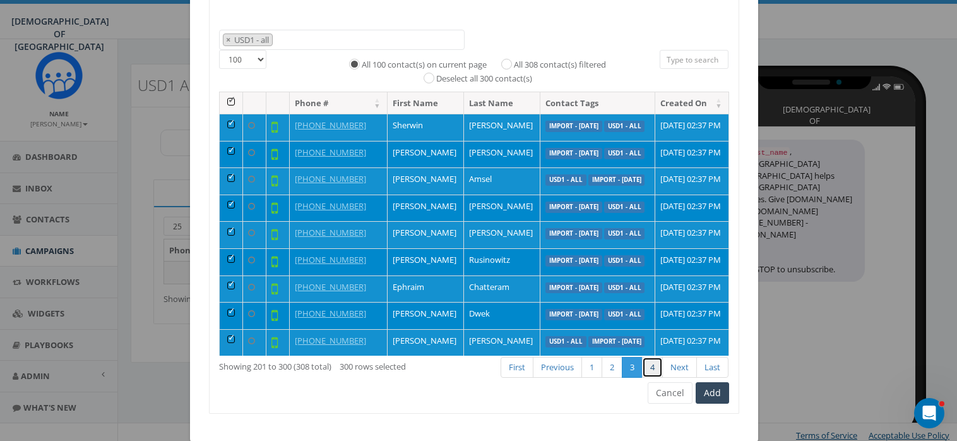
click at [647, 365] on link "4" at bounding box center [652, 367] width 21 height 21
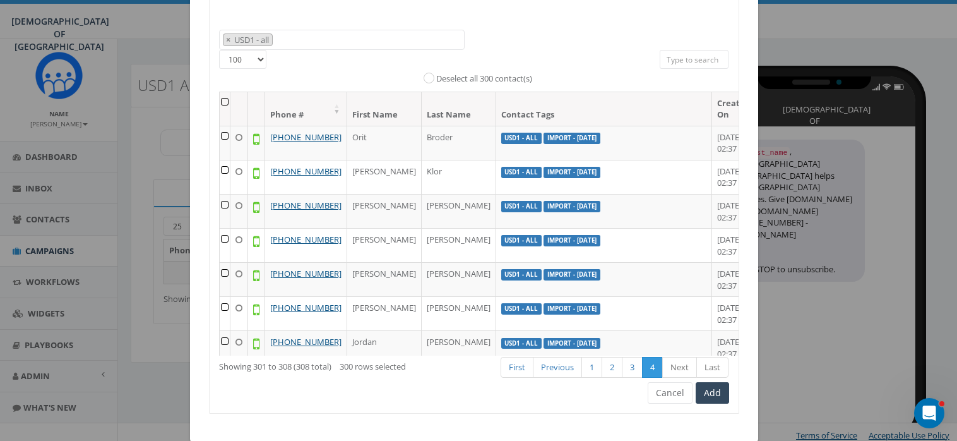
click at [221, 102] on th at bounding box center [225, 108] width 11 height 33
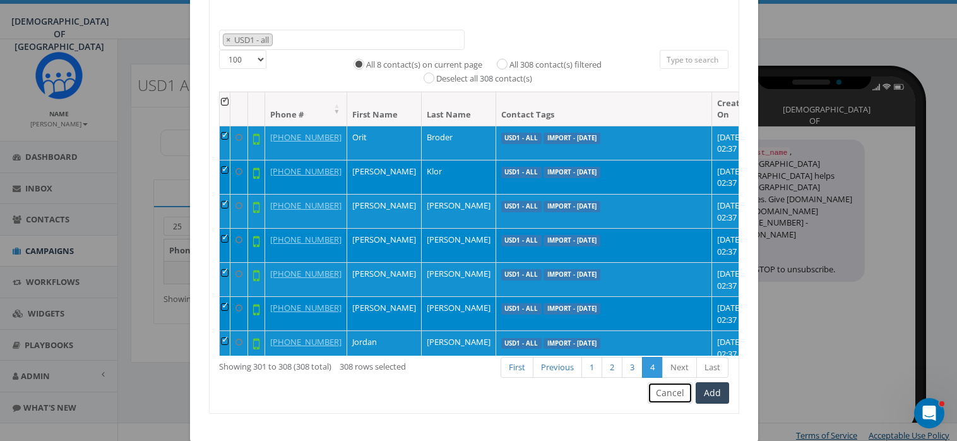
click at [672, 386] on button "Cancel" at bounding box center [670, 392] width 45 height 21
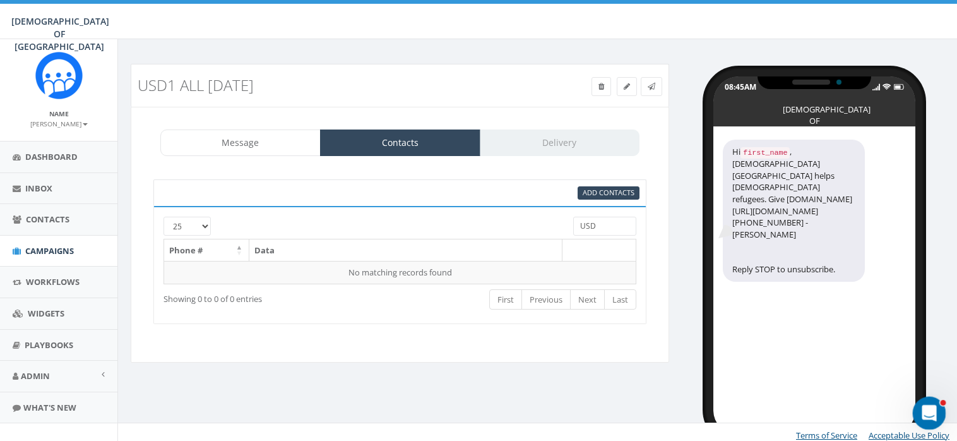
click at [932, 405] on icon "Open Intercom Messenger" at bounding box center [927, 411] width 21 height 21
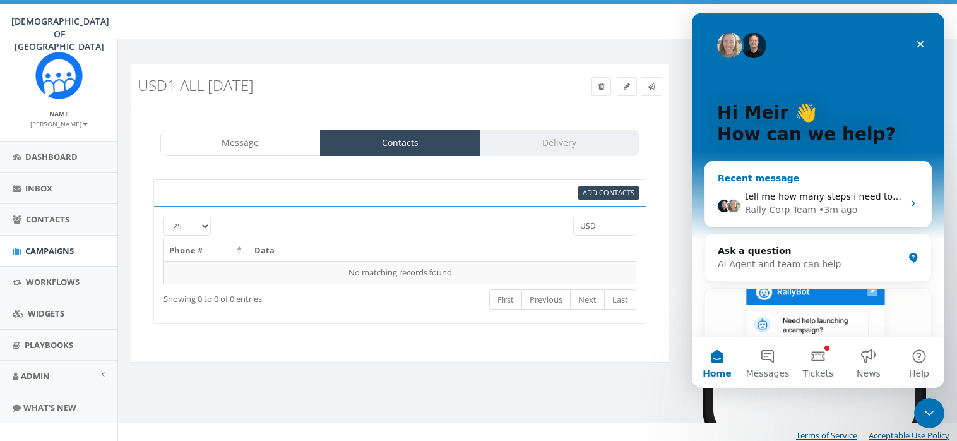
click at [753, 196] on span "tell me how many steps i need to take in order to send sms" at bounding box center [876, 196] width 263 height 10
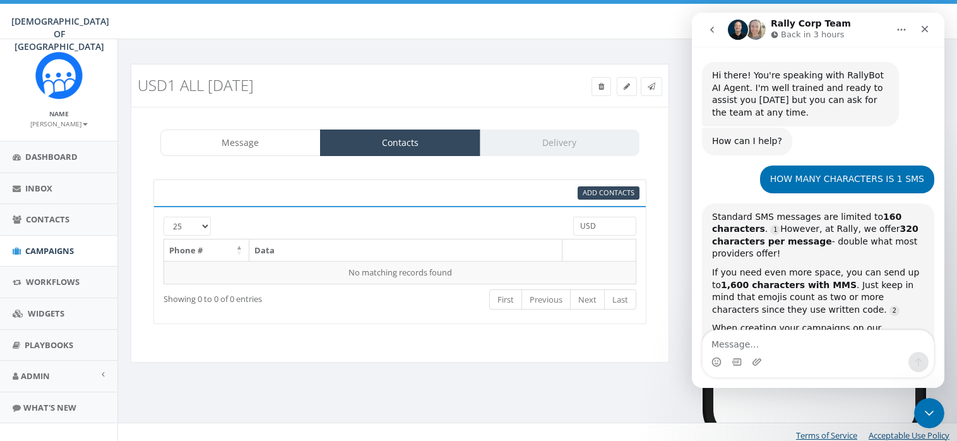
scroll to position [3770, 0]
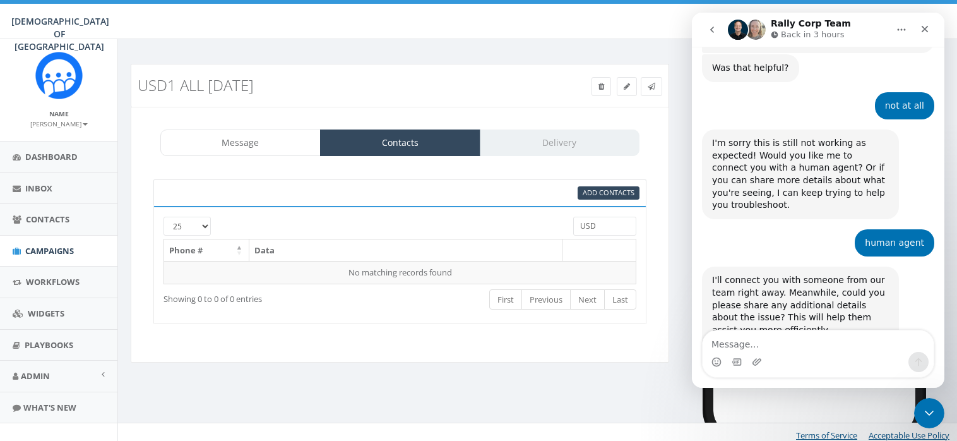
click at [771, 341] on textarea "Message…" at bounding box center [817, 340] width 231 height 21
type textarea "how do i choose only validated contacts"
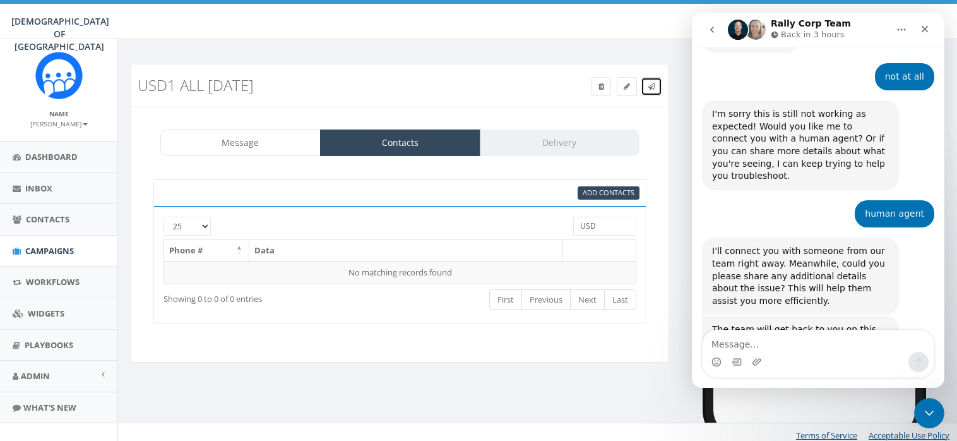
click at [652, 85] on icon at bounding box center [652, 87] width 8 height 8
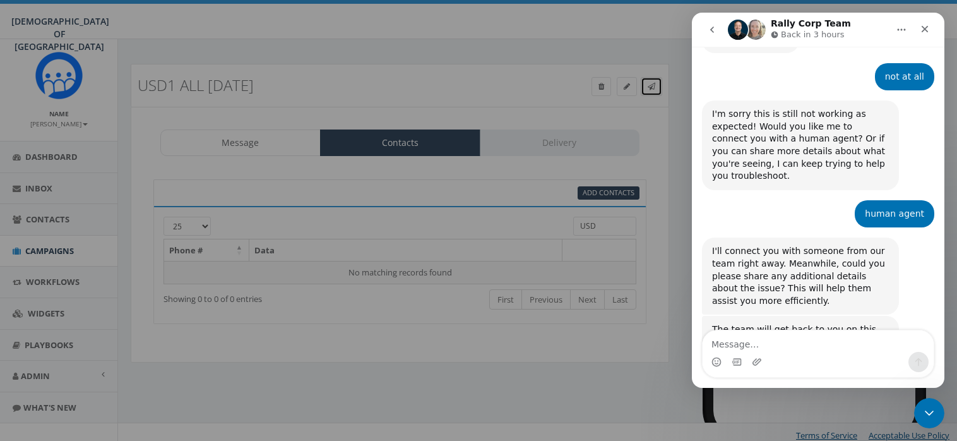
scroll to position [0, 0]
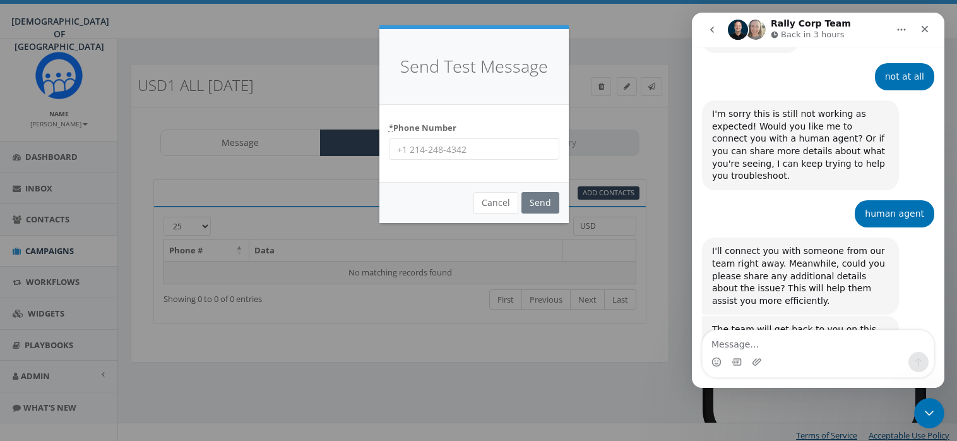
click at [468, 151] on input "* Phone Number" at bounding box center [474, 148] width 170 height 21
type input "+12075770770"
click at [538, 204] on input "Send" at bounding box center [540, 202] width 38 height 21
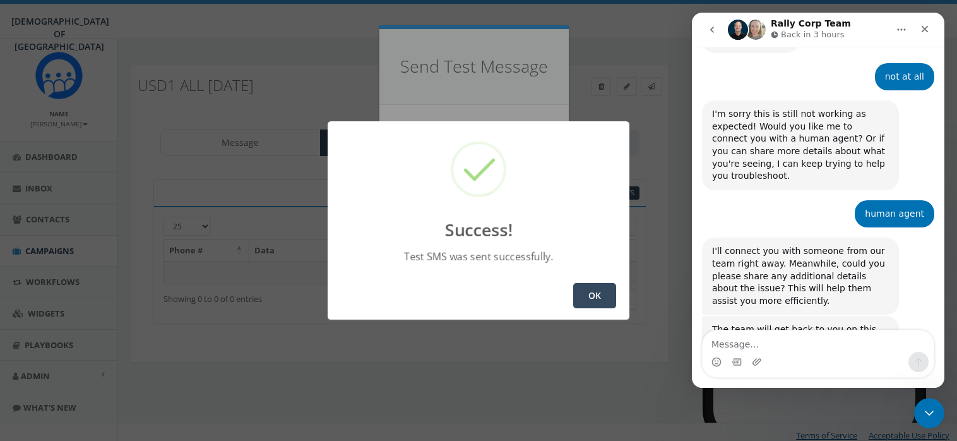
click at [598, 292] on button "OK" at bounding box center [594, 295] width 43 height 25
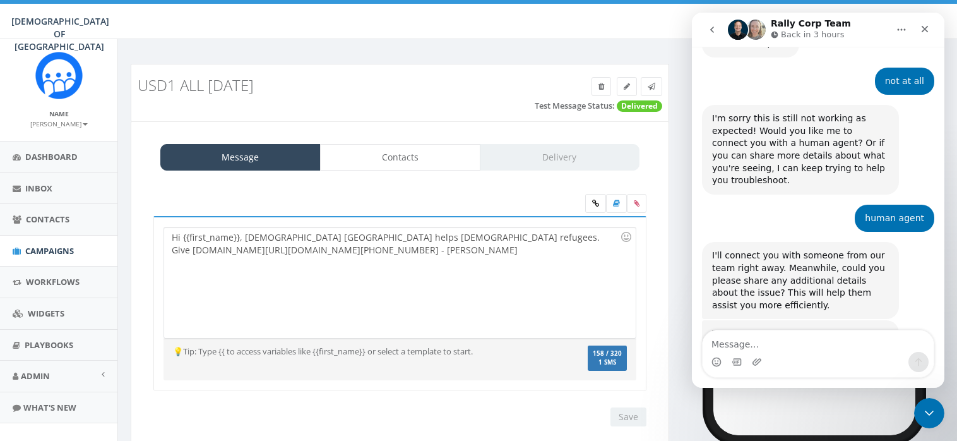
scroll to position [3799, 0]
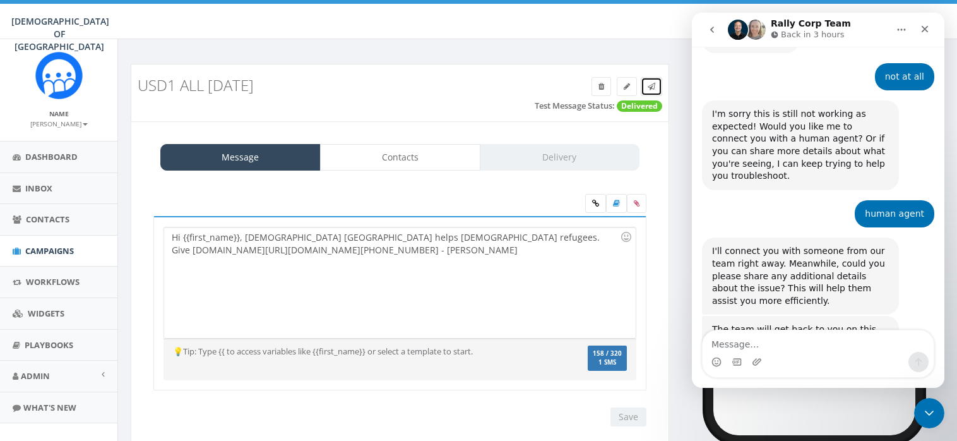
click at [653, 83] on icon at bounding box center [652, 87] width 8 height 8
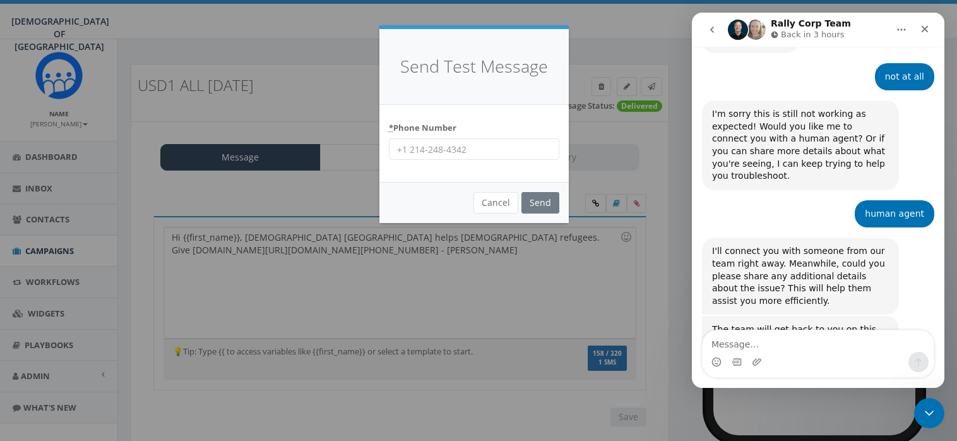
click at [473, 149] on input "* Phone Number" at bounding box center [474, 148] width 170 height 21
type input "1"
type input "[PHONE_NUMBER]"
click at [543, 194] on input "Send" at bounding box center [540, 202] width 38 height 21
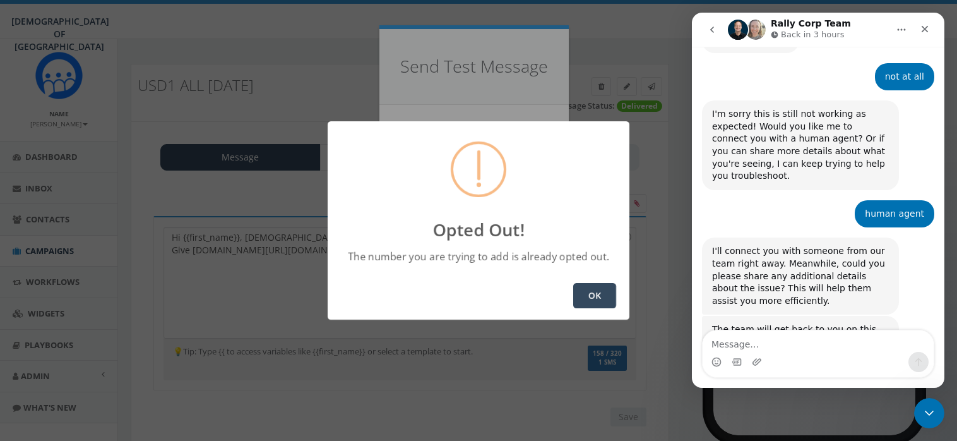
click at [591, 290] on button "OK" at bounding box center [594, 295] width 43 height 25
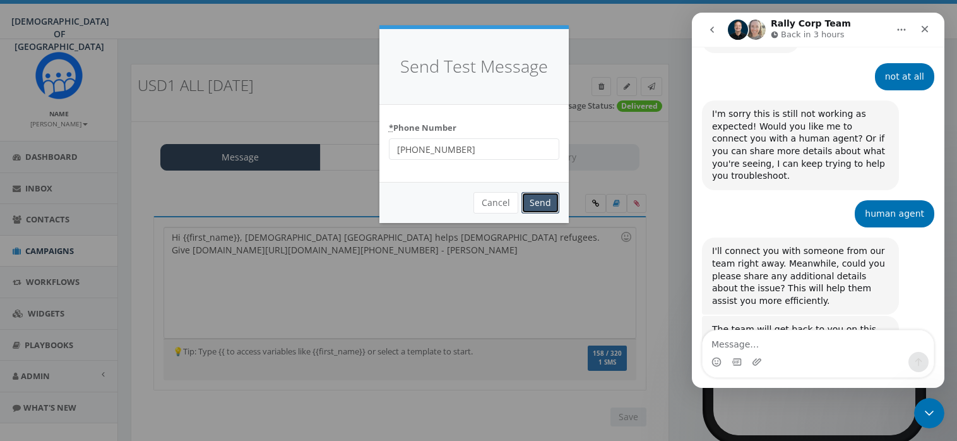
click at [539, 196] on input "Send" at bounding box center [540, 202] width 38 height 21
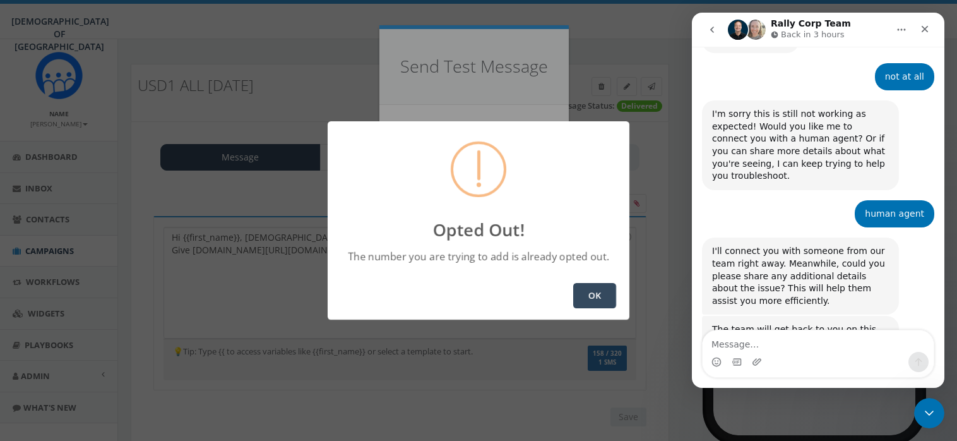
click at [591, 293] on button "OK" at bounding box center [594, 295] width 43 height 25
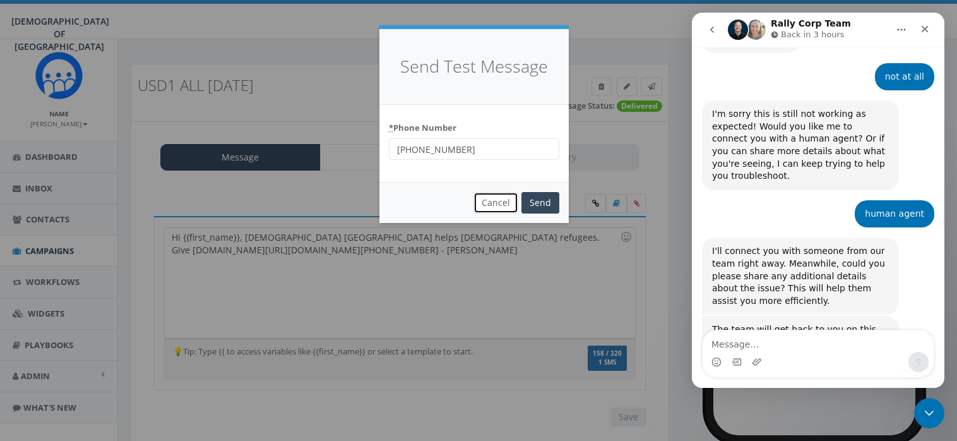
click at [490, 192] on button "Cancel" at bounding box center [495, 202] width 45 height 21
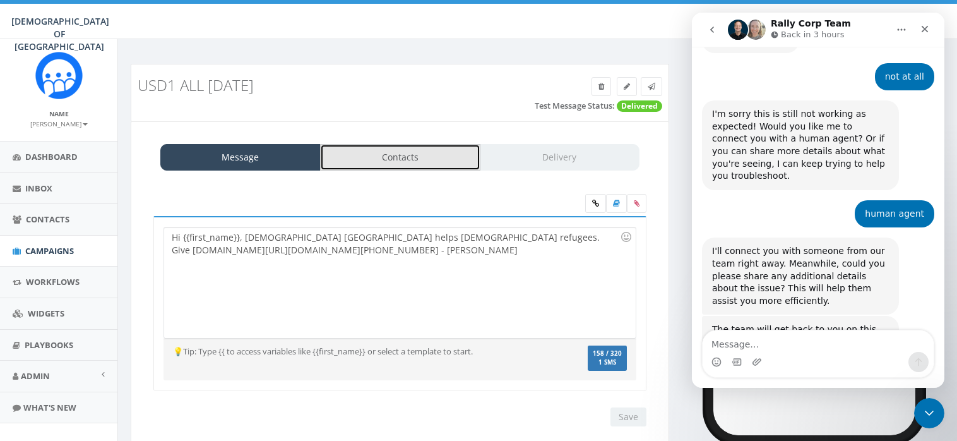
click at [414, 158] on link "Contacts" at bounding box center [400, 157] width 160 height 27
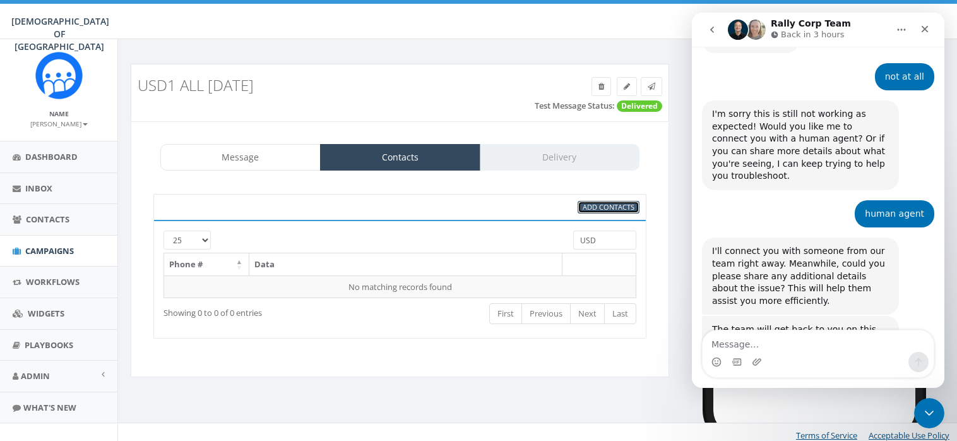
click at [604, 204] on span "Add Contacts" at bounding box center [609, 206] width 52 height 9
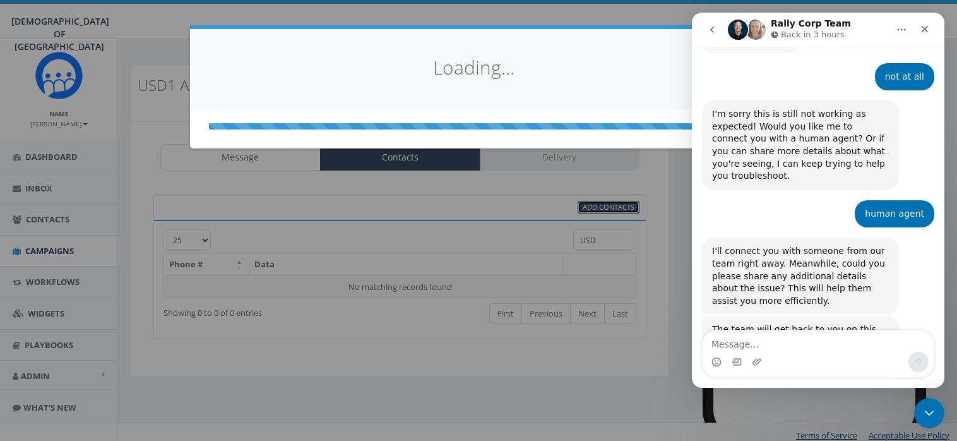
select select
select select "100"
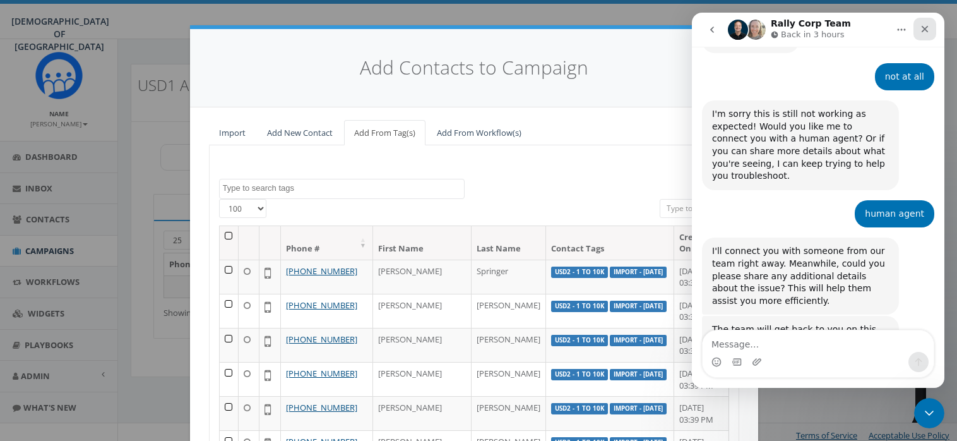
click at [927, 29] on icon "Close" at bounding box center [925, 29] width 10 height 10
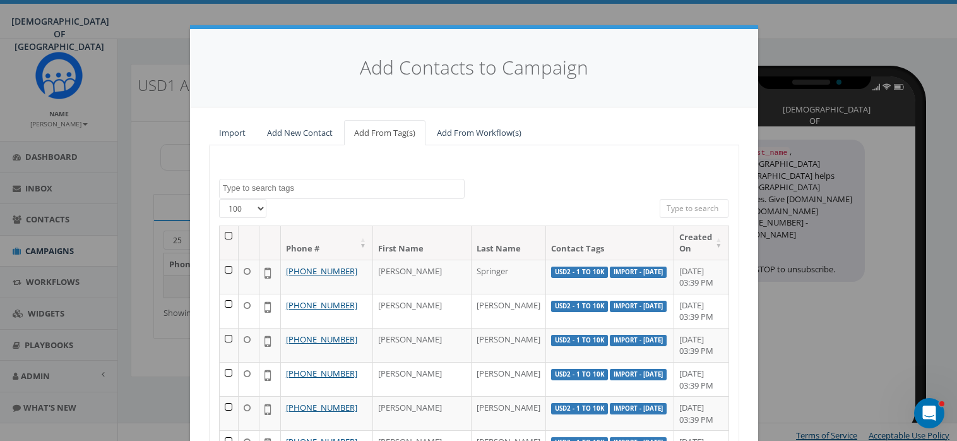
click at [684, 206] on input "search" at bounding box center [694, 208] width 69 height 19
type input "u"
click at [249, 189] on textarea "Search" at bounding box center [343, 187] width 241 height 11
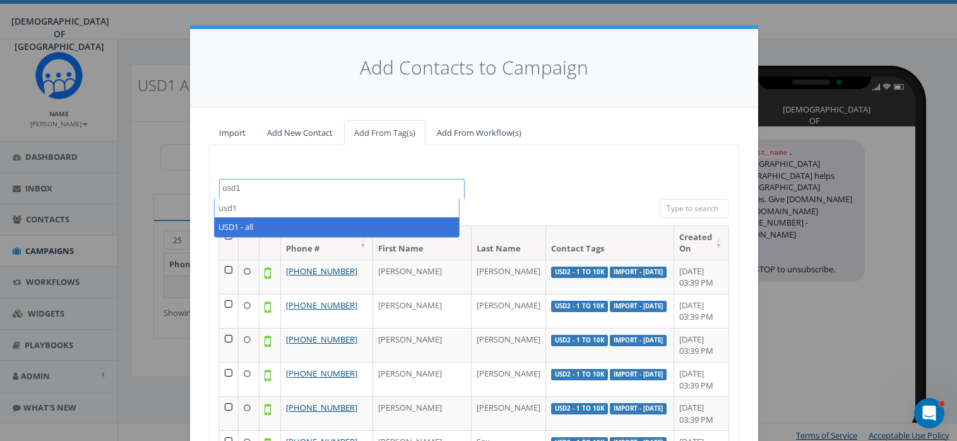
type textarea "usd1"
select select "USD1 - all"
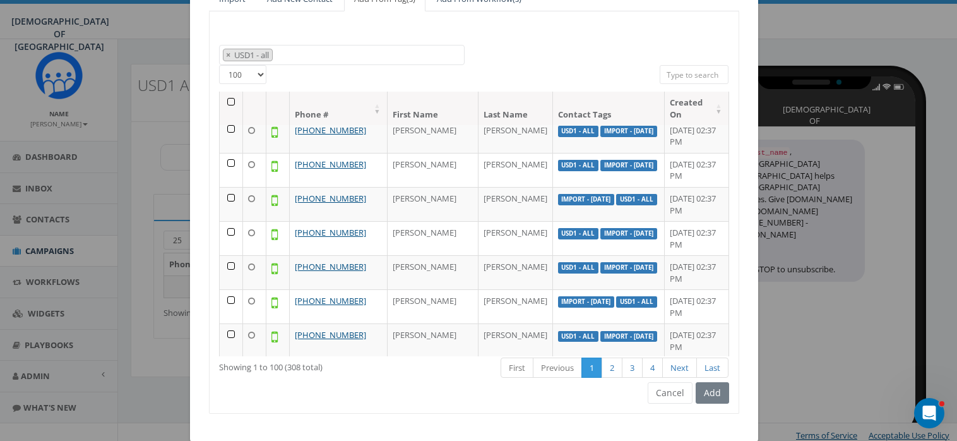
scroll to position [153, 0]
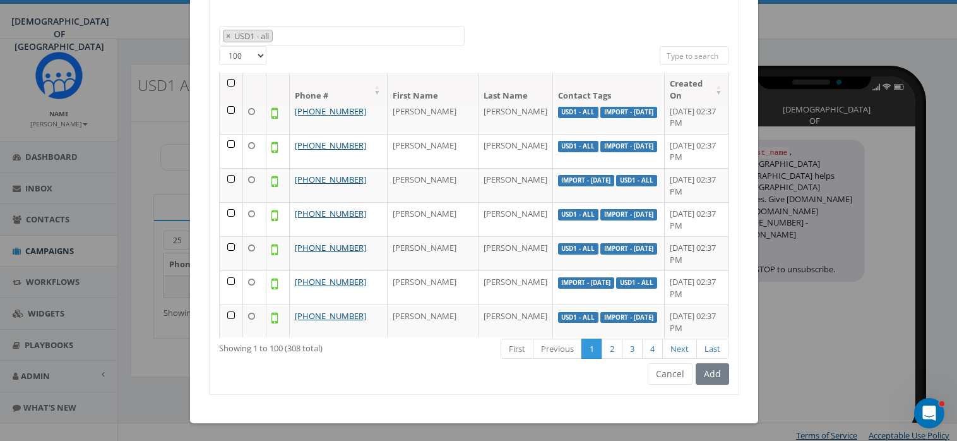
click at [709, 369] on div "Add" at bounding box center [710, 373] width 37 height 21
click at [225, 83] on th at bounding box center [231, 89] width 23 height 33
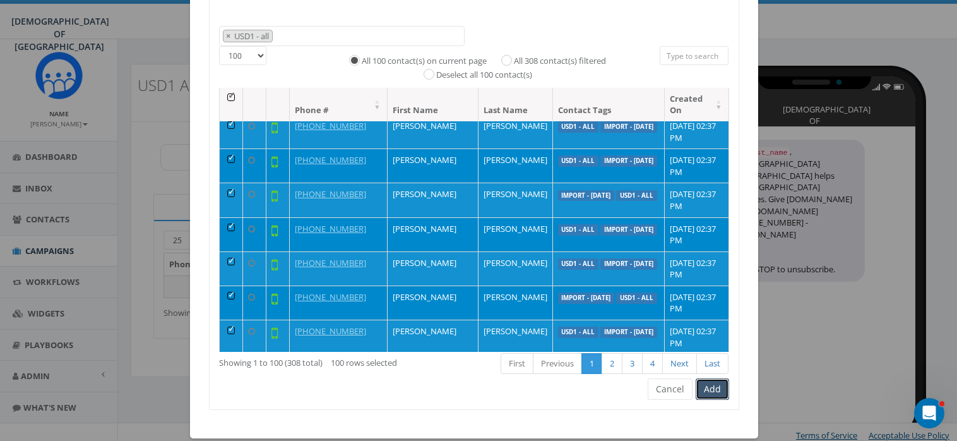
click at [708, 387] on button "Add" at bounding box center [712, 388] width 33 height 21
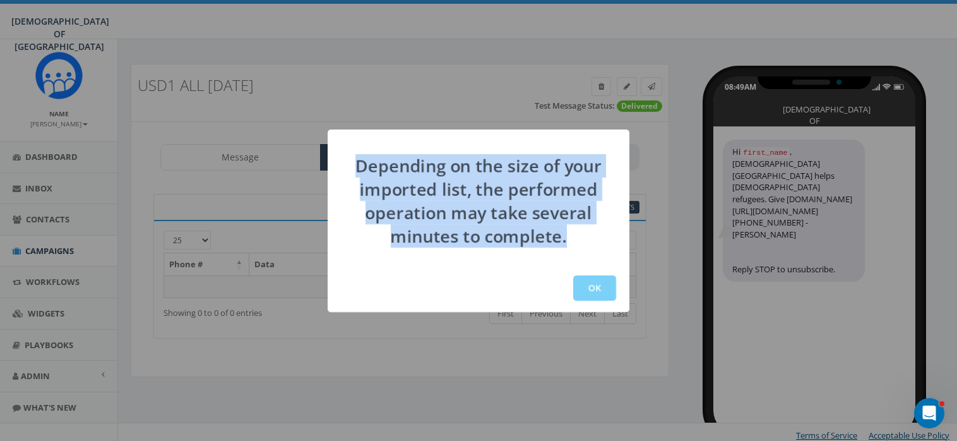
drag, startPoint x: 358, startPoint y: 161, endPoint x: 570, endPoint y: 250, distance: 230.0
click at [570, 250] on div "Depending on the size of your imported list, the performed operation may take s…" at bounding box center [479, 201] width 302 height 110
copy div "Depending on the size of your imported list, the performed operation may take s…"
click at [595, 285] on button "OK" at bounding box center [594, 287] width 43 height 25
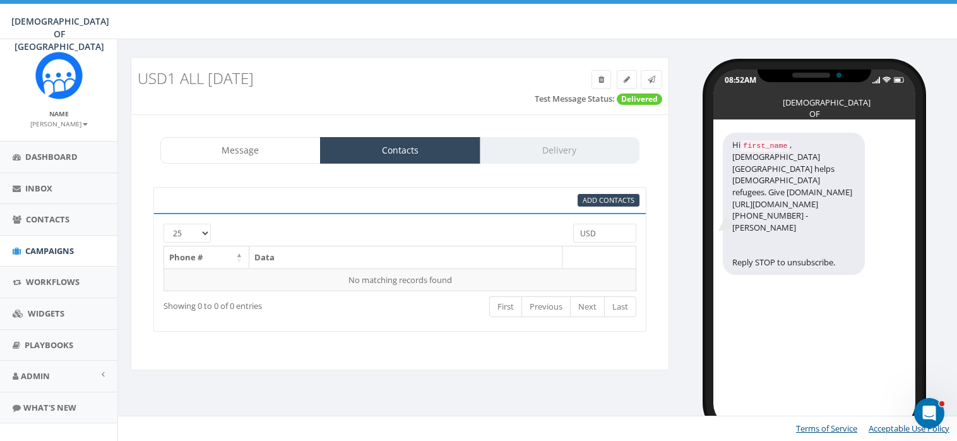
click at [637, 100] on span "Delivered" at bounding box center [639, 98] width 45 height 11
click at [37, 245] on span "Campaigns" at bounding box center [49, 250] width 49 height 11
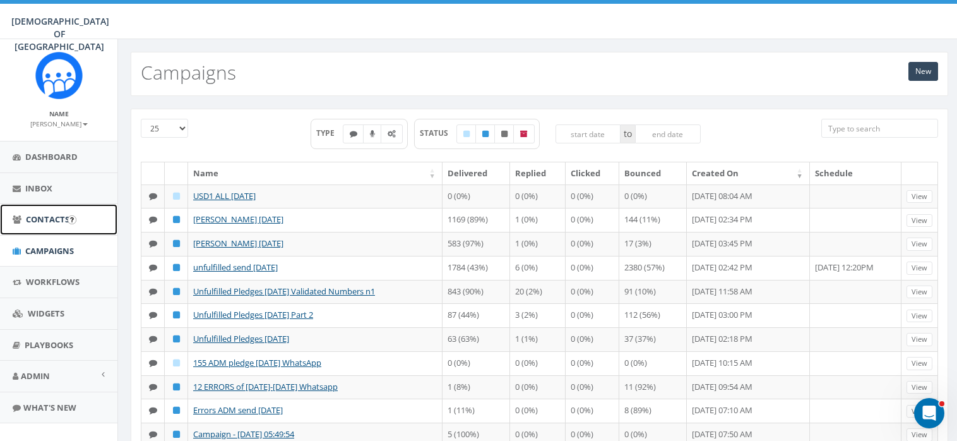
click at [46, 216] on span "Contacts" at bounding box center [48, 218] width 44 height 11
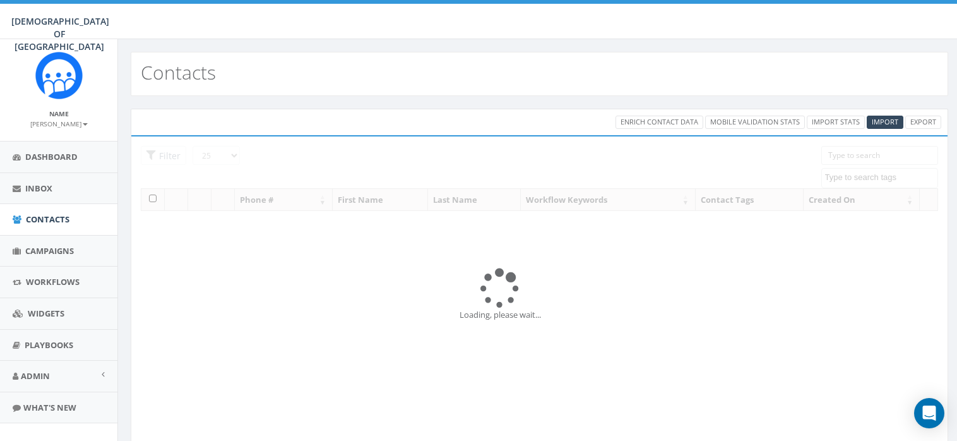
select select
